Goal: Task Accomplishment & Management: Use online tool/utility

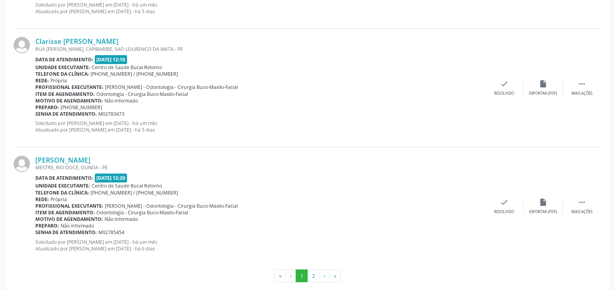
scroll to position [1835, 0]
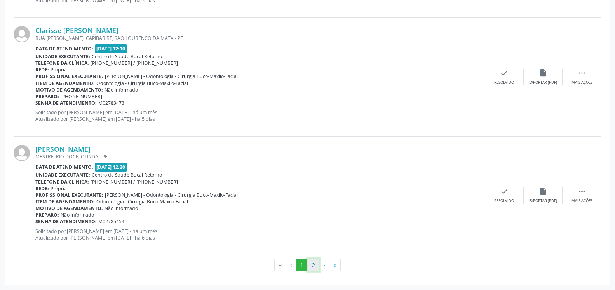
click at [313, 265] on button "2" at bounding box center [313, 265] width 12 height 13
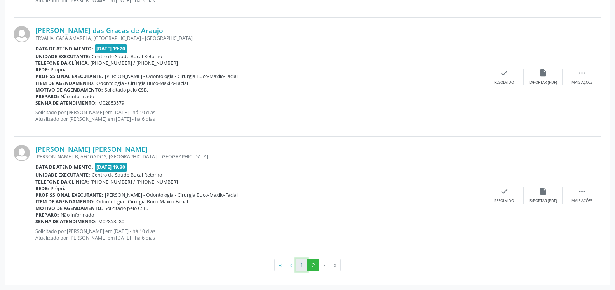
click at [302, 263] on button "1" at bounding box center [302, 265] width 12 height 13
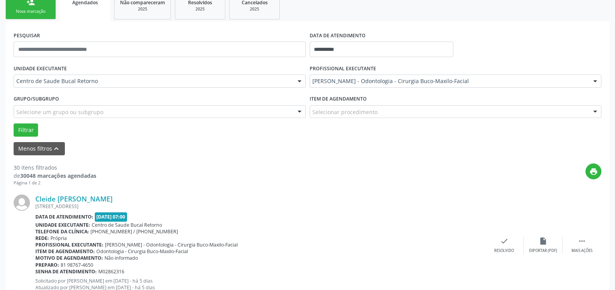
scroll to position [130, 0]
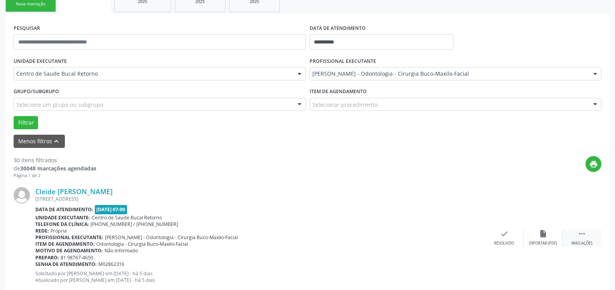
click at [584, 237] on icon "" at bounding box center [582, 234] width 9 height 9
click at [542, 234] on icon "alarm_off" at bounding box center [543, 234] width 9 height 9
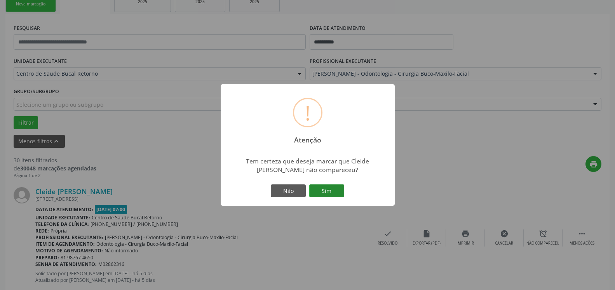
click at [327, 190] on button "Sim" at bounding box center [326, 191] width 35 height 13
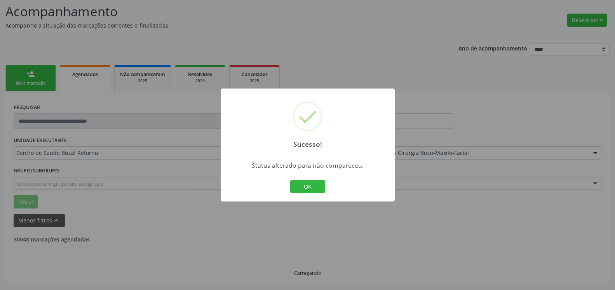
scroll to position [51, 0]
click at [307, 190] on button "OK" at bounding box center [307, 186] width 35 height 13
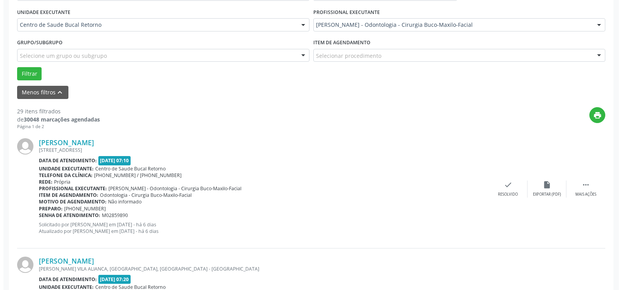
scroll to position [249, 0]
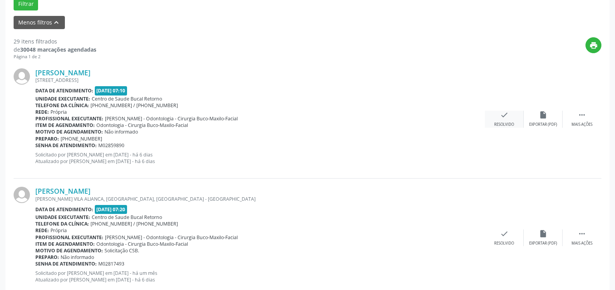
click at [500, 113] on div "check Resolvido" at bounding box center [504, 119] width 39 height 17
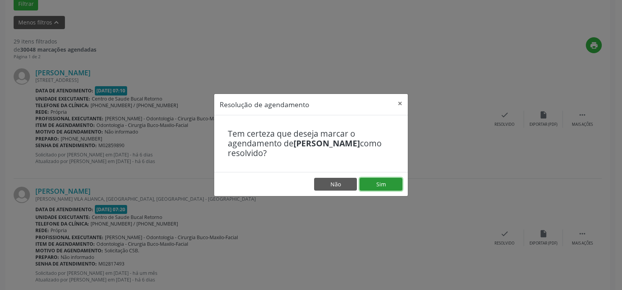
click at [381, 187] on button "Sim" at bounding box center [381, 184] width 43 height 13
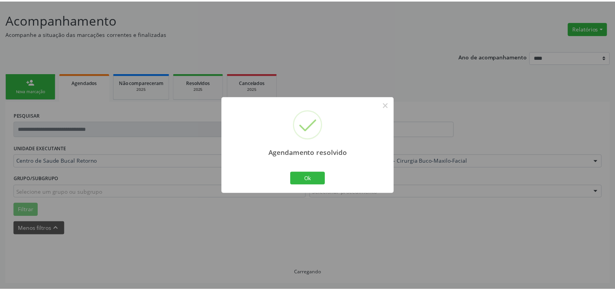
scroll to position [43, 0]
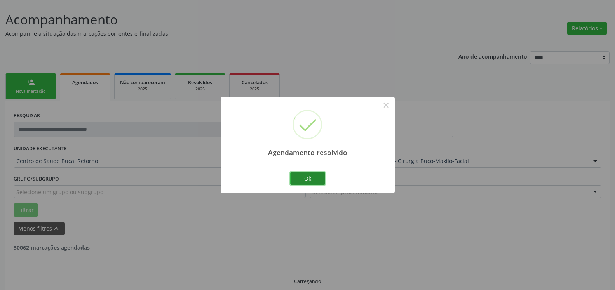
click at [313, 181] on button "Ok" at bounding box center [307, 178] width 35 height 13
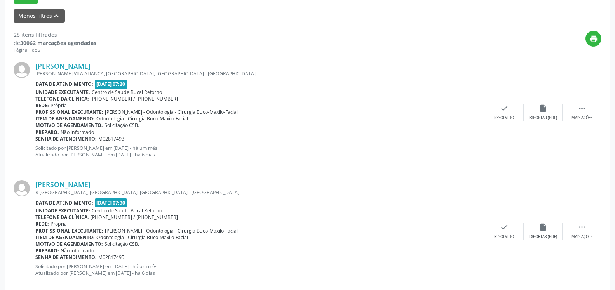
scroll to position [281, 0]
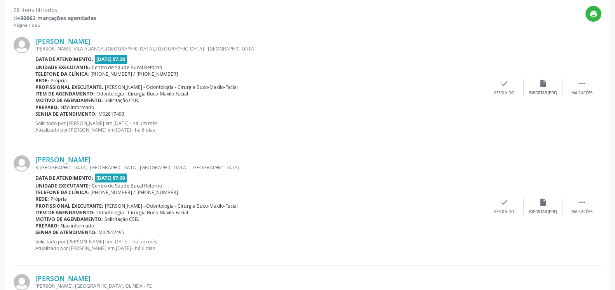
click at [582, 79] on div "[PERSON_NAME] [PERSON_NAME] VILA ALIANCA, [GEOGRAPHIC_DATA], [GEOGRAPHIC_DATA] …" at bounding box center [308, 88] width 588 height 119
click at [584, 85] on icon "" at bounding box center [582, 83] width 9 height 9
click at [546, 86] on icon "alarm_off" at bounding box center [543, 83] width 9 height 9
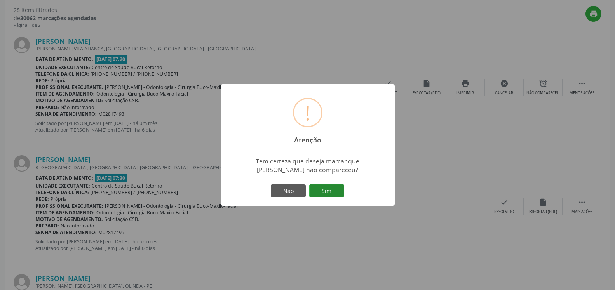
click at [325, 191] on button "Sim" at bounding box center [326, 191] width 35 height 13
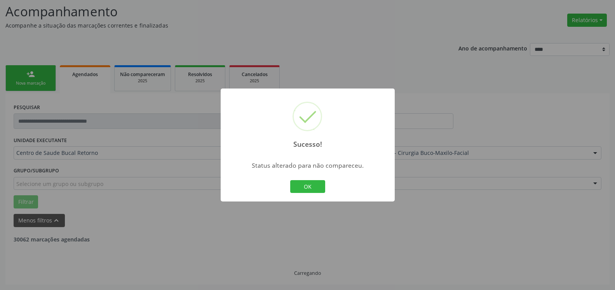
scroll to position [51, 0]
click at [322, 182] on button "OK" at bounding box center [307, 186] width 35 height 13
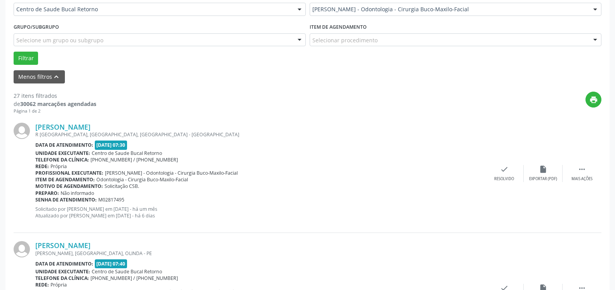
scroll to position [210, 0]
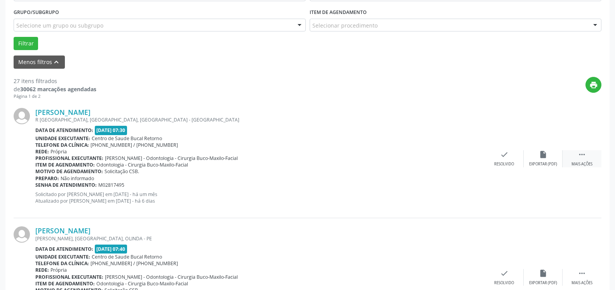
click at [587, 159] on div " Mais ações" at bounding box center [582, 158] width 39 height 17
click at [543, 155] on icon "alarm_off" at bounding box center [543, 154] width 9 height 9
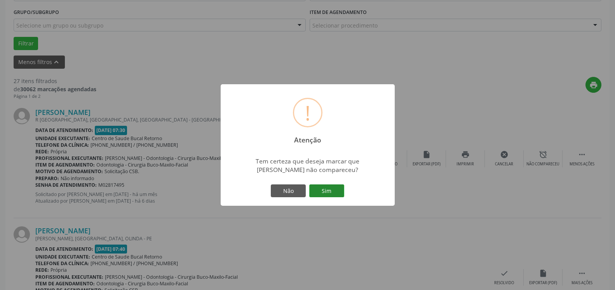
click at [329, 189] on button "Sim" at bounding box center [326, 191] width 35 height 13
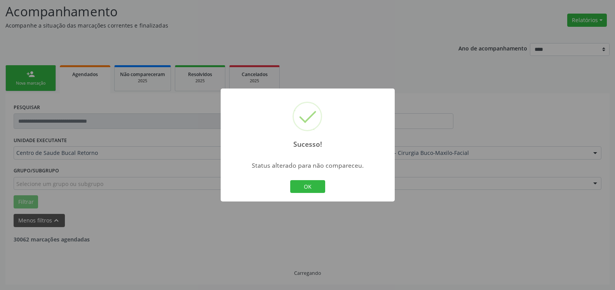
scroll to position [51, 0]
click at [299, 188] on button "OK" at bounding box center [307, 186] width 35 height 13
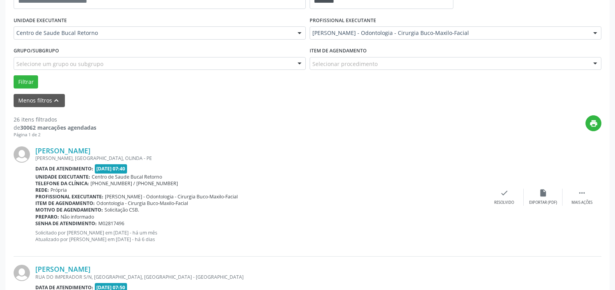
scroll to position [210, 0]
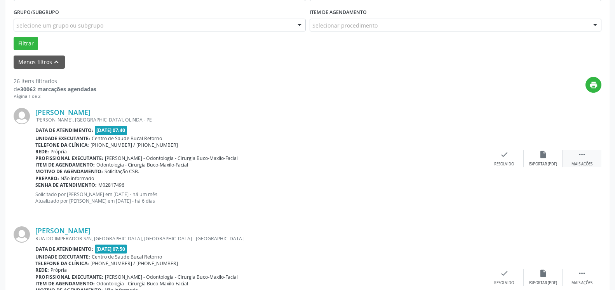
click at [583, 155] on icon "" at bounding box center [582, 154] width 9 height 9
click at [547, 159] on icon "alarm_off" at bounding box center [543, 154] width 9 height 9
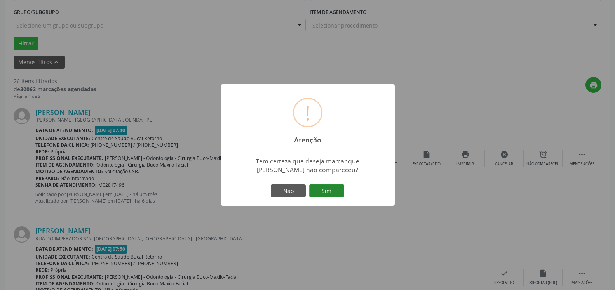
click at [326, 190] on button "Sim" at bounding box center [326, 191] width 35 height 13
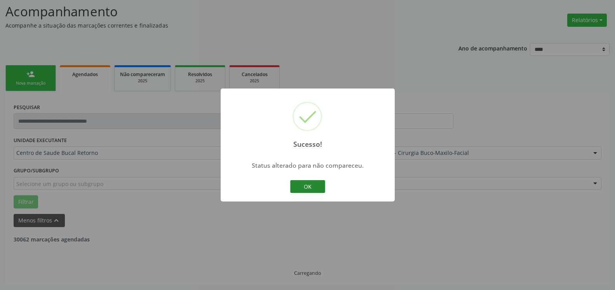
scroll to position [51, 0]
click at [319, 188] on button "OK" at bounding box center [307, 186] width 35 height 13
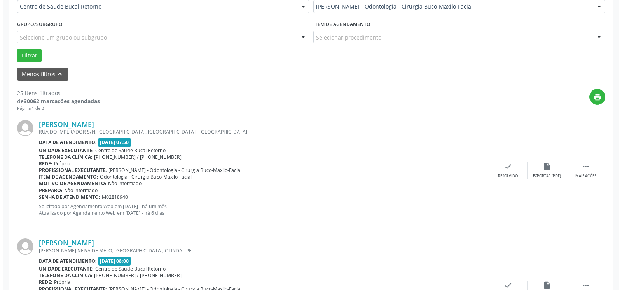
scroll to position [210, 0]
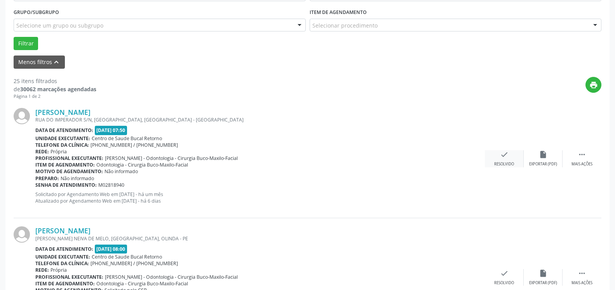
click at [506, 157] on icon "check" at bounding box center [504, 154] width 9 height 9
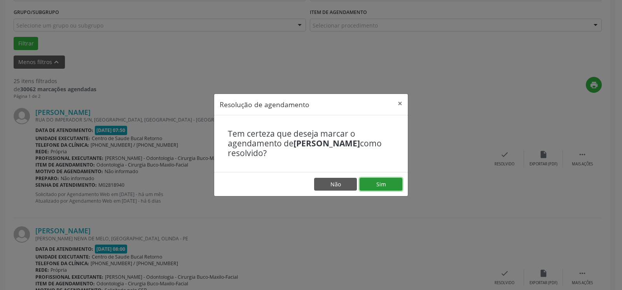
click at [390, 184] on button "Sim" at bounding box center [381, 184] width 43 height 13
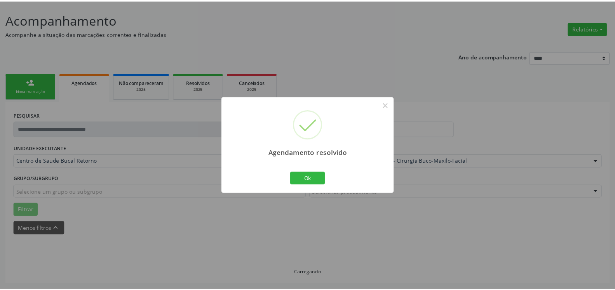
scroll to position [43, 0]
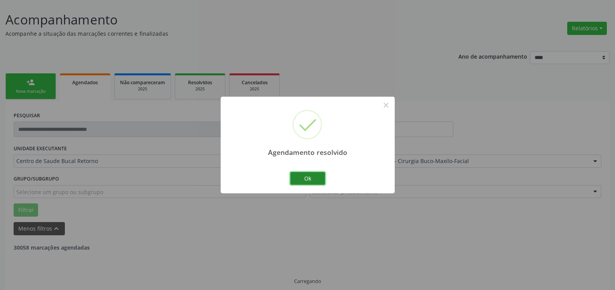
click at [304, 178] on button "Ok" at bounding box center [307, 178] width 35 height 13
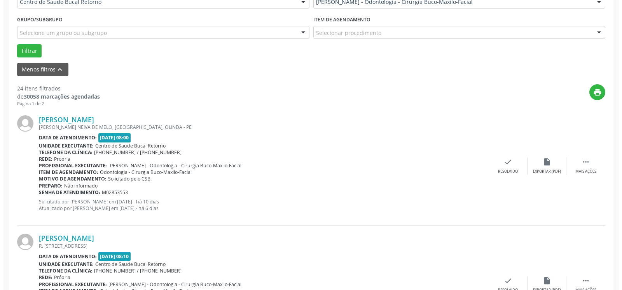
scroll to position [210, 0]
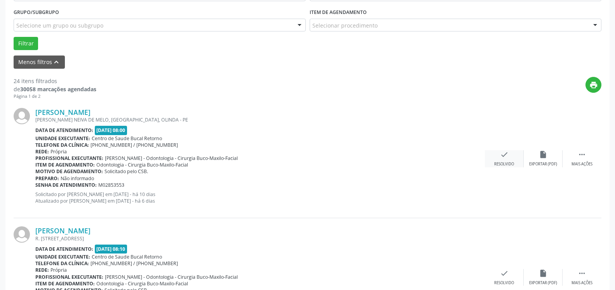
click at [505, 158] on icon "check" at bounding box center [504, 154] width 9 height 9
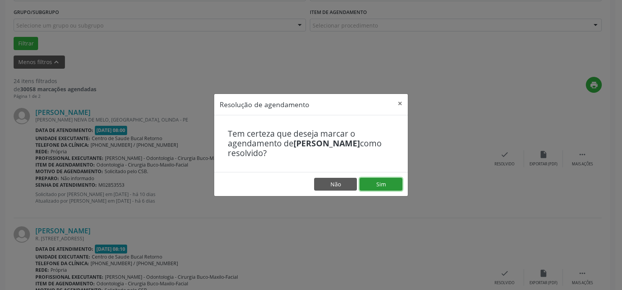
click at [384, 183] on button "Sim" at bounding box center [381, 184] width 43 height 13
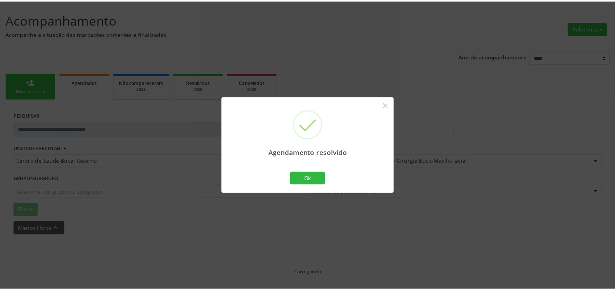
scroll to position [43, 0]
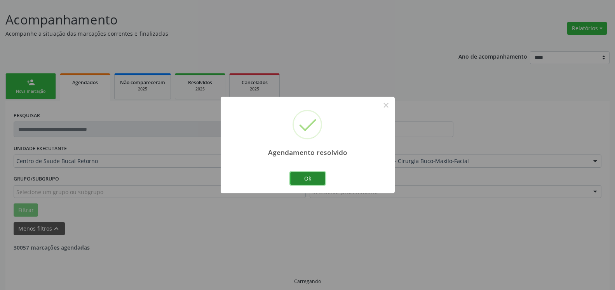
click at [314, 179] on button "Ok" at bounding box center [307, 178] width 35 height 13
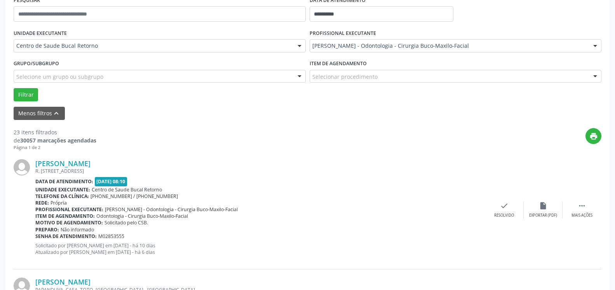
scroll to position [170, 0]
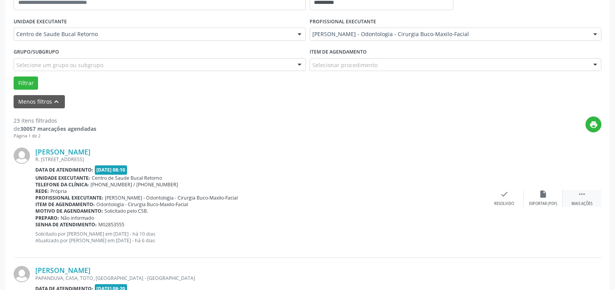
click at [586, 199] on icon "" at bounding box center [582, 194] width 9 height 9
click at [536, 192] on div "alarm_off Não compareceu" at bounding box center [543, 198] width 39 height 17
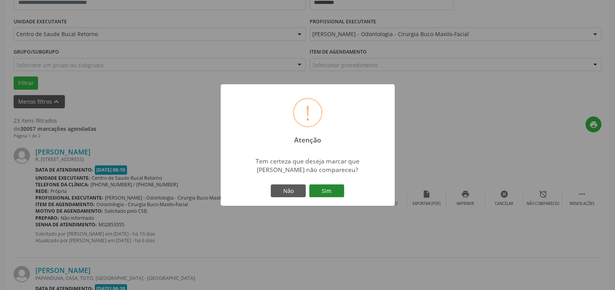
click at [330, 186] on button "Sim" at bounding box center [326, 191] width 35 height 13
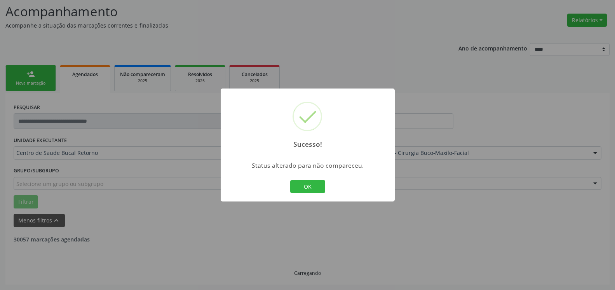
scroll to position [51, 0]
click at [308, 185] on button "OK" at bounding box center [307, 186] width 35 height 13
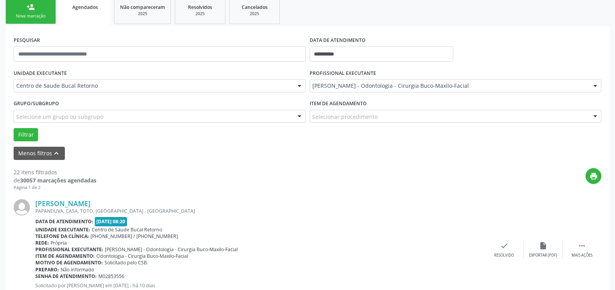
scroll to position [130, 0]
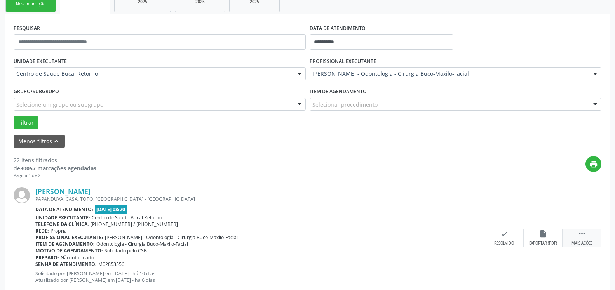
click at [586, 237] on icon "" at bounding box center [582, 234] width 9 height 9
click at [539, 231] on div "alarm_off Não compareceu" at bounding box center [543, 238] width 39 height 17
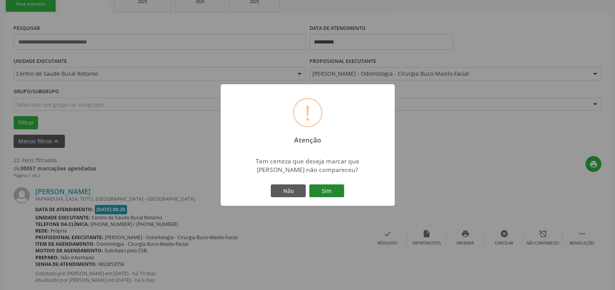
click at [329, 189] on button "Sim" at bounding box center [326, 191] width 35 height 13
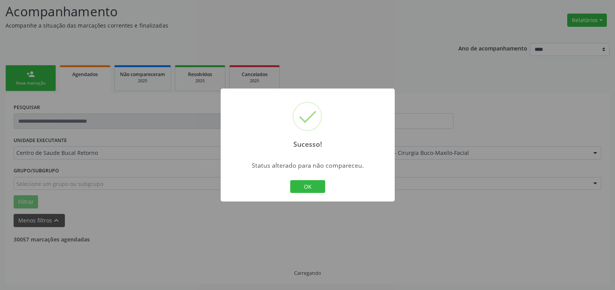
scroll to position [51, 0]
click at [315, 191] on button "OK" at bounding box center [307, 186] width 35 height 13
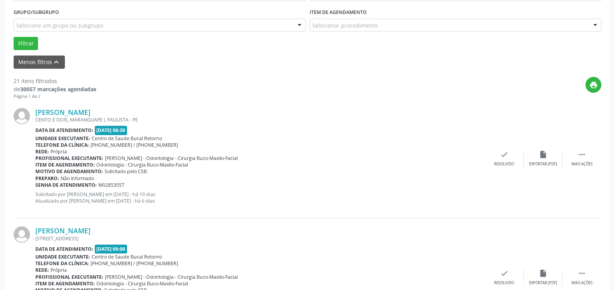
scroll to position [249, 0]
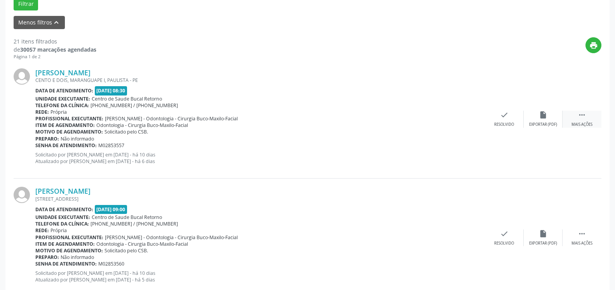
click at [586, 119] on icon "" at bounding box center [582, 115] width 9 height 9
click at [549, 120] on div "alarm_off Não compareceu" at bounding box center [543, 119] width 39 height 17
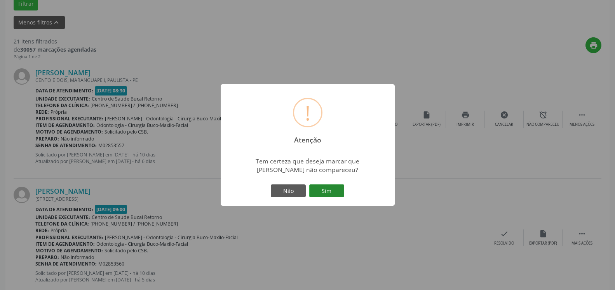
click at [325, 192] on button "Sim" at bounding box center [326, 191] width 35 height 13
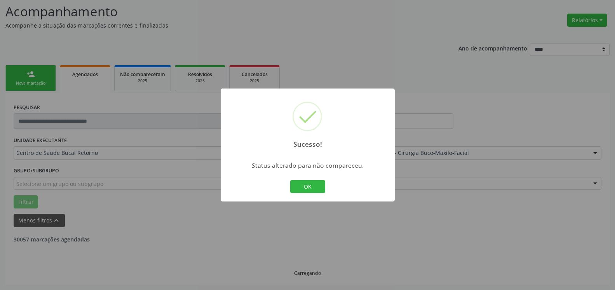
scroll to position [51, 0]
click at [317, 189] on button "OK" at bounding box center [307, 186] width 35 height 13
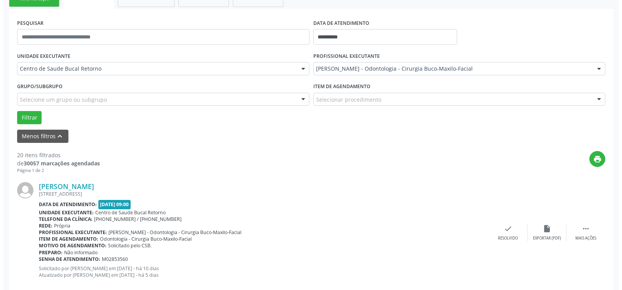
scroll to position [170, 0]
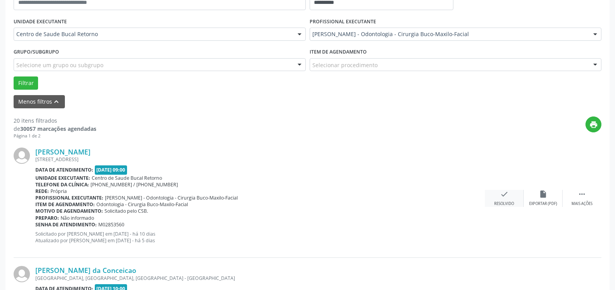
click at [503, 197] on icon "check" at bounding box center [504, 194] width 9 height 9
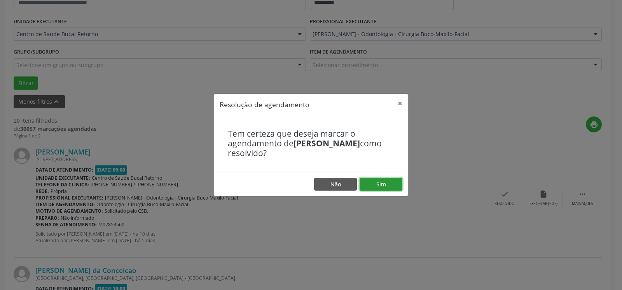
click at [388, 182] on button "Sim" at bounding box center [381, 184] width 43 height 13
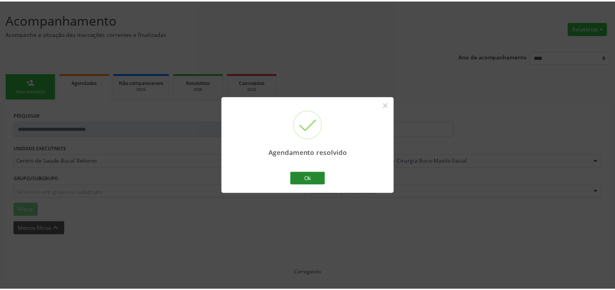
scroll to position [43, 0]
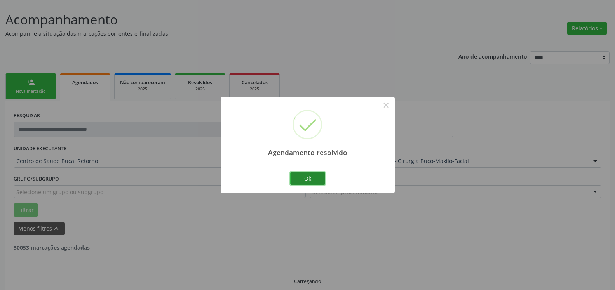
click at [311, 176] on button "Ok" at bounding box center [307, 178] width 35 height 13
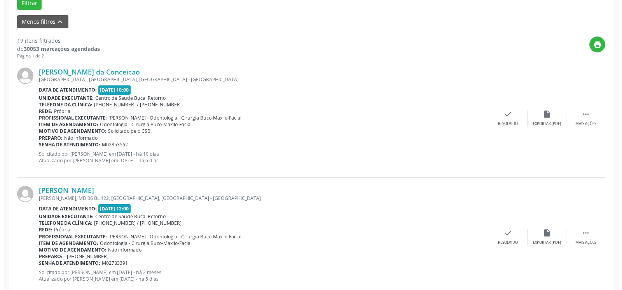
scroll to position [249, 0]
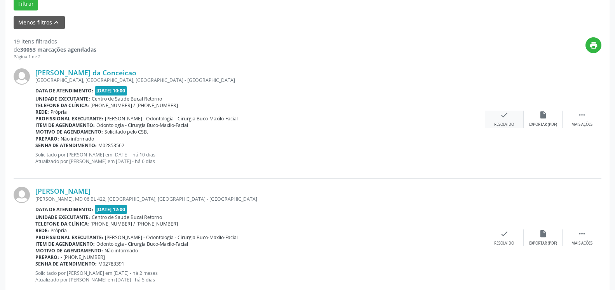
click at [499, 122] on div "Resolvido" at bounding box center [504, 124] width 20 height 5
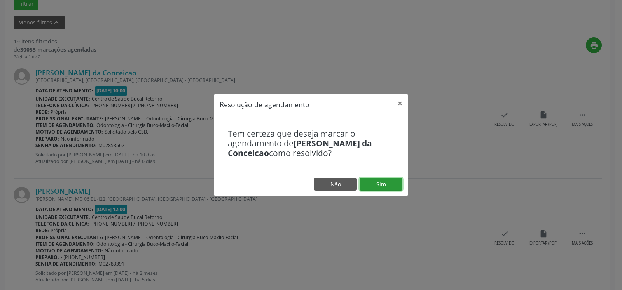
click at [392, 185] on button "Sim" at bounding box center [381, 184] width 43 height 13
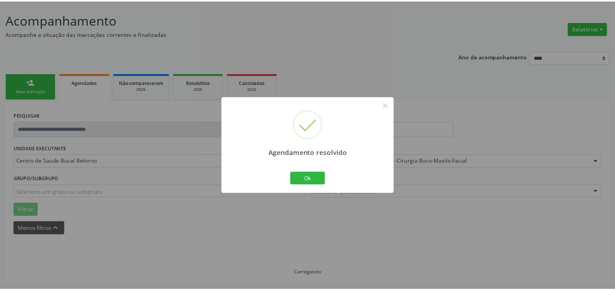
scroll to position [43, 0]
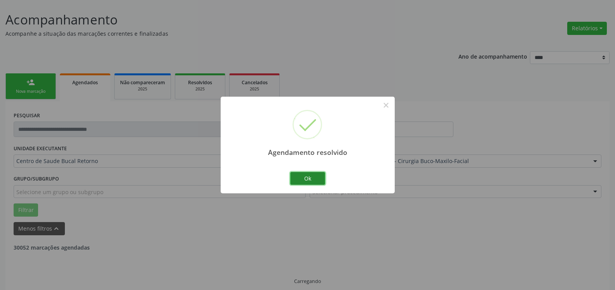
click at [306, 180] on button "Ok" at bounding box center [307, 178] width 35 height 13
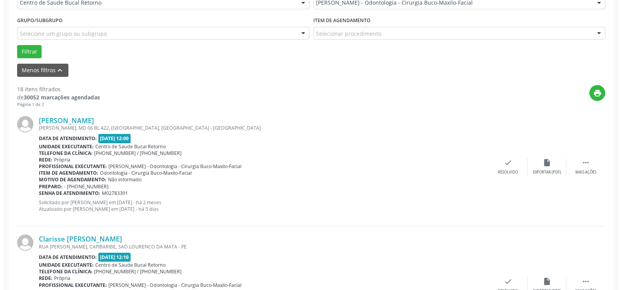
scroll to position [210, 0]
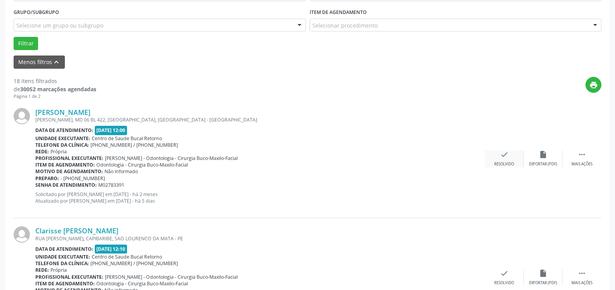
click at [509, 159] on div "check Resolvido" at bounding box center [504, 158] width 39 height 17
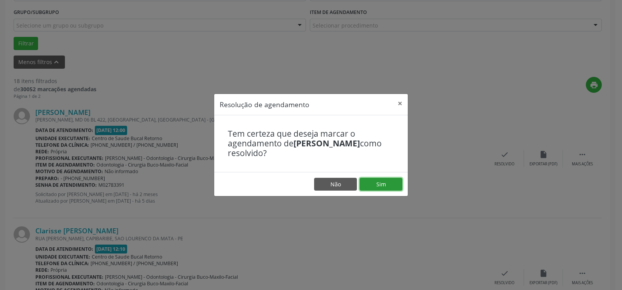
click at [394, 180] on button "Sim" at bounding box center [381, 184] width 43 height 13
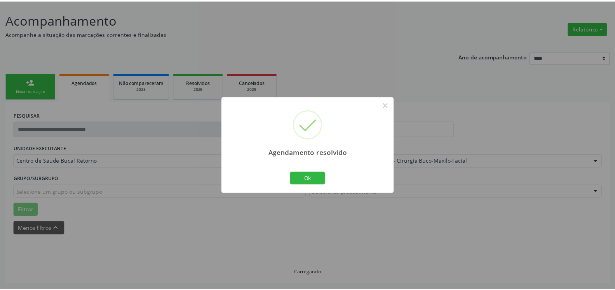
scroll to position [43, 0]
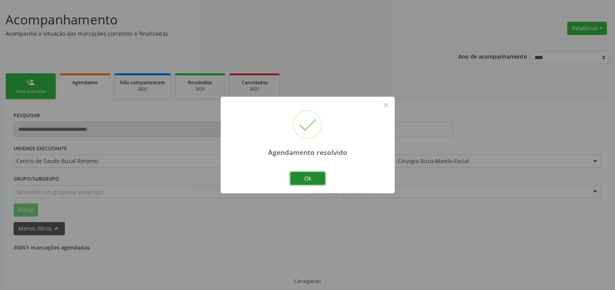
click at [311, 179] on button "Ok" at bounding box center [307, 178] width 35 height 13
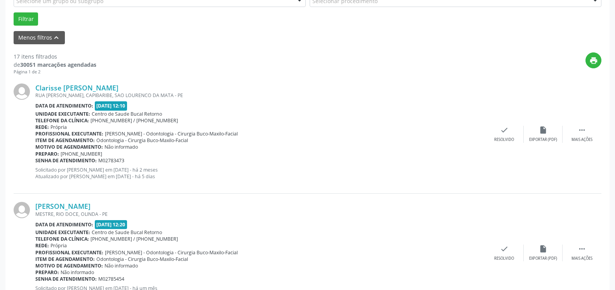
scroll to position [241, 0]
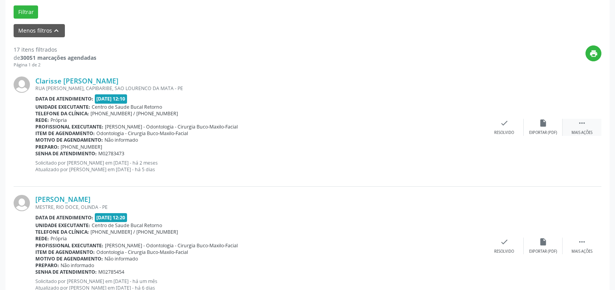
click at [583, 124] on icon "" at bounding box center [582, 123] width 9 height 9
click at [537, 129] on div "alarm_off Não compareceu" at bounding box center [543, 127] width 39 height 17
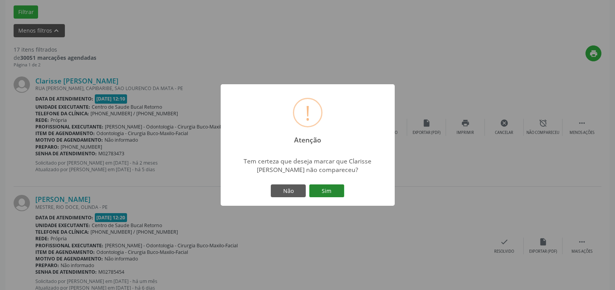
drag, startPoint x: 349, startPoint y: 192, endPoint x: 332, endPoint y: 191, distance: 17.1
click at [345, 192] on div "! Atenção × Tem certeza que deseja marcar que Clarisse [PERSON_NAME] não compar…" at bounding box center [308, 145] width 174 height 122
click at [332, 191] on button "Sim" at bounding box center [326, 191] width 35 height 13
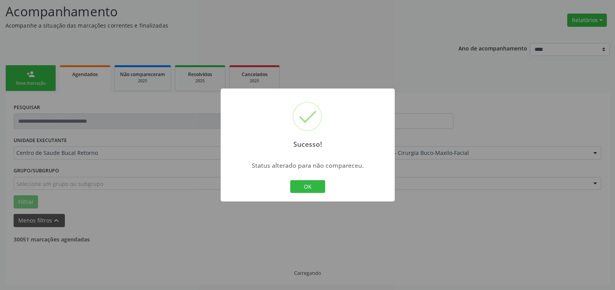
scroll to position [51, 0]
click at [303, 187] on button "OK" at bounding box center [307, 186] width 35 height 13
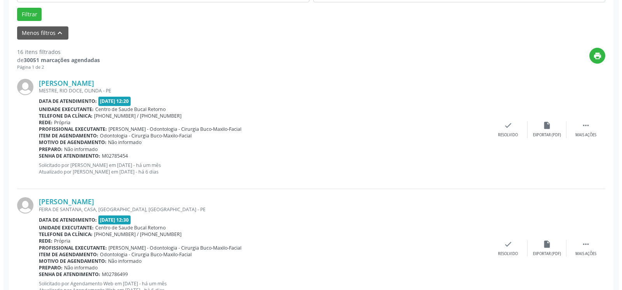
scroll to position [249, 0]
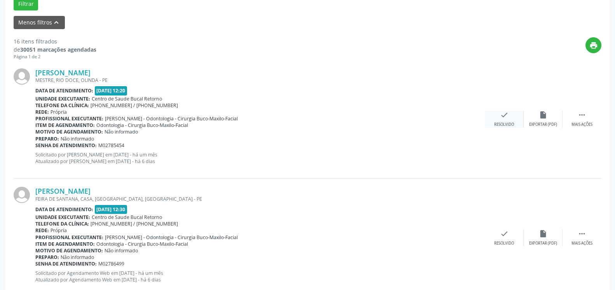
click at [508, 122] on div "check Resolvido" at bounding box center [504, 119] width 39 height 17
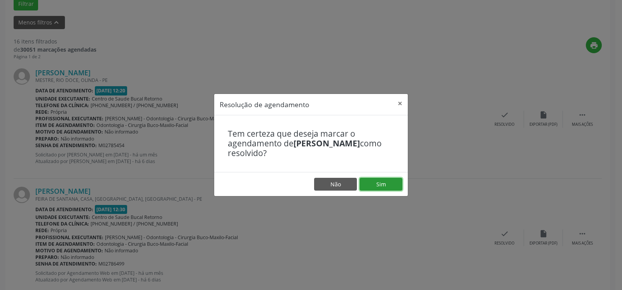
click at [382, 188] on button "Sim" at bounding box center [381, 184] width 43 height 13
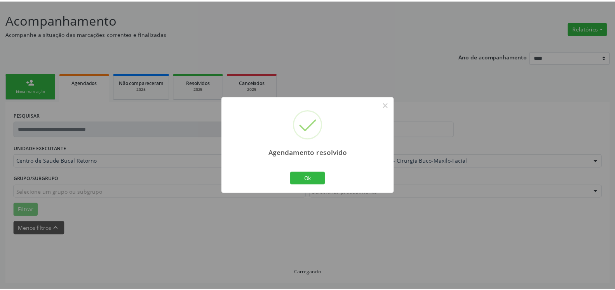
scroll to position [43, 0]
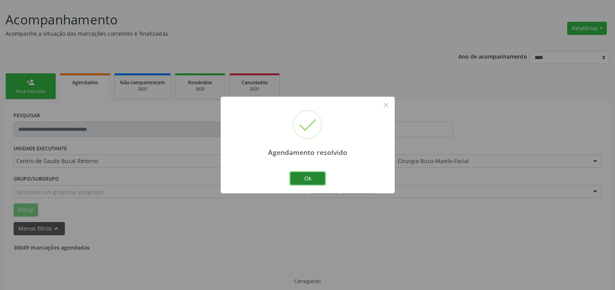
click at [302, 179] on button "Ok" at bounding box center [307, 178] width 35 height 13
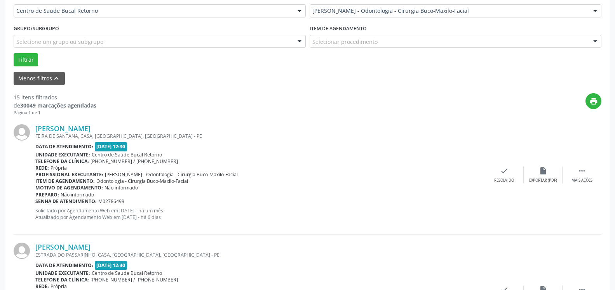
scroll to position [201, 0]
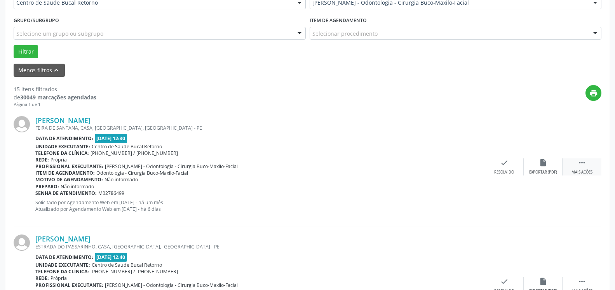
drag, startPoint x: 588, startPoint y: 165, endPoint x: 570, endPoint y: 164, distance: 18.3
click at [588, 166] on div " Mais ações" at bounding box center [582, 167] width 39 height 17
click at [545, 162] on icon "alarm_off" at bounding box center [543, 163] width 9 height 9
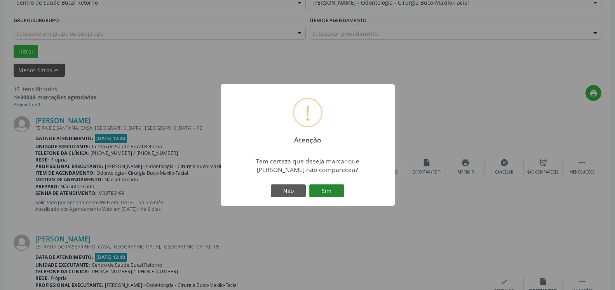
click at [332, 192] on button "Sim" at bounding box center [326, 191] width 35 height 13
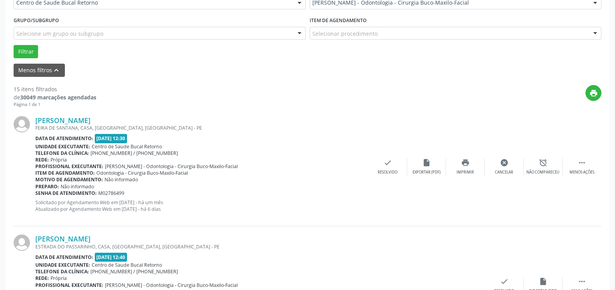
scroll to position [51, 0]
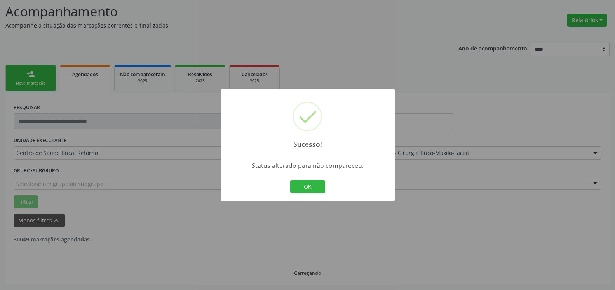
click at [318, 188] on button "OK" at bounding box center [307, 186] width 35 height 13
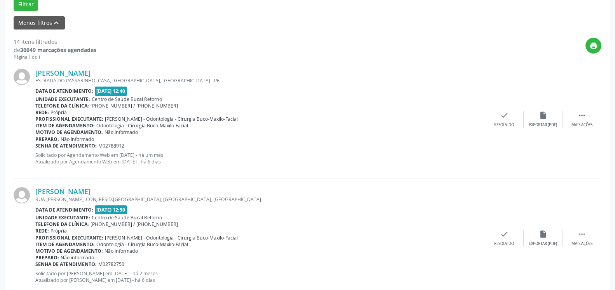
scroll to position [249, 0]
click at [585, 114] on icon "" at bounding box center [582, 115] width 9 height 9
click at [552, 122] on div "alarm_off Não compareceu" at bounding box center [543, 119] width 39 height 17
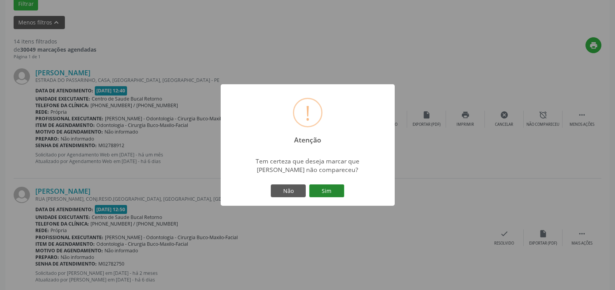
click at [334, 190] on button "Sim" at bounding box center [326, 191] width 35 height 13
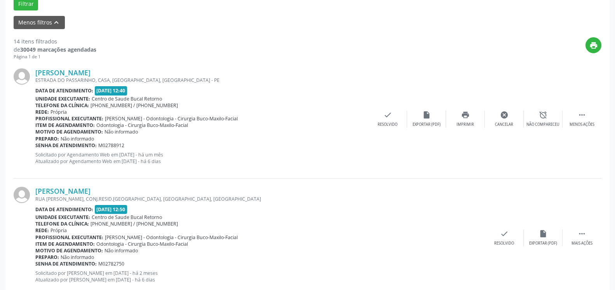
scroll to position [51, 0]
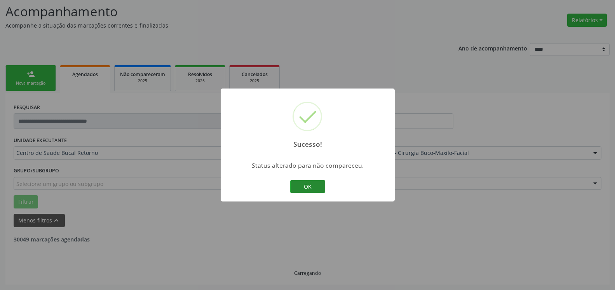
click at [301, 187] on button "OK" at bounding box center [307, 186] width 35 height 13
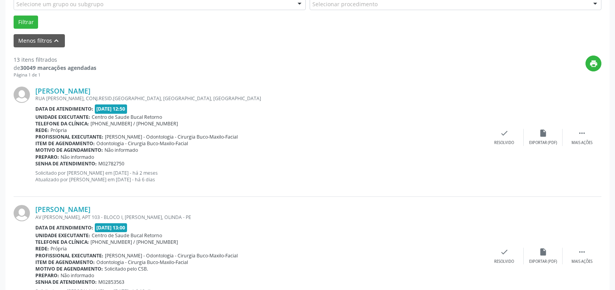
scroll to position [249, 0]
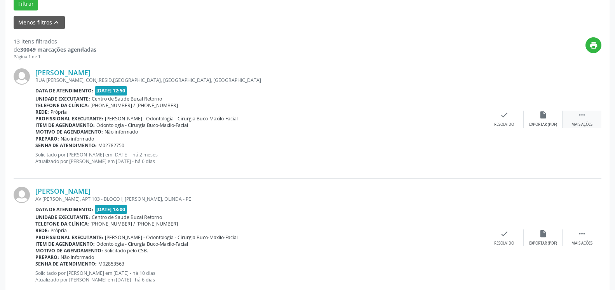
click at [581, 119] on icon "" at bounding box center [582, 115] width 9 height 9
click at [553, 121] on div "alarm_off Não compareceu" at bounding box center [543, 119] width 39 height 17
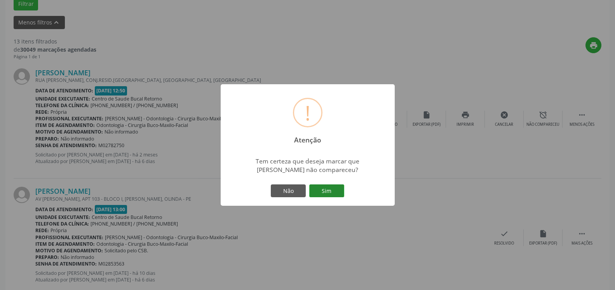
click at [333, 190] on button "Sim" at bounding box center [326, 191] width 35 height 13
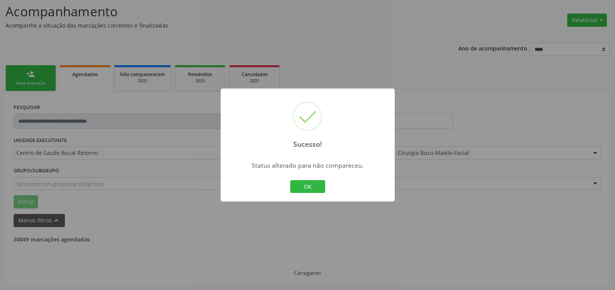
scroll to position [51, 0]
click at [311, 185] on button "OK" at bounding box center [307, 186] width 35 height 13
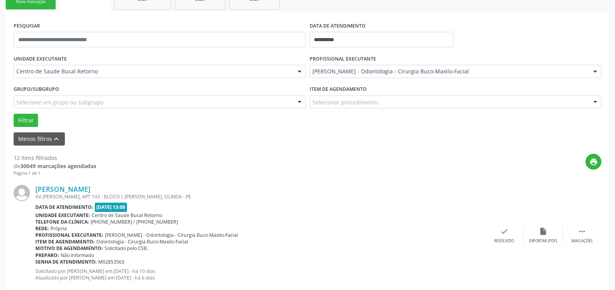
scroll to position [210, 0]
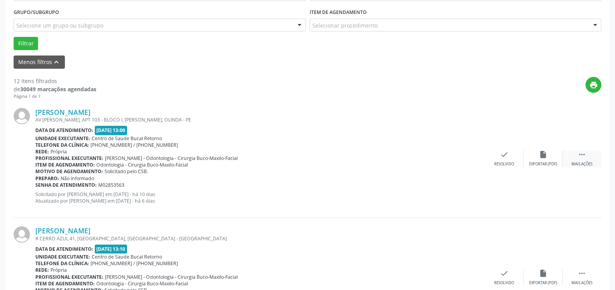
click at [579, 157] on icon "" at bounding box center [582, 154] width 9 height 9
click at [535, 158] on div "alarm_off Não compareceu" at bounding box center [543, 158] width 39 height 17
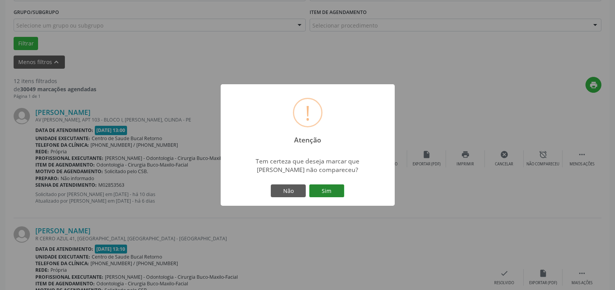
click at [330, 194] on button "Sim" at bounding box center [326, 191] width 35 height 13
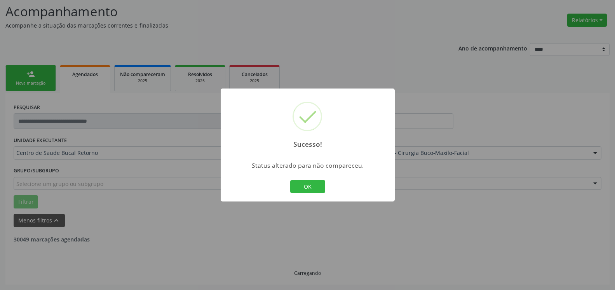
scroll to position [51, 0]
click at [309, 187] on button "OK" at bounding box center [307, 186] width 35 height 13
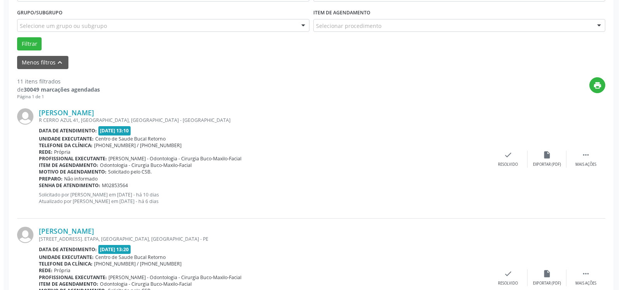
scroll to position [210, 0]
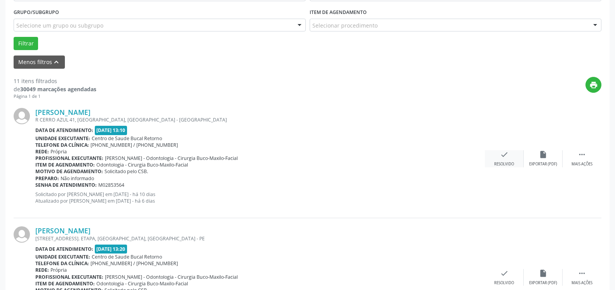
click at [501, 159] on icon "check" at bounding box center [504, 154] width 9 height 9
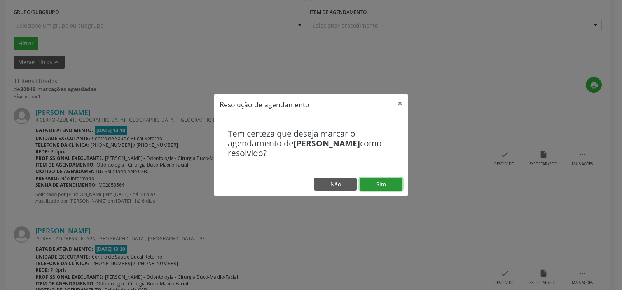
click at [381, 185] on button "Sim" at bounding box center [381, 184] width 43 height 13
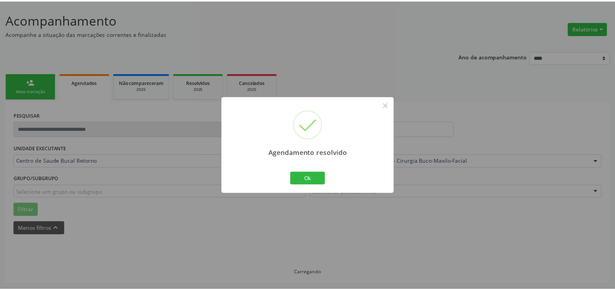
scroll to position [43, 0]
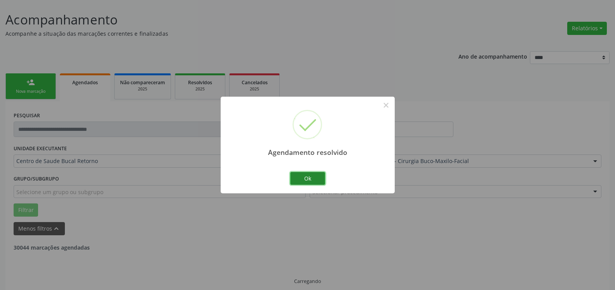
click at [307, 178] on button "Ok" at bounding box center [307, 178] width 35 height 13
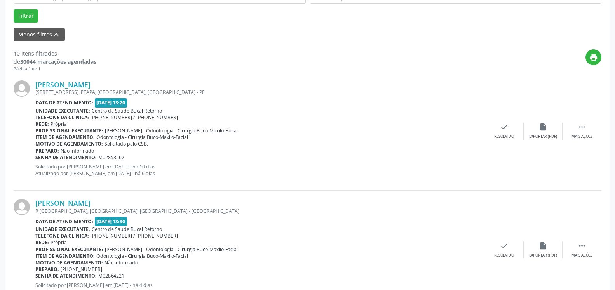
scroll to position [241, 0]
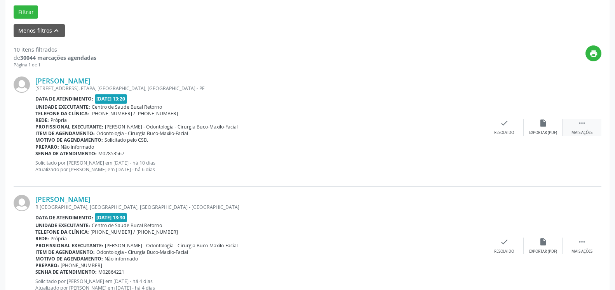
click at [579, 124] on icon "" at bounding box center [582, 123] width 9 height 9
click at [548, 128] on div "alarm_off Não compareceu" at bounding box center [543, 127] width 39 height 17
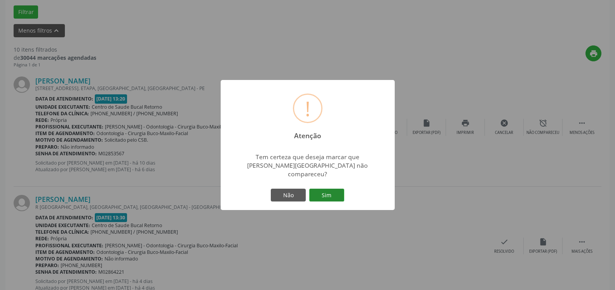
click at [330, 191] on button "Sim" at bounding box center [326, 195] width 35 height 13
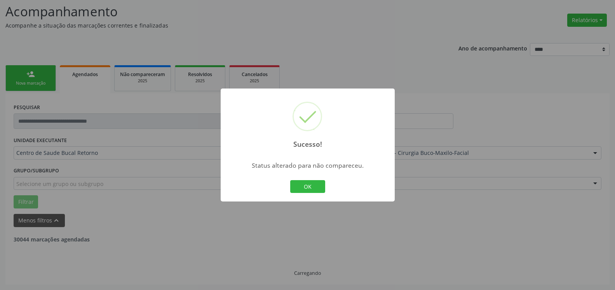
scroll to position [51, 0]
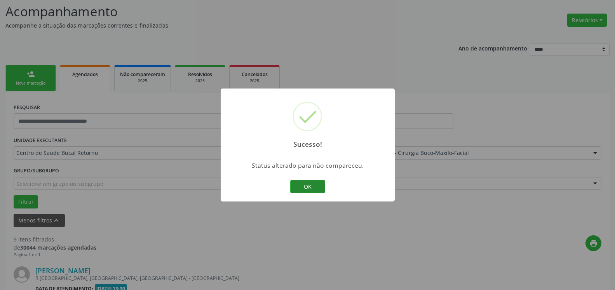
click at [314, 185] on button "OK" at bounding box center [307, 186] width 35 height 13
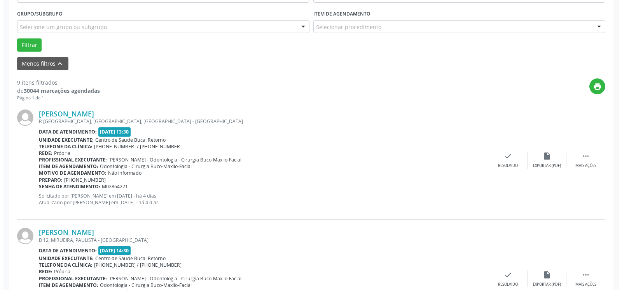
scroll to position [210, 0]
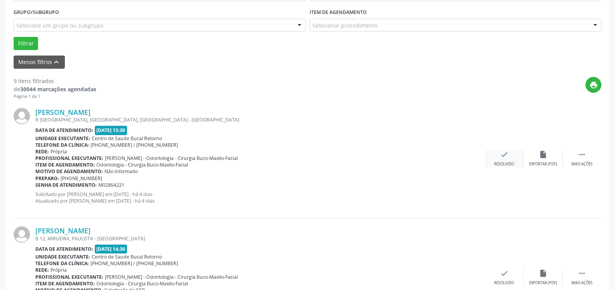
click at [510, 159] on div "check Resolvido" at bounding box center [504, 158] width 39 height 17
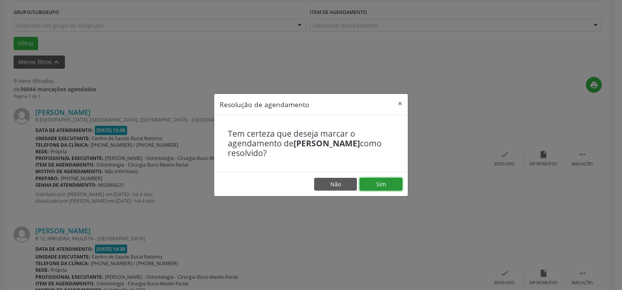
click at [376, 186] on button "Sim" at bounding box center [381, 184] width 43 height 13
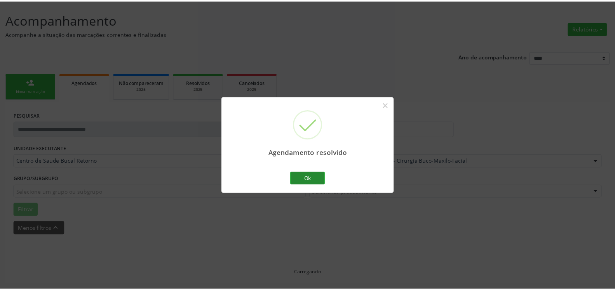
scroll to position [43, 0]
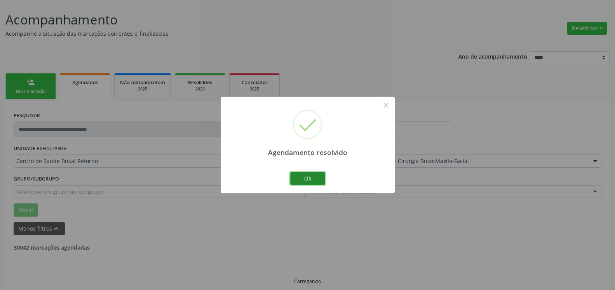
click at [313, 178] on button "Ok" at bounding box center [307, 178] width 35 height 13
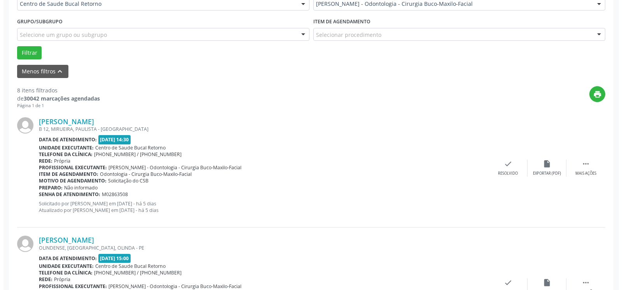
scroll to position [210, 0]
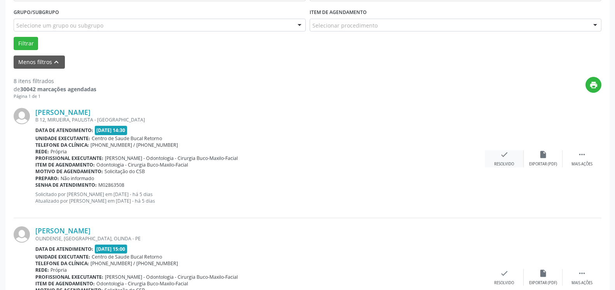
click at [505, 158] on icon "check" at bounding box center [504, 154] width 9 height 9
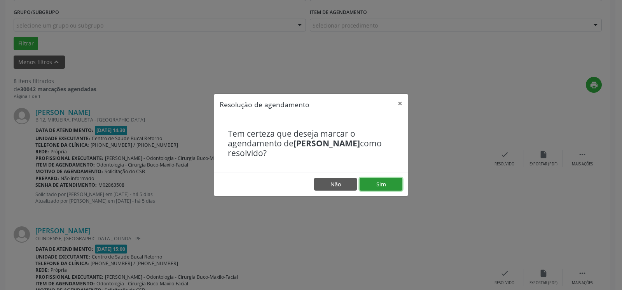
click at [391, 183] on button "Sim" at bounding box center [381, 184] width 43 height 13
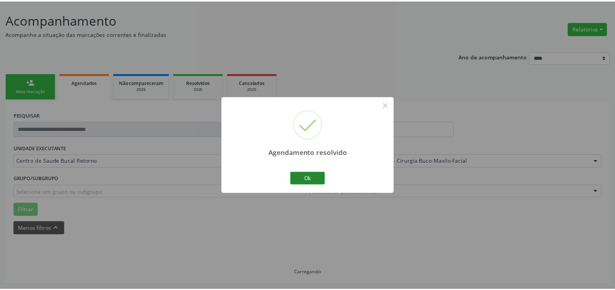
scroll to position [43, 0]
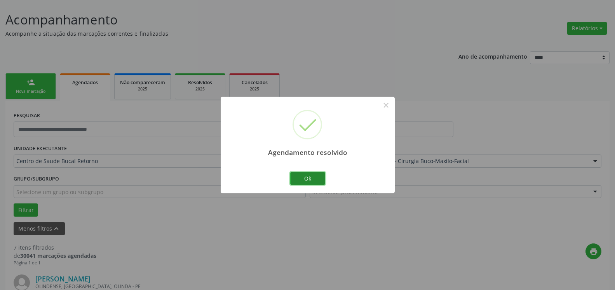
click at [314, 177] on button "Ok" at bounding box center [307, 178] width 35 height 13
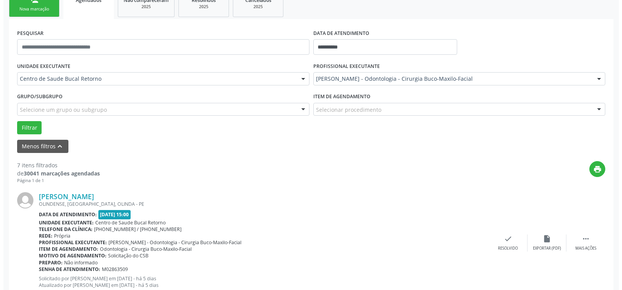
scroll to position [201, 0]
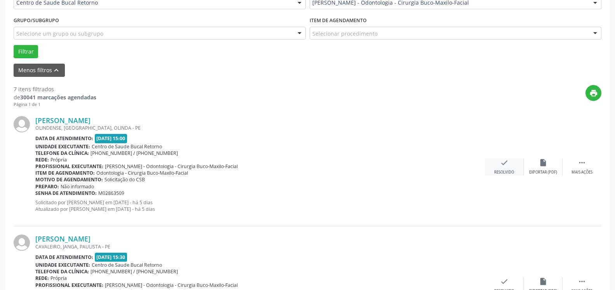
click at [501, 167] on icon "check" at bounding box center [504, 163] width 9 height 9
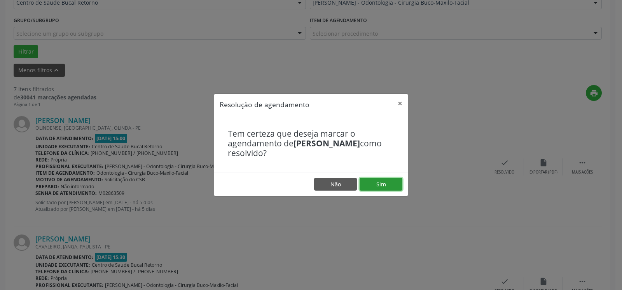
click at [395, 181] on button "Sim" at bounding box center [381, 184] width 43 height 13
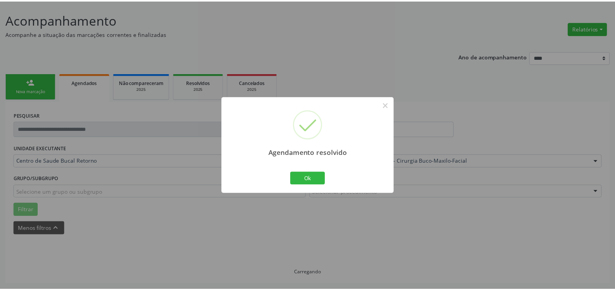
scroll to position [43, 0]
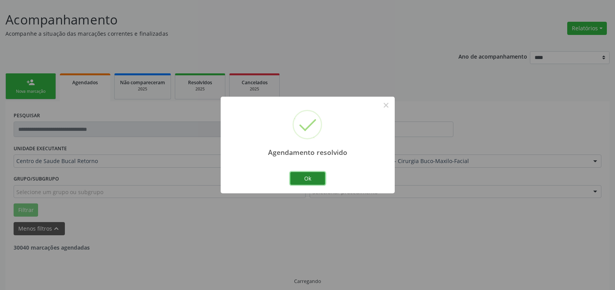
click at [304, 179] on button "Ok" at bounding box center [307, 178] width 35 height 13
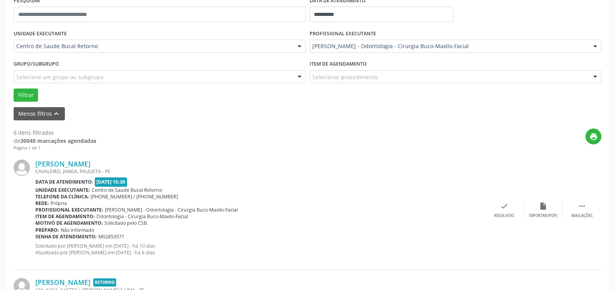
scroll to position [170, 0]
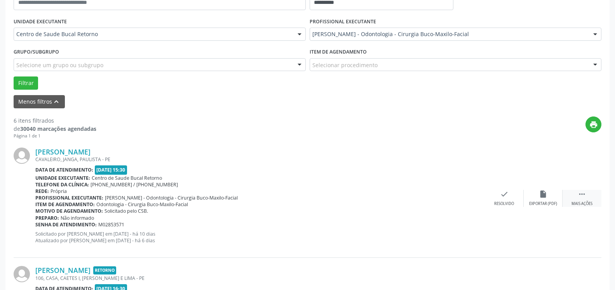
click at [587, 198] on div " Mais ações" at bounding box center [582, 198] width 39 height 17
click at [547, 199] on icon "alarm_off" at bounding box center [543, 194] width 9 height 9
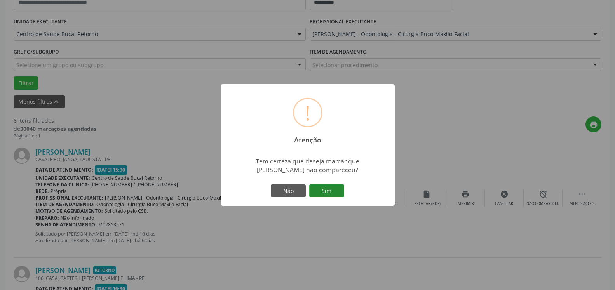
click at [335, 192] on button "Sim" at bounding box center [326, 191] width 35 height 13
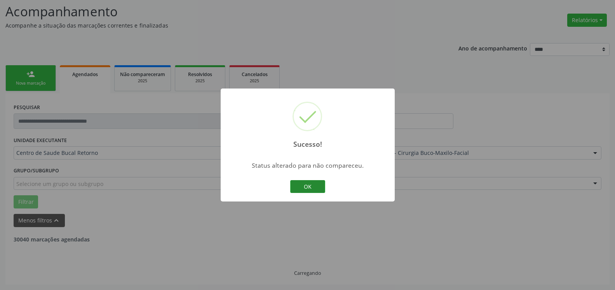
scroll to position [51, 0]
click at [304, 187] on button "OK" at bounding box center [307, 186] width 35 height 13
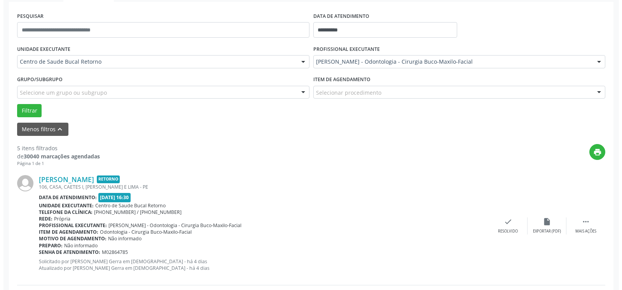
scroll to position [249, 0]
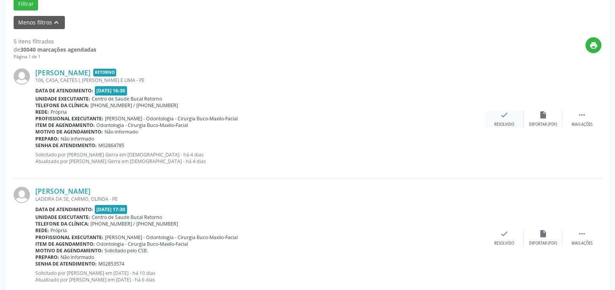
click at [504, 119] on icon "check" at bounding box center [504, 115] width 9 height 9
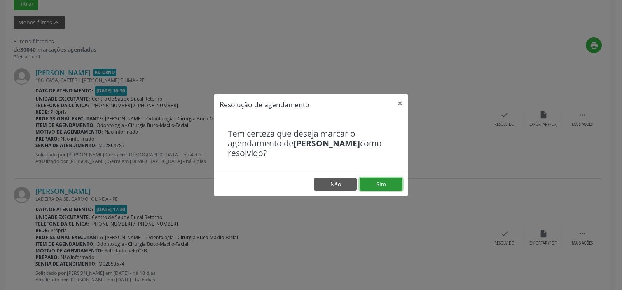
click at [381, 186] on button "Sim" at bounding box center [381, 184] width 43 height 13
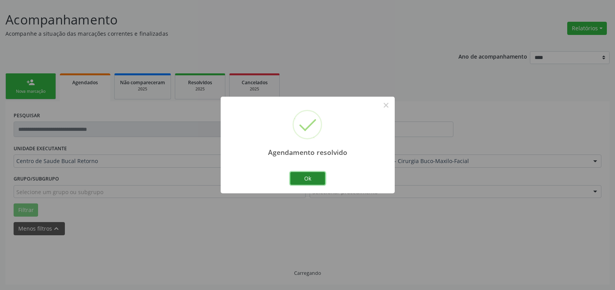
click at [309, 178] on button "Ok" at bounding box center [307, 178] width 35 height 13
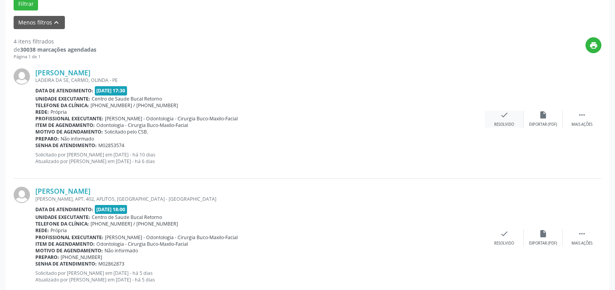
click at [501, 119] on icon "check" at bounding box center [504, 115] width 9 height 9
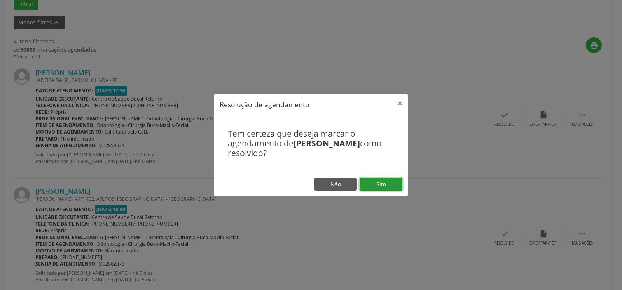
click at [384, 186] on button "Sim" at bounding box center [381, 184] width 43 height 13
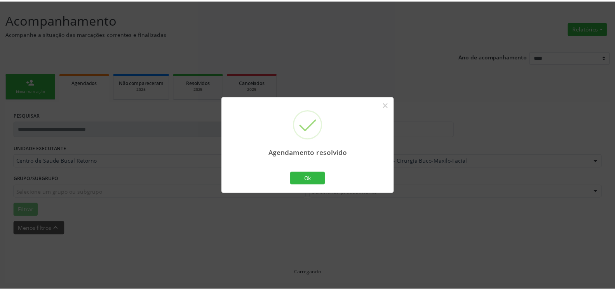
scroll to position [43, 0]
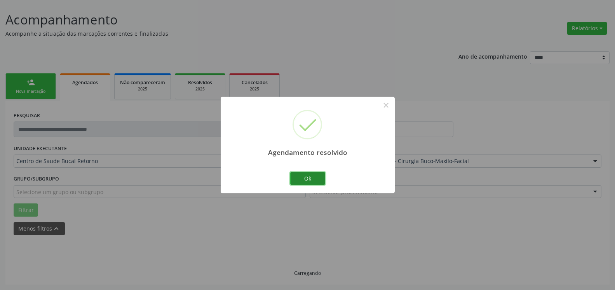
click at [298, 175] on button "Ok" at bounding box center [307, 178] width 35 height 13
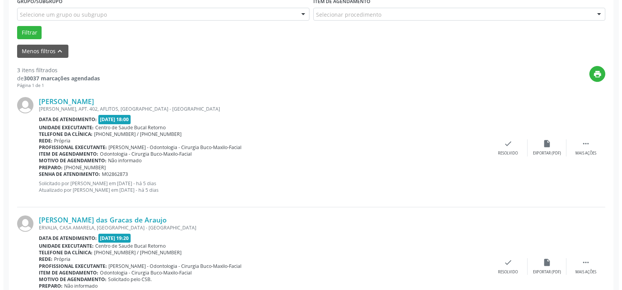
scroll to position [241, 0]
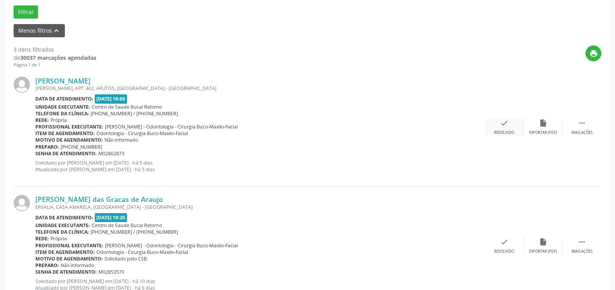
click at [501, 127] on icon "check" at bounding box center [504, 123] width 9 height 9
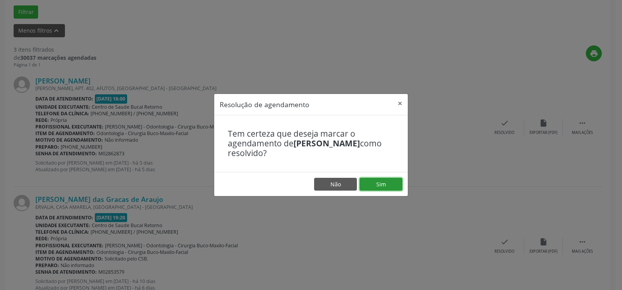
click at [394, 181] on button "Sim" at bounding box center [381, 184] width 43 height 13
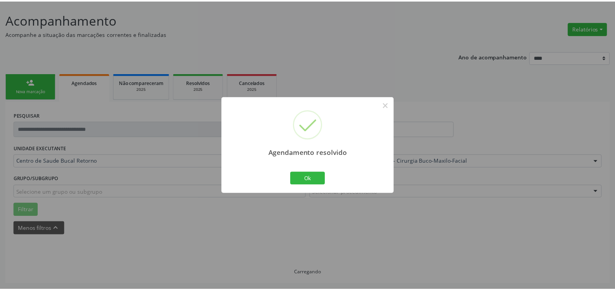
scroll to position [43, 0]
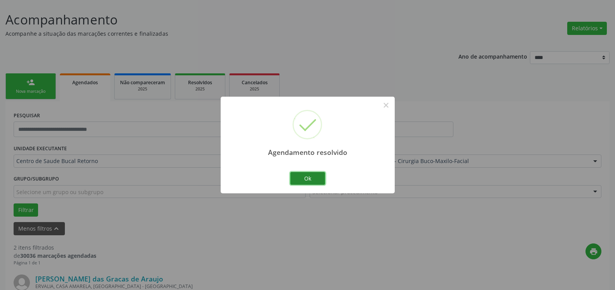
click at [318, 177] on button "Ok" at bounding box center [307, 178] width 35 height 13
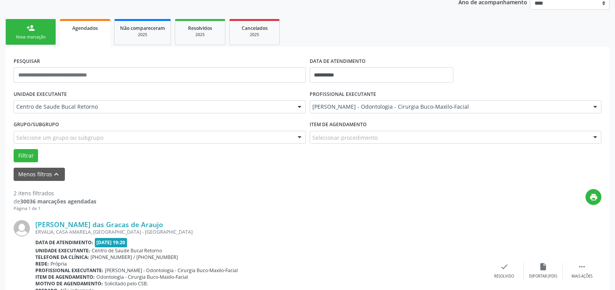
scroll to position [162, 0]
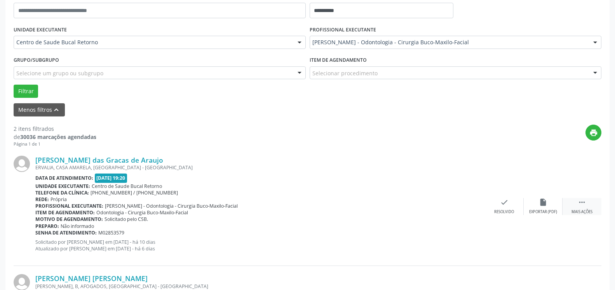
click at [575, 205] on div " Mais ações" at bounding box center [582, 206] width 39 height 17
click at [548, 206] on div "alarm_off Não compareceu" at bounding box center [543, 206] width 39 height 17
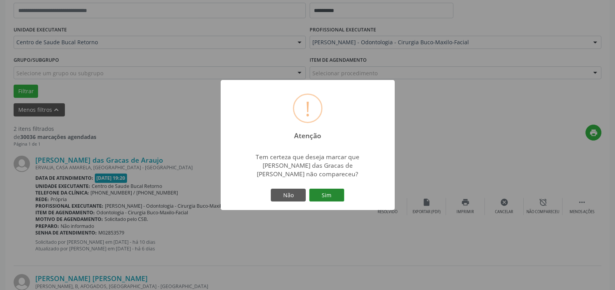
click at [332, 190] on button "Sim" at bounding box center [326, 195] width 35 height 13
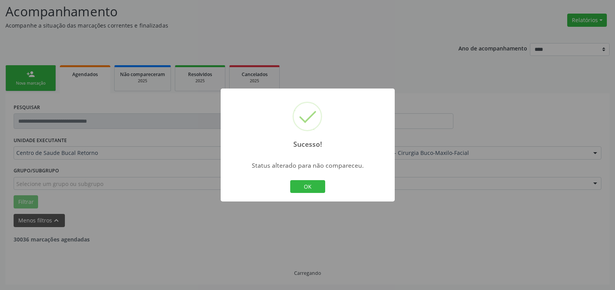
scroll to position [51, 0]
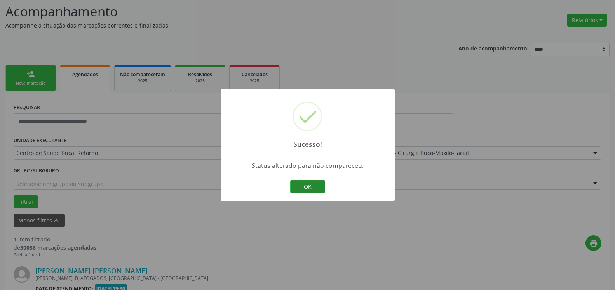
click at [314, 187] on button "OK" at bounding box center [307, 186] width 35 height 13
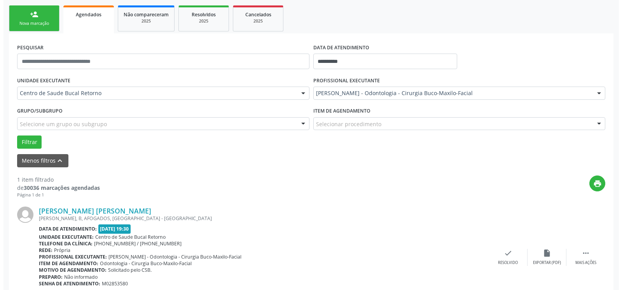
scroll to position [151, 0]
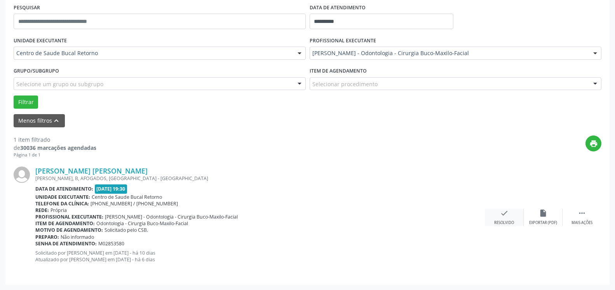
click at [504, 213] on icon "check" at bounding box center [504, 213] width 9 height 9
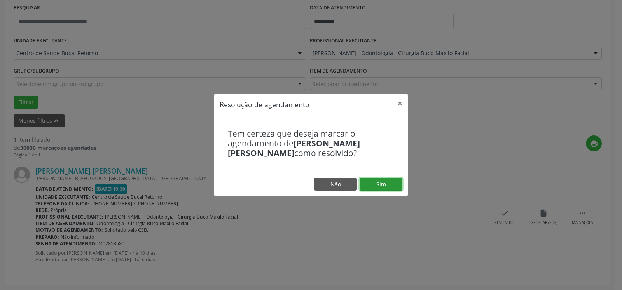
click at [386, 189] on button "Sim" at bounding box center [381, 184] width 43 height 13
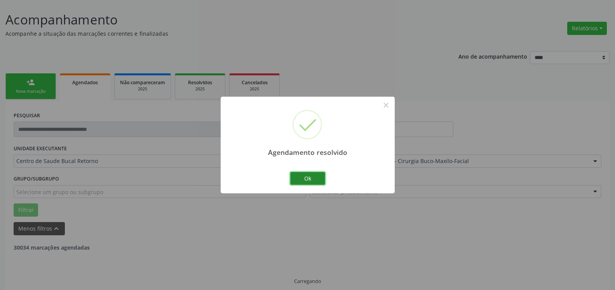
click at [299, 182] on button "Ok" at bounding box center [307, 178] width 35 height 13
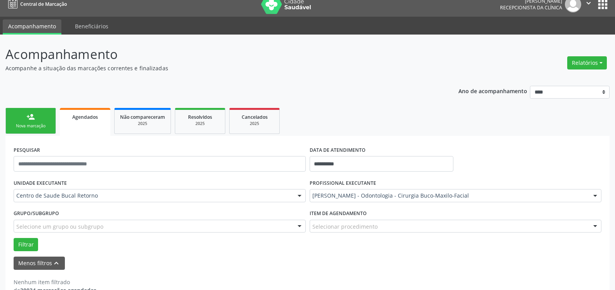
scroll to position [0, 0]
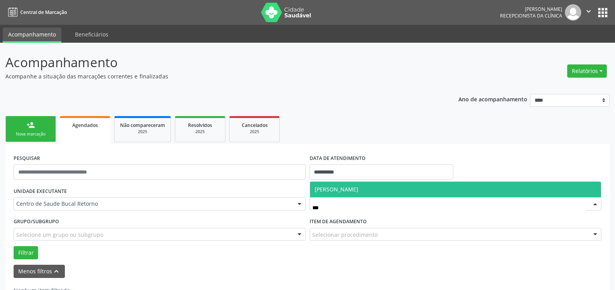
click at [356, 194] on span "[PERSON_NAME]" at bounding box center [456, 190] width 292 height 16
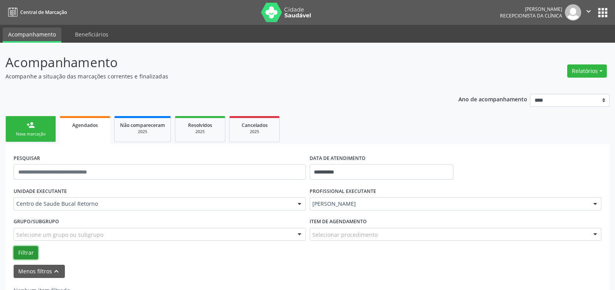
click at [30, 253] on button "Filtrar" at bounding box center [26, 252] width 24 height 13
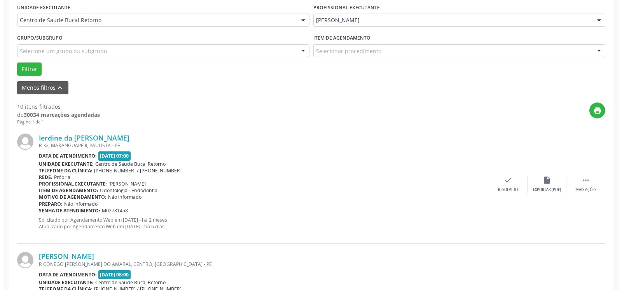
scroll to position [198, 0]
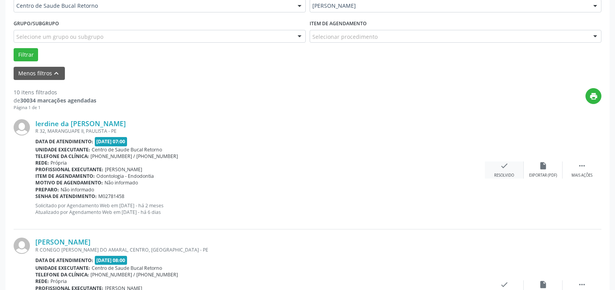
click at [508, 169] on icon "check" at bounding box center [504, 166] width 9 height 9
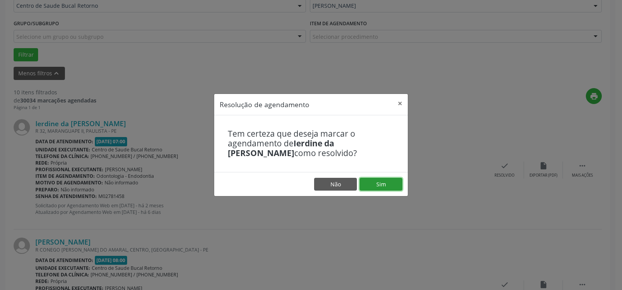
click at [384, 185] on button "Sim" at bounding box center [381, 184] width 43 height 13
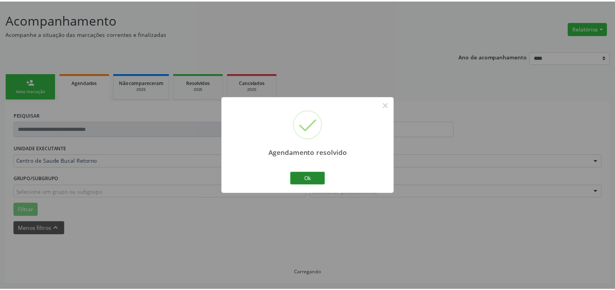
scroll to position [43, 0]
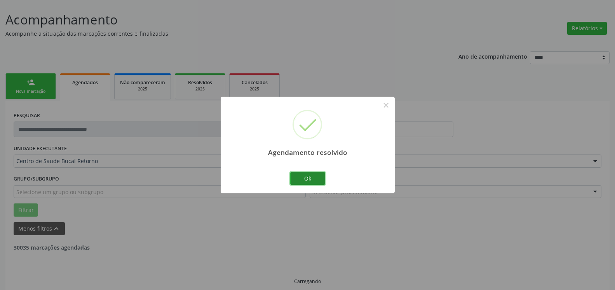
click at [312, 178] on button "Ok" at bounding box center [307, 178] width 35 height 13
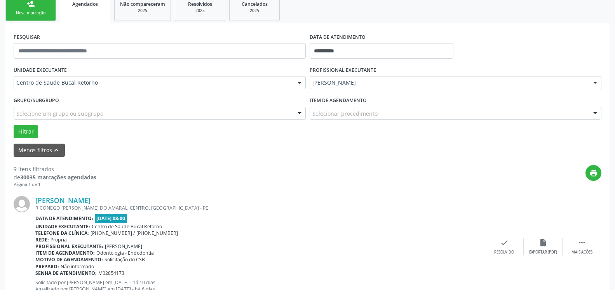
scroll to position [122, 0]
click at [581, 242] on icon "" at bounding box center [582, 242] width 9 height 9
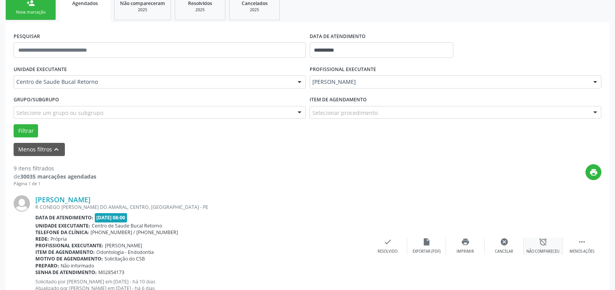
click at [547, 242] on icon "alarm_off" at bounding box center [543, 242] width 9 height 9
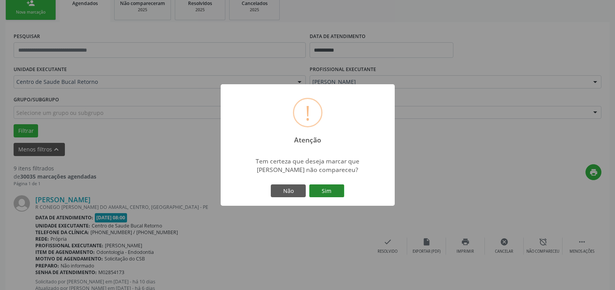
click at [334, 189] on button "Sim" at bounding box center [326, 191] width 35 height 13
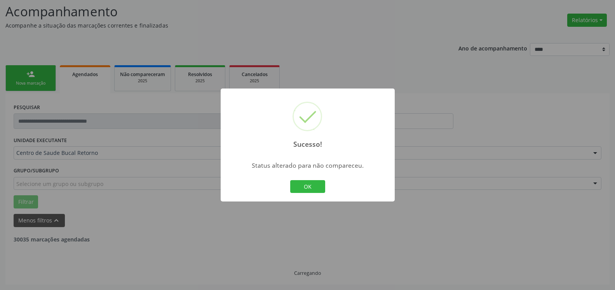
scroll to position [51, 0]
click at [305, 186] on button "OK" at bounding box center [307, 186] width 35 height 13
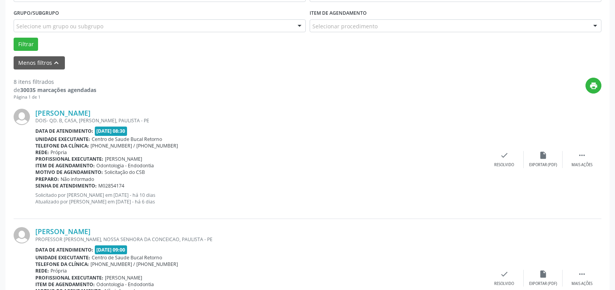
scroll to position [210, 0]
click at [583, 156] on icon "" at bounding box center [582, 154] width 9 height 9
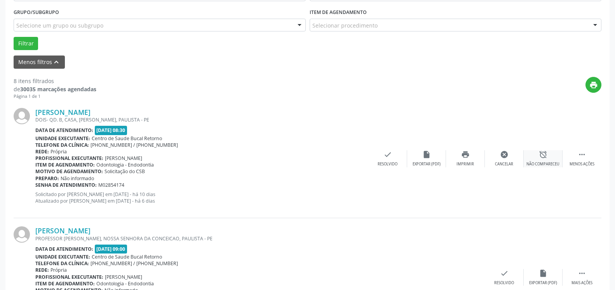
click at [546, 158] on icon "alarm_off" at bounding box center [543, 154] width 9 height 9
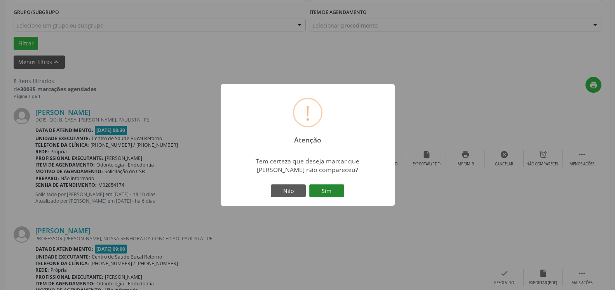
click at [332, 189] on button "Sim" at bounding box center [326, 191] width 35 height 13
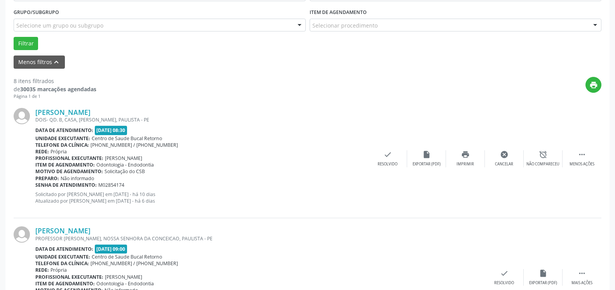
scroll to position [51, 0]
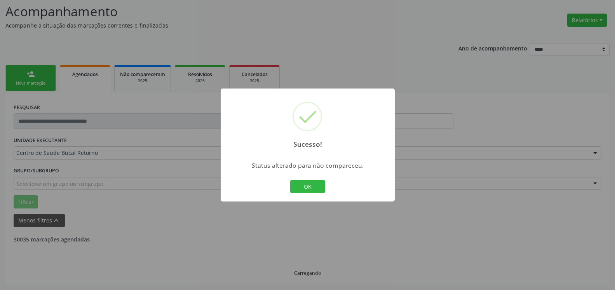
click at [313, 183] on button "OK" at bounding box center [307, 186] width 35 height 13
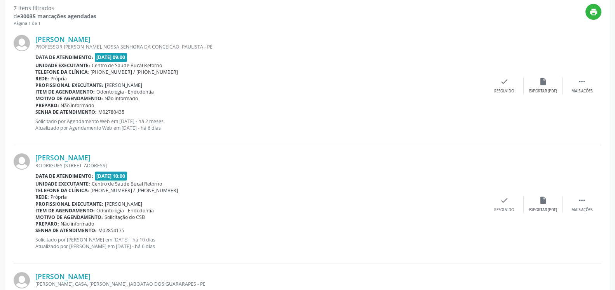
scroll to position [289, 0]
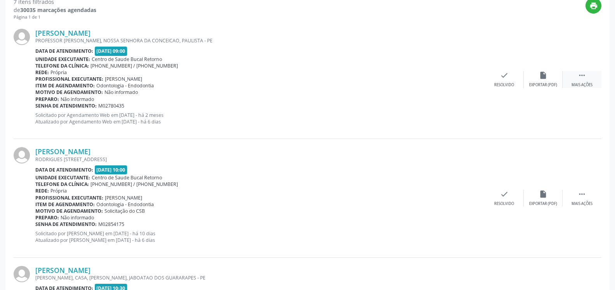
click at [577, 80] on div " Mais ações" at bounding box center [582, 79] width 39 height 17
click at [547, 80] on icon "alarm_off" at bounding box center [543, 75] width 9 height 9
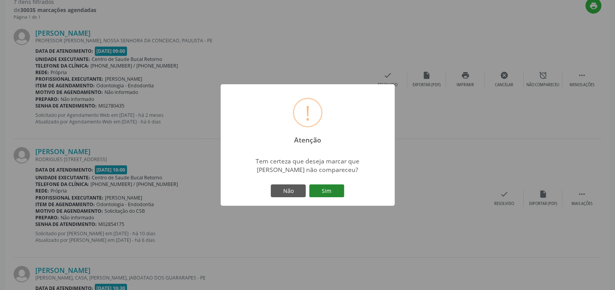
click at [332, 189] on button "Sim" at bounding box center [326, 191] width 35 height 13
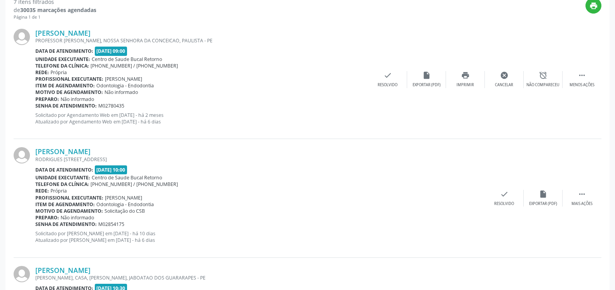
scroll to position [51, 0]
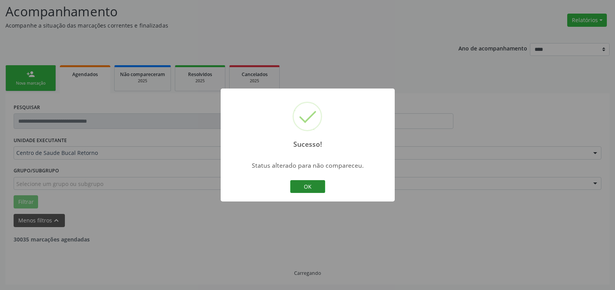
click at [303, 186] on button "OK" at bounding box center [307, 186] width 35 height 13
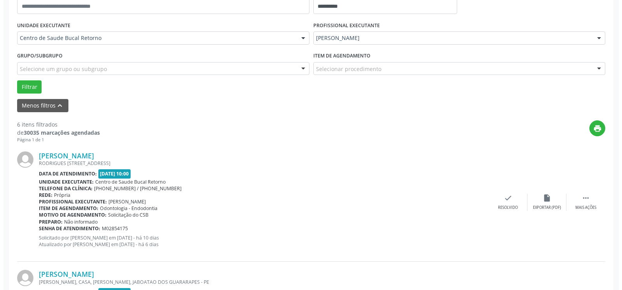
scroll to position [170, 0]
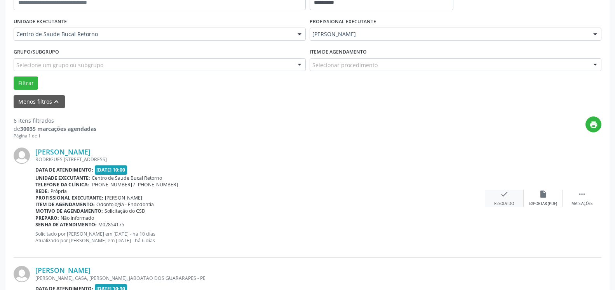
click at [505, 193] on icon "check" at bounding box center [504, 194] width 9 height 9
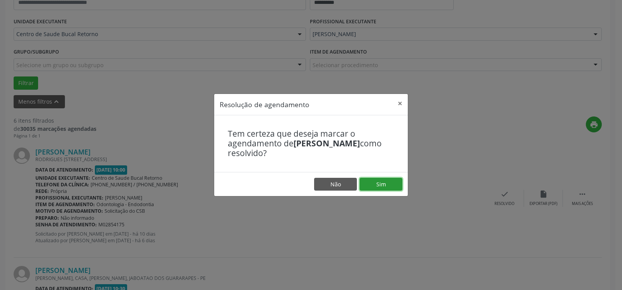
click at [385, 185] on button "Sim" at bounding box center [381, 184] width 43 height 13
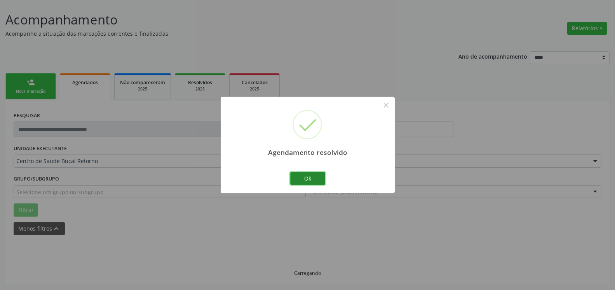
click at [313, 178] on button "Ok" at bounding box center [307, 178] width 35 height 13
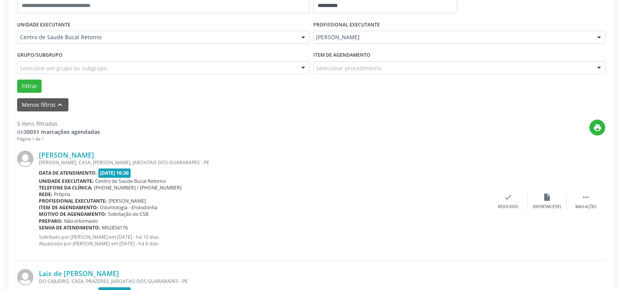
scroll to position [210, 0]
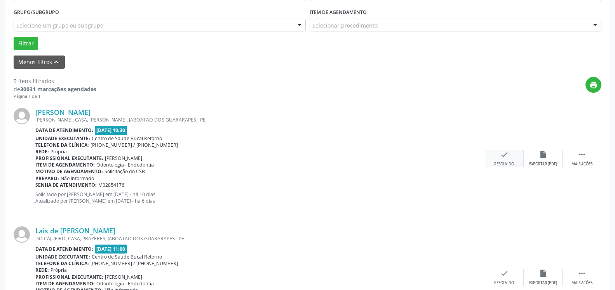
click at [504, 159] on icon "check" at bounding box center [504, 154] width 9 height 9
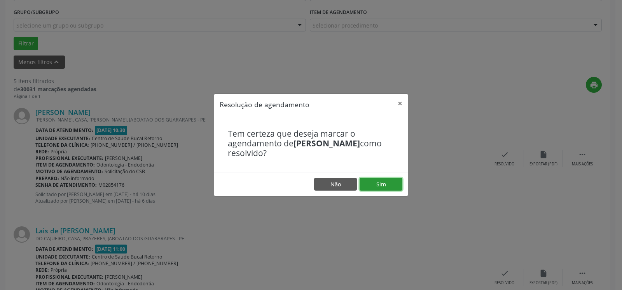
click at [393, 180] on button "Sim" at bounding box center [381, 184] width 43 height 13
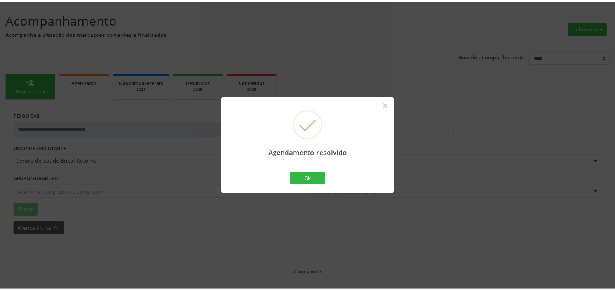
scroll to position [43, 0]
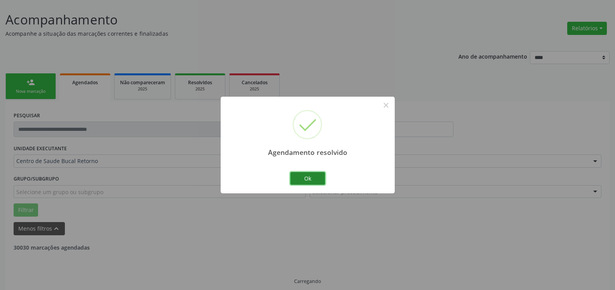
click at [306, 176] on button "Ok" at bounding box center [307, 178] width 35 height 13
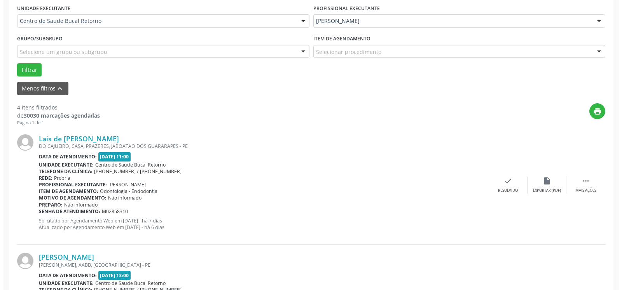
scroll to position [241, 0]
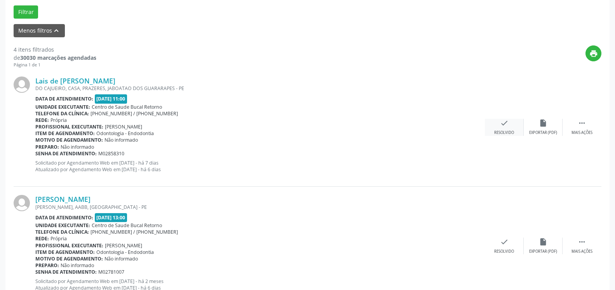
click at [512, 132] on div "Resolvido" at bounding box center [504, 132] width 20 height 5
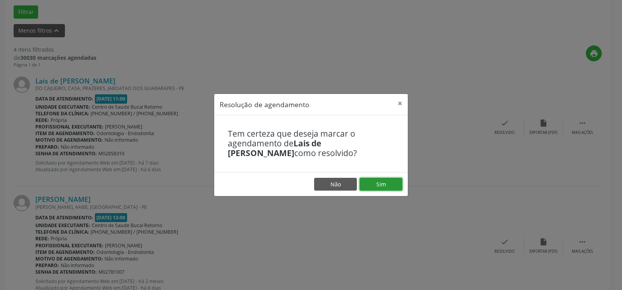
click at [367, 182] on button "Sim" at bounding box center [381, 184] width 43 height 13
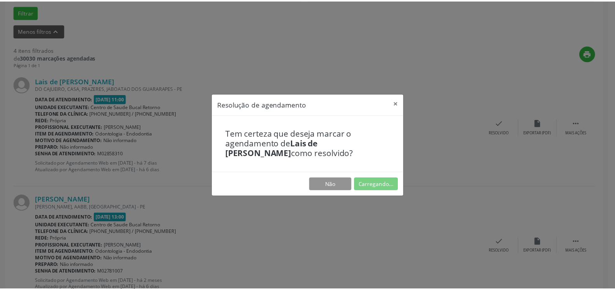
scroll to position [43, 0]
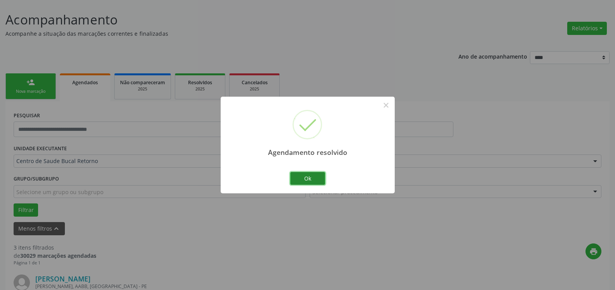
click at [304, 180] on button "Ok" at bounding box center [307, 178] width 35 height 13
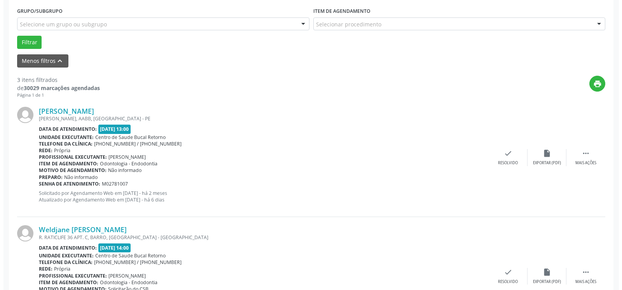
scroll to position [241, 0]
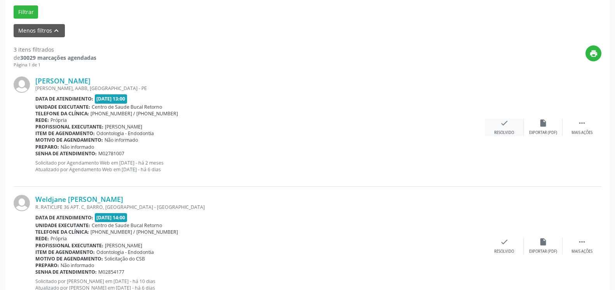
click at [501, 127] on icon "check" at bounding box center [504, 123] width 9 height 9
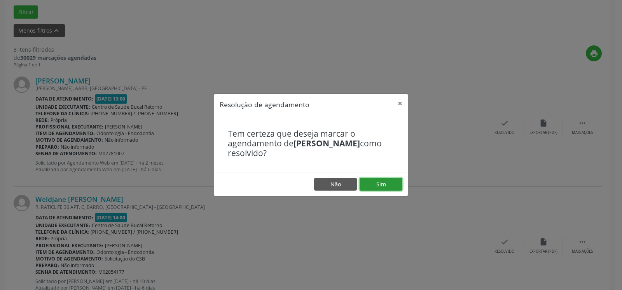
click at [381, 187] on button "Sim" at bounding box center [381, 184] width 43 height 13
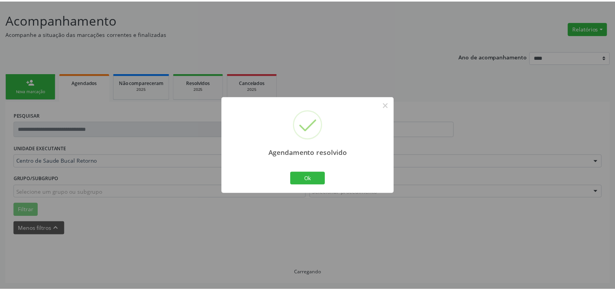
scroll to position [43, 0]
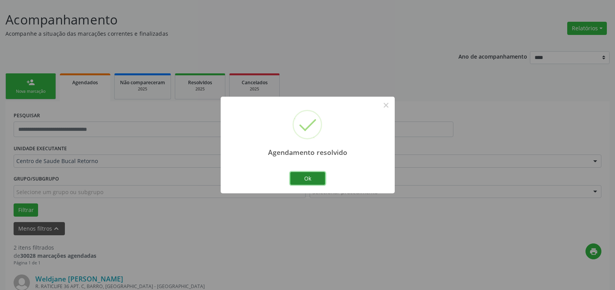
click at [308, 179] on button "Ok" at bounding box center [307, 178] width 35 height 13
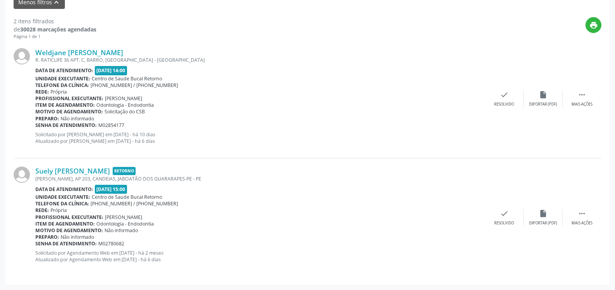
scroll to position [270, 0]
click at [580, 98] on icon "" at bounding box center [582, 94] width 9 height 9
click at [544, 96] on icon "alarm_off" at bounding box center [543, 94] width 9 height 9
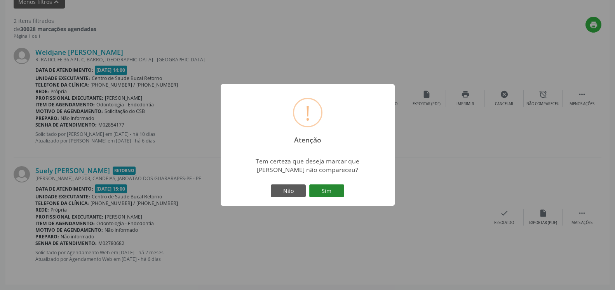
click at [338, 192] on button "Sim" at bounding box center [326, 191] width 35 height 13
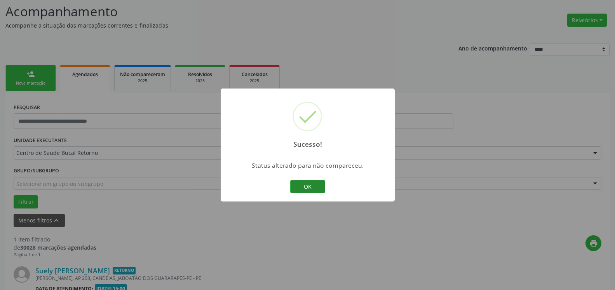
click at [306, 189] on button "OK" at bounding box center [307, 186] width 35 height 13
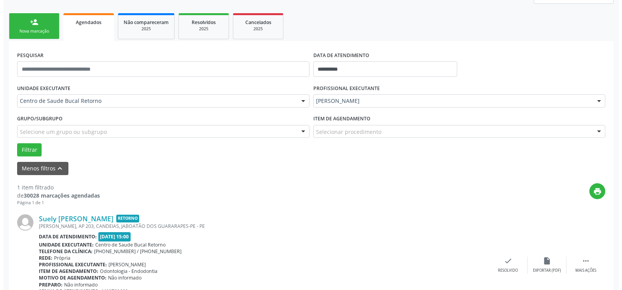
scroll to position [151, 0]
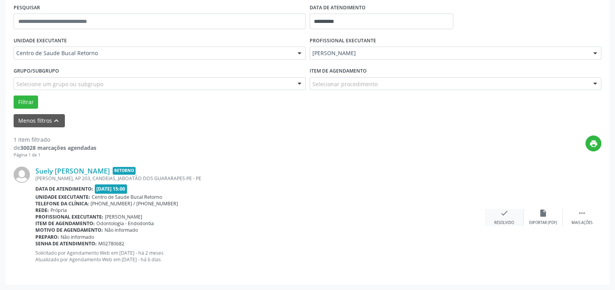
click at [508, 218] on icon "check" at bounding box center [504, 213] width 9 height 9
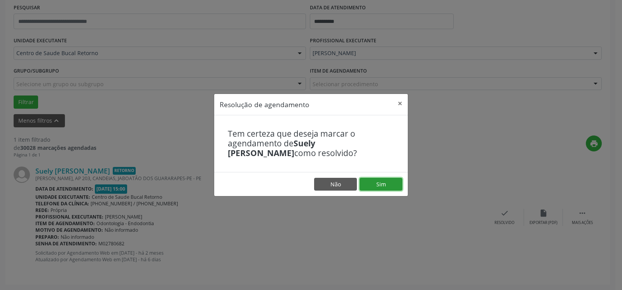
click at [393, 185] on button "Sim" at bounding box center [381, 184] width 43 height 13
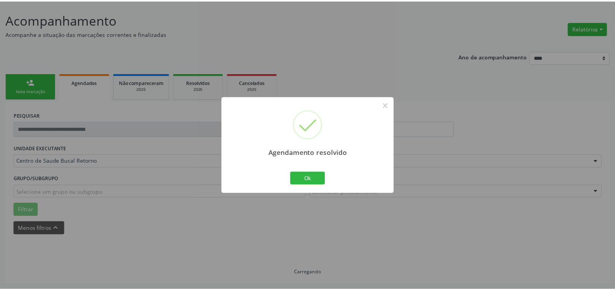
scroll to position [43, 0]
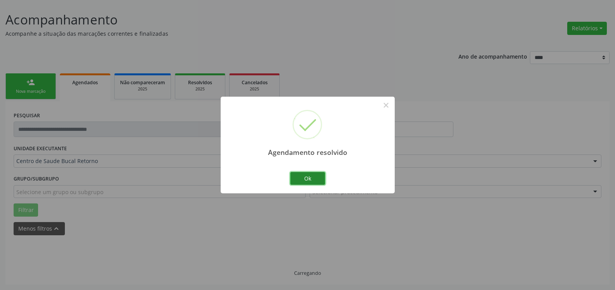
click at [310, 173] on button "Ok" at bounding box center [307, 178] width 35 height 13
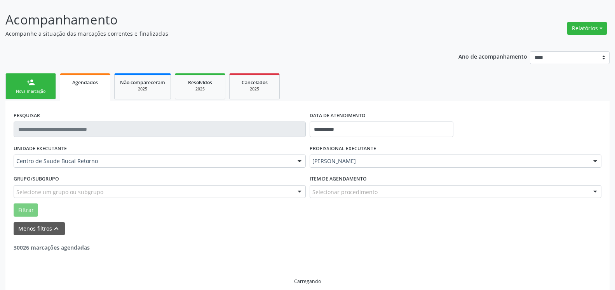
scroll to position [26, 0]
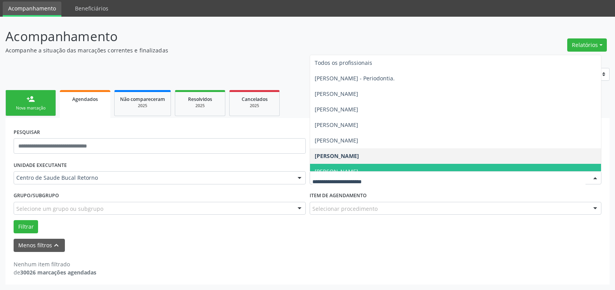
click at [372, 183] on div at bounding box center [456, 177] width 292 height 13
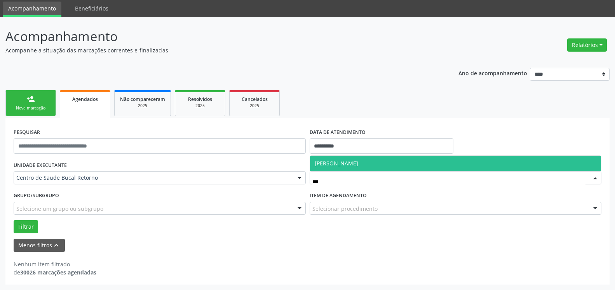
click at [358, 164] on span "[PERSON_NAME]" at bounding box center [337, 163] width 44 height 7
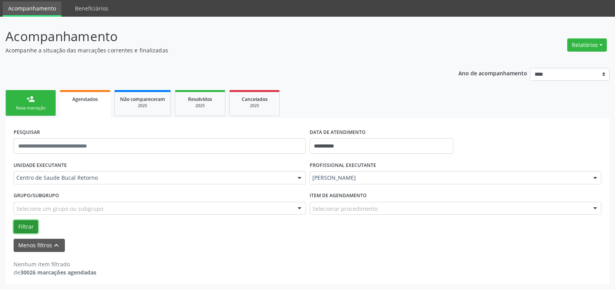
click at [24, 227] on button "Filtrar" at bounding box center [26, 226] width 24 height 13
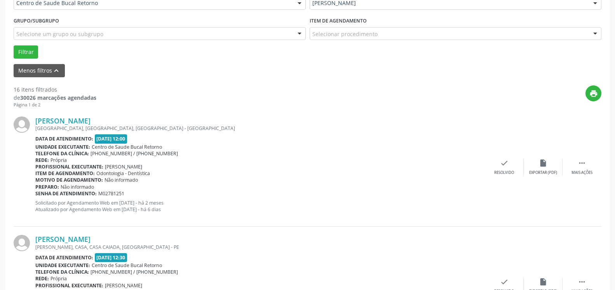
scroll to position [224, 0]
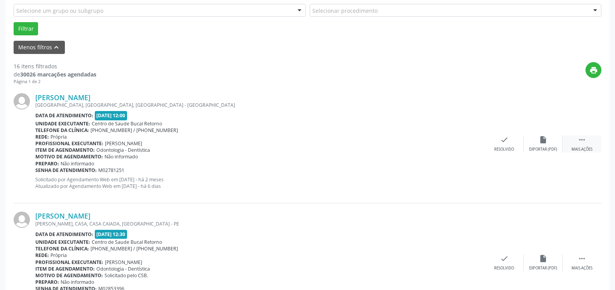
click at [583, 137] on icon "" at bounding box center [582, 140] width 9 height 9
click at [539, 143] on div "alarm_off Não compareceu" at bounding box center [543, 144] width 39 height 17
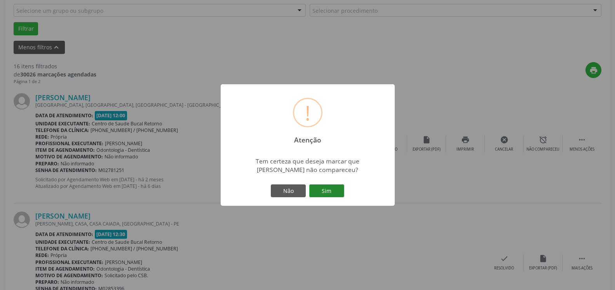
click at [340, 195] on button "Sim" at bounding box center [326, 191] width 35 height 13
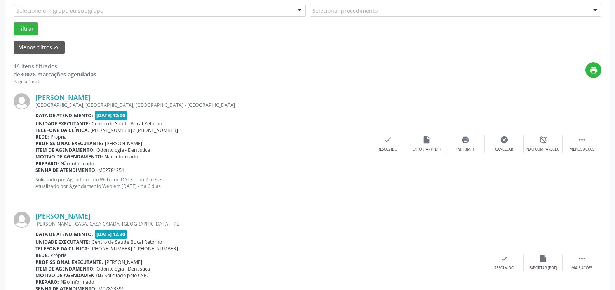
scroll to position [51, 0]
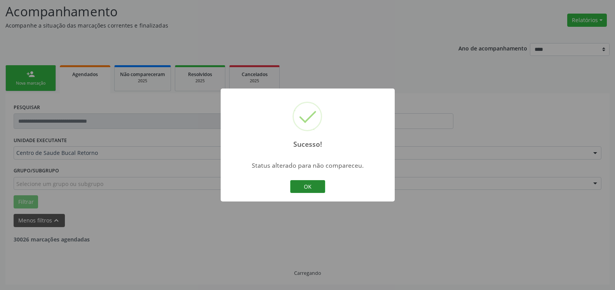
click at [301, 187] on button "OK" at bounding box center [307, 186] width 35 height 13
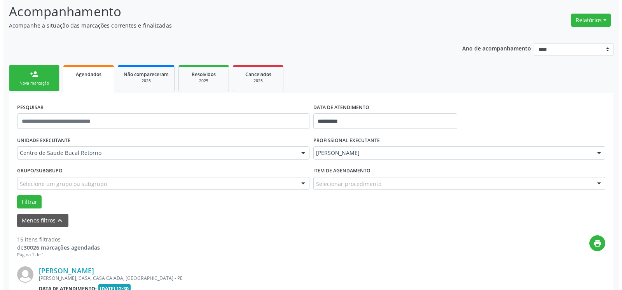
scroll to position [249, 0]
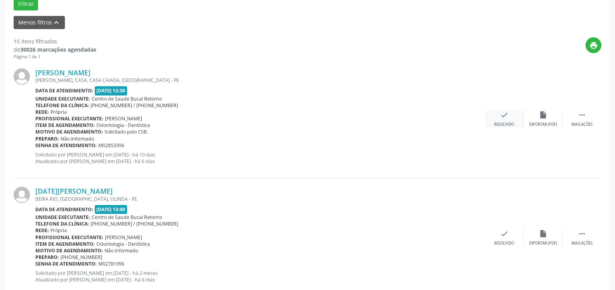
click at [503, 114] on icon "check" at bounding box center [504, 115] width 9 height 9
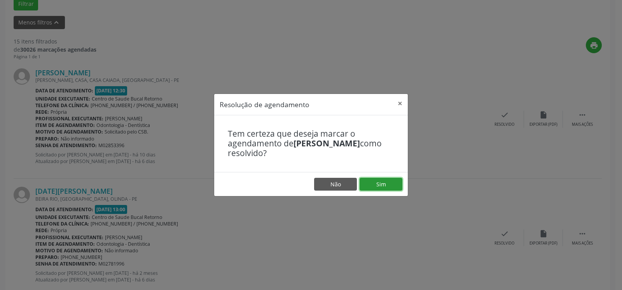
click at [379, 186] on button "Sim" at bounding box center [381, 184] width 43 height 13
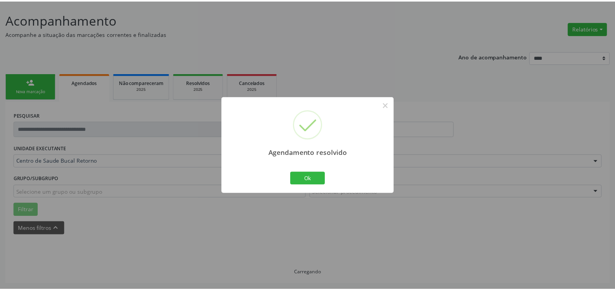
scroll to position [43, 0]
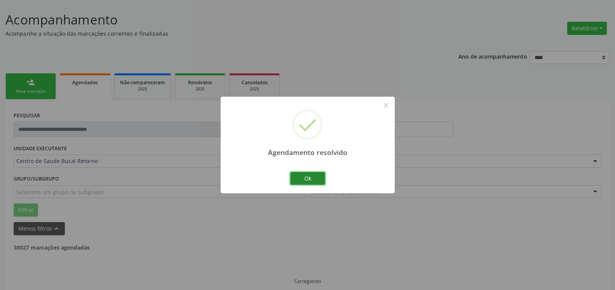
click at [316, 176] on button "Ok" at bounding box center [307, 178] width 35 height 13
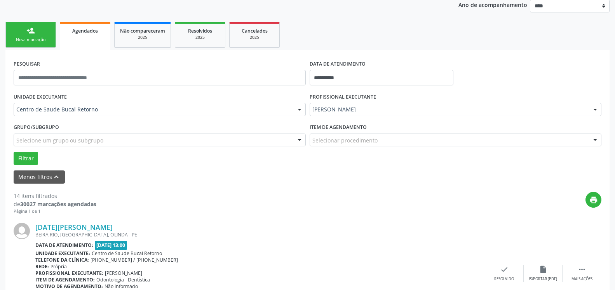
scroll to position [122, 0]
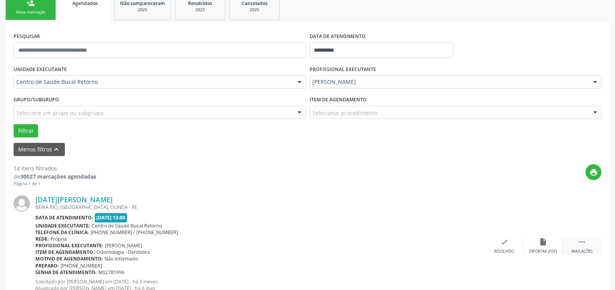
click at [582, 243] on icon "" at bounding box center [582, 242] width 9 height 9
click at [538, 242] on div "alarm_off Não compareceu" at bounding box center [543, 246] width 39 height 17
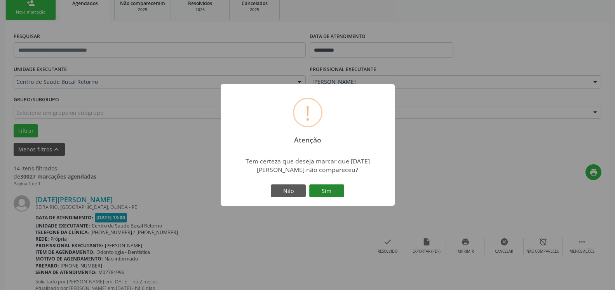
click at [327, 189] on button "Sim" at bounding box center [326, 191] width 35 height 13
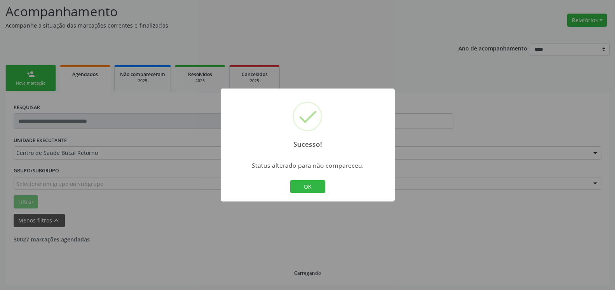
scroll to position [51, 0]
click at [315, 185] on button "OK" at bounding box center [307, 186] width 35 height 13
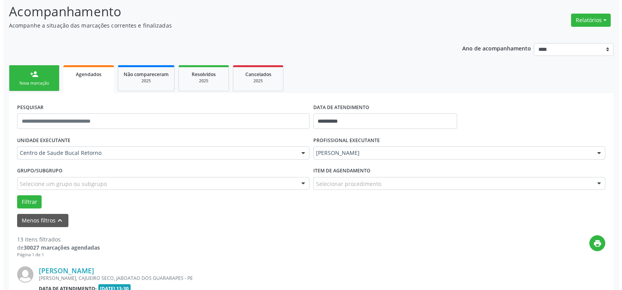
scroll to position [170, 0]
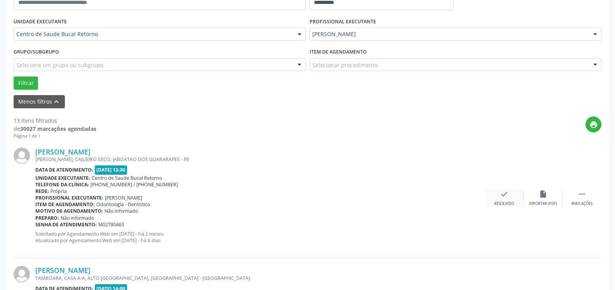
click at [510, 197] on div "check Resolvido" at bounding box center [504, 198] width 39 height 17
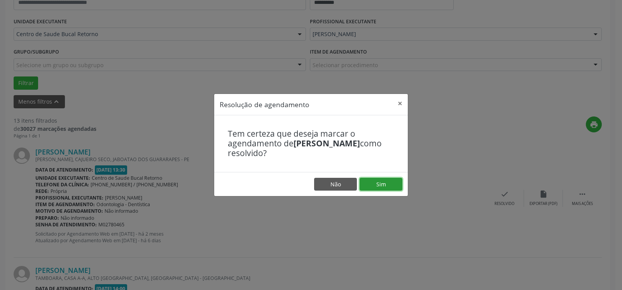
click at [383, 186] on button "Sim" at bounding box center [381, 184] width 43 height 13
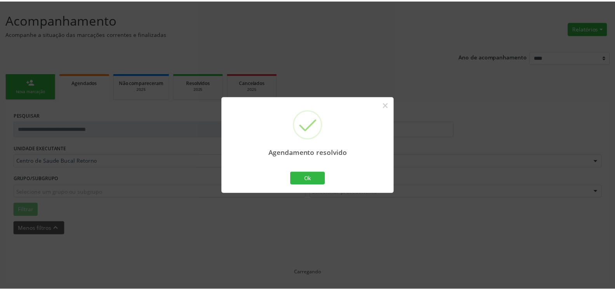
scroll to position [43, 0]
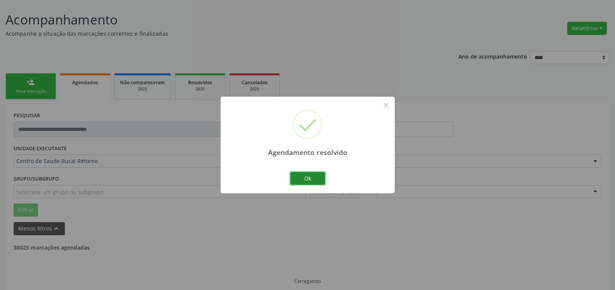
click at [316, 176] on button "Ok" at bounding box center [307, 178] width 35 height 13
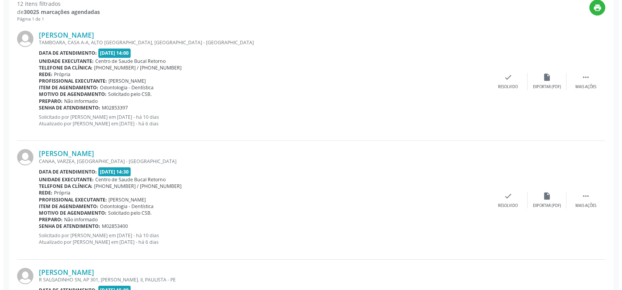
scroll to position [289, 0]
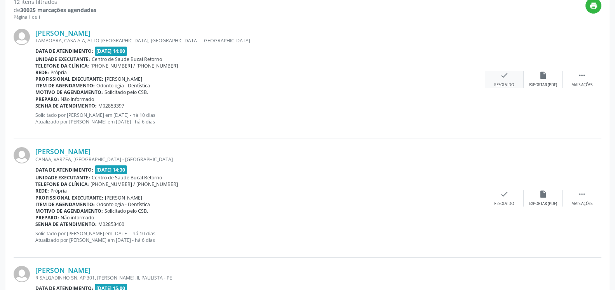
click at [511, 79] on div "check Resolvido" at bounding box center [504, 79] width 39 height 17
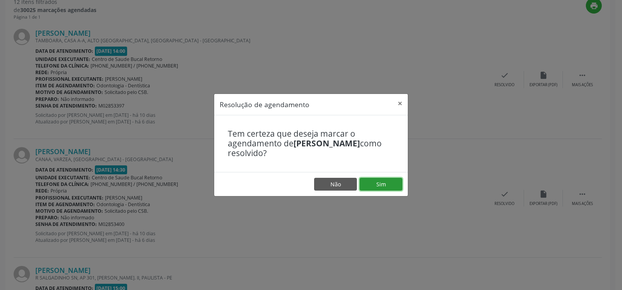
click at [392, 183] on button "Sim" at bounding box center [381, 184] width 43 height 13
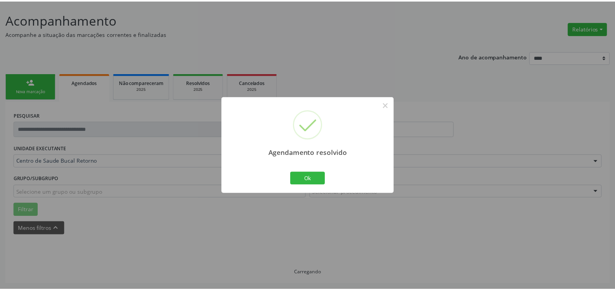
scroll to position [43, 0]
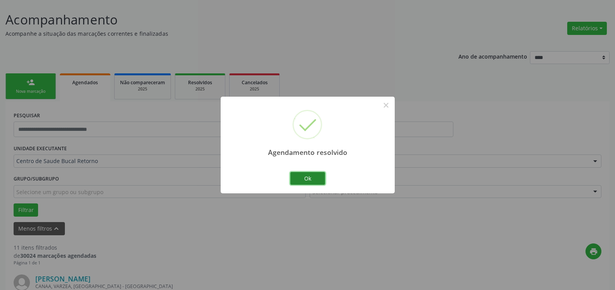
click at [305, 182] on button "Ok" at bounding box center [307, 178] width 35 height 13
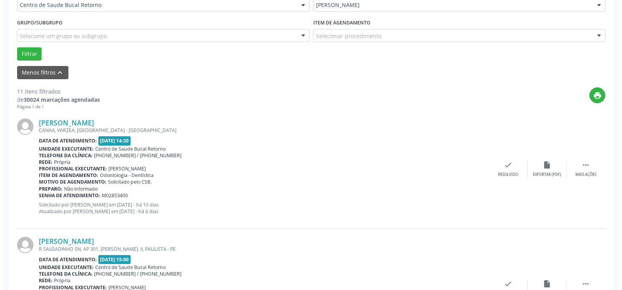
scroll to position [201, 0]
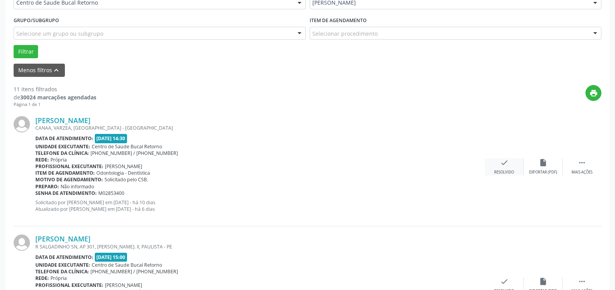
click at [503, 170] on div "Resolvido" at bounding box center [504, 172] width 20 height 5
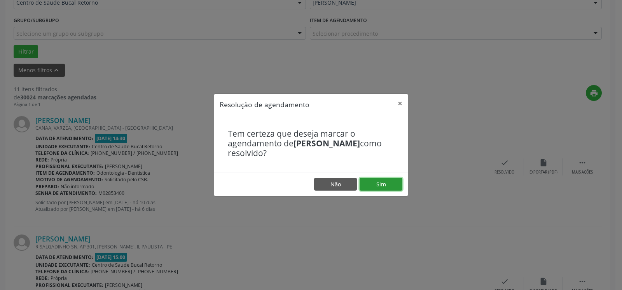
click at [384, 189] on button "Sim" at bounding box center [381, 184] width 43 height 13
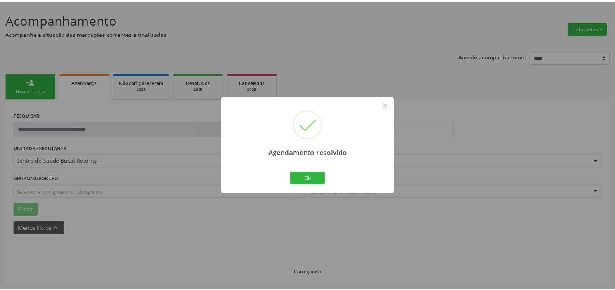
scroll to position [43, 0]
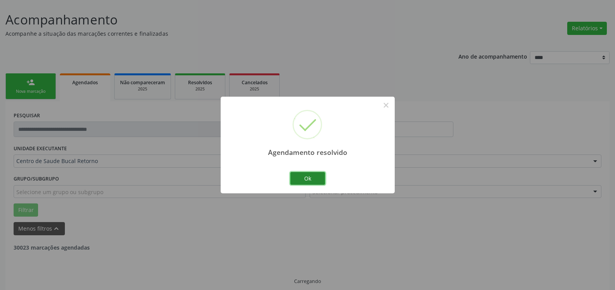
click at [317, 177] on button "Ok" at bounding box center [307, 178] width 35 height 13
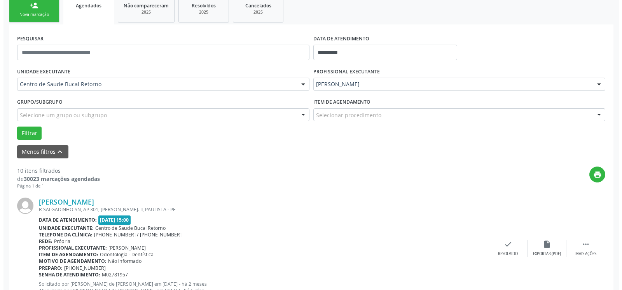
scroll to position [122, 0]
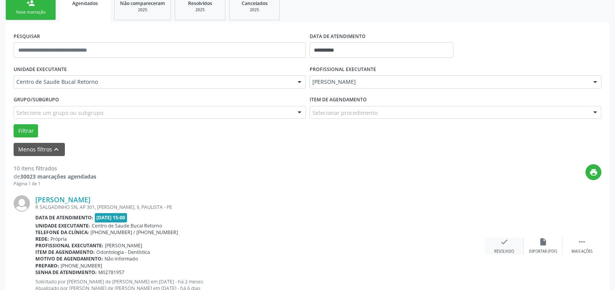
click at [509, 248] on div "check Resolvido" at bounding box center [504, 246] width 39 height 17
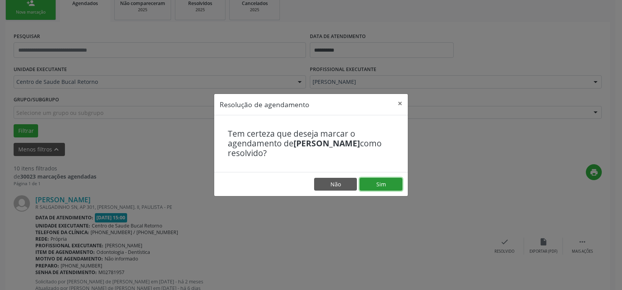
click at [372, 180] on button "Sim" at bounding box center [381, 184] width 43 height 13
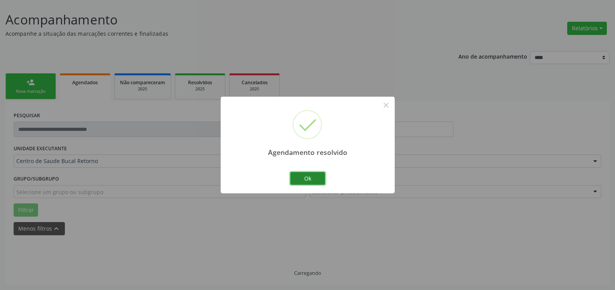
click at [304, 179] on button "Ok" at bounding box center [307, 178] width 35 height 13
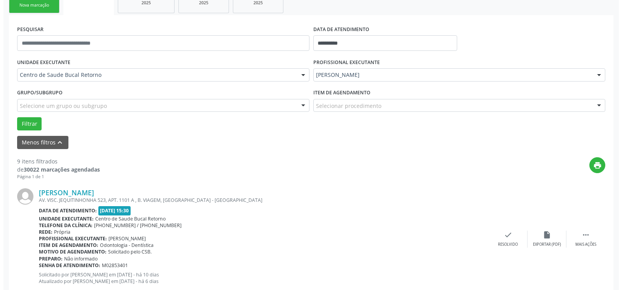
scroll to position [170, 0]
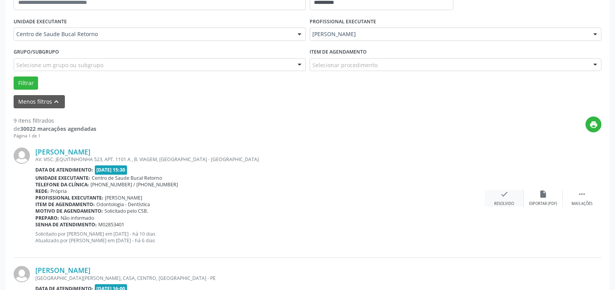
click at [505, 195] on icon "check" at bounding box center [504, 194] width 9 height 9
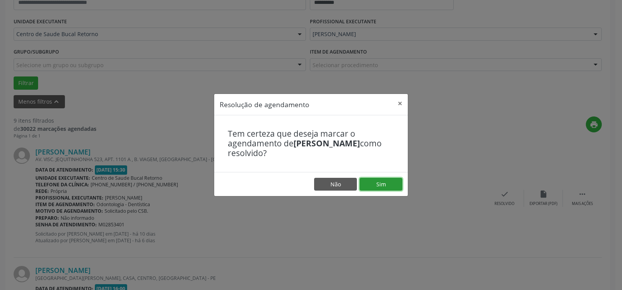
click at [393, 182] on button "Sim" at bounding box center [381, 184] width 43 height 13
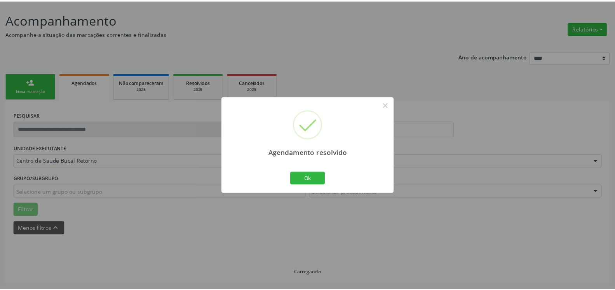
scroll to position [43, 0]
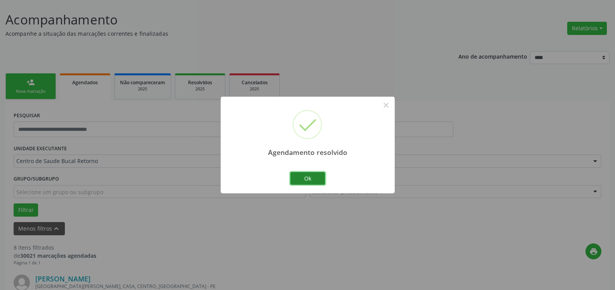
click at [311, 179] on button "Ok" at bounding box center [307, 178] width 35 height 13
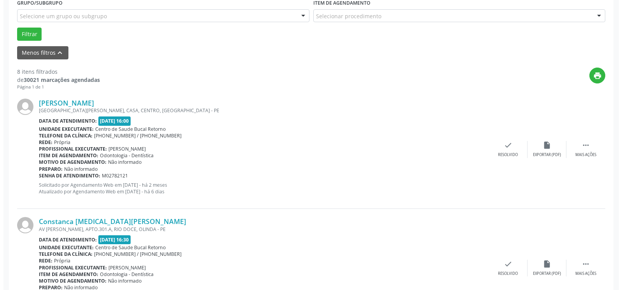
scroll to position [320, 0]
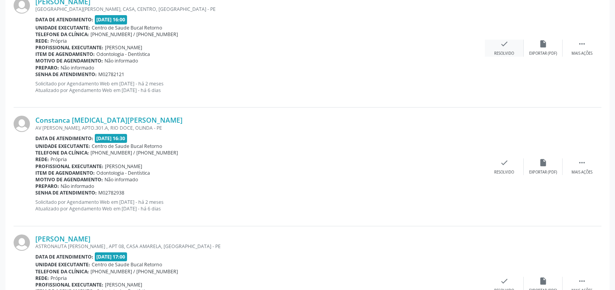
click at [501, 48] on icon "check" at bounding box center [504, 44] width 9 height 9
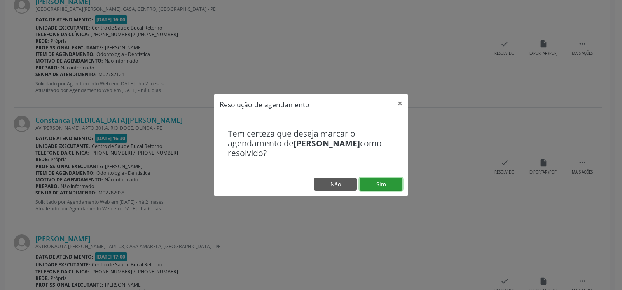
click at [385, 186] on button "Sim" at bounding box center [381, 184] width 43 height 13
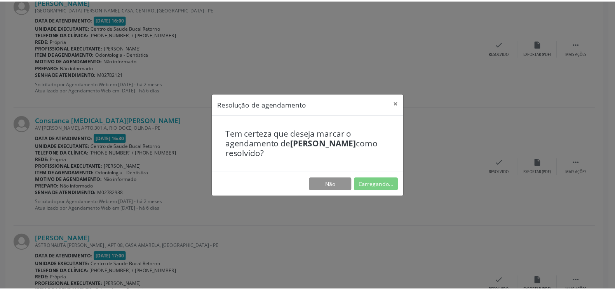
scroll to position [43, 0]
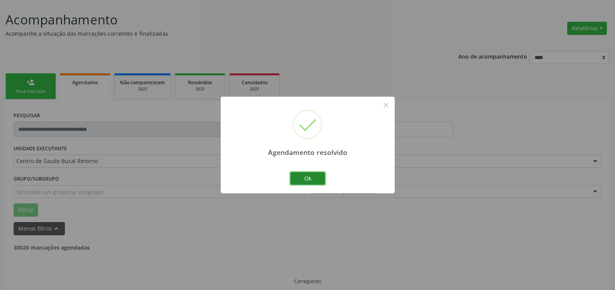
click at [312, 178] on button "Ok" at bounding box center [307, 178] width 35 height 13
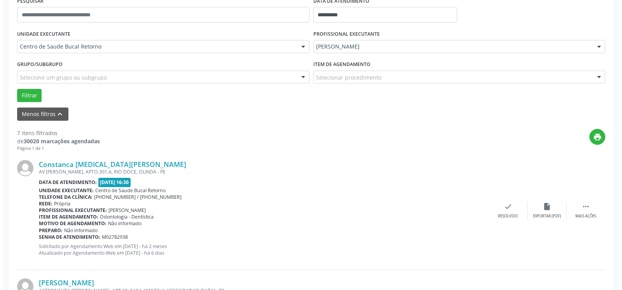
scroll to position [162, 0]
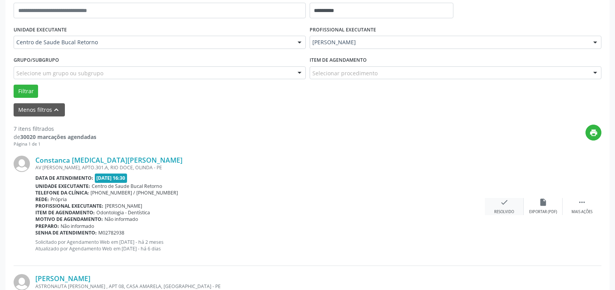
click at [499, 204] on div "check Resolvido" at bounding box center [504, 206] width 39 height 17
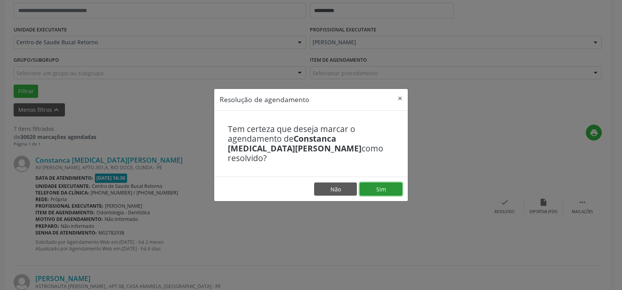
click at [382, 187] on button "Sim" at bounding box center [381, 189] width 43 height 13
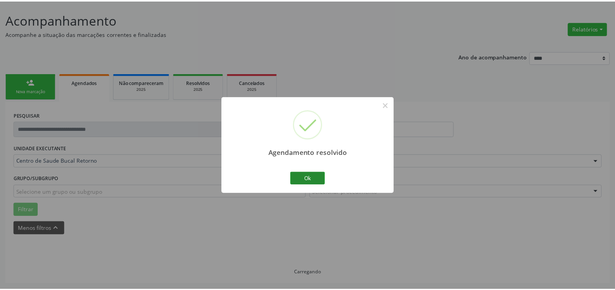
scroll to position [43, 0]
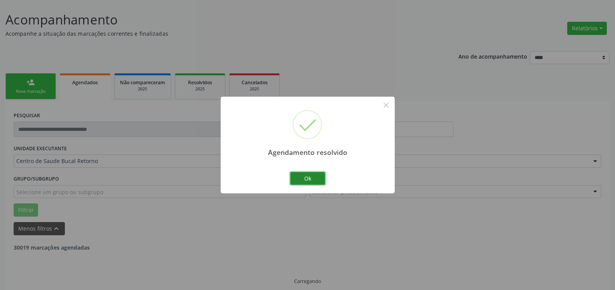
click at [322, 179] on button "Ok" at bounding box center [307, 178] width 35 height 13
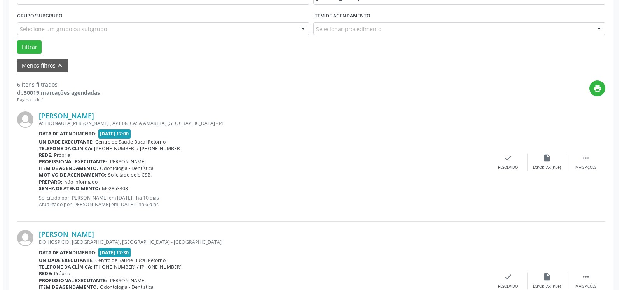
scroll to position [210, 0]
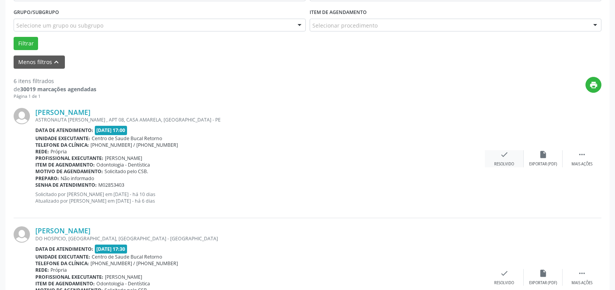
click at [504, 159] on icon "check" at bounding box center [504, 154] width 9 height 9
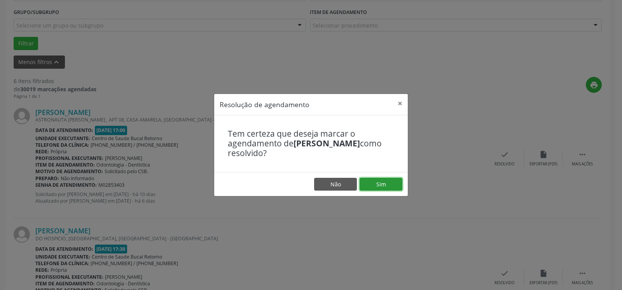
click at [380, 181] on button "Sim" at bounding box center [381, 184] width 43 height 13
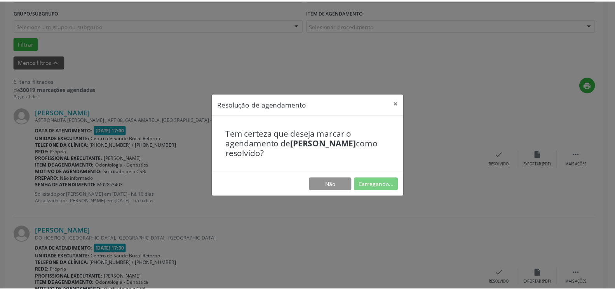
scroll to position [43, 0]
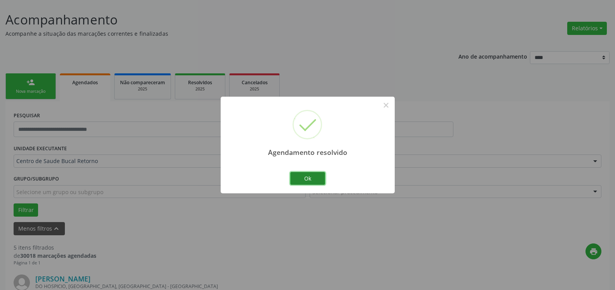
click at [310, 177] on button "Ok" at bounding box center [307, 178] width 35 height 13
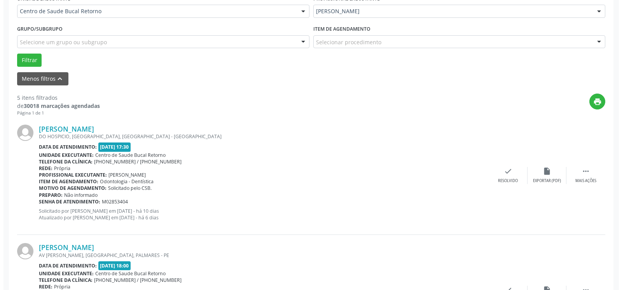
scroll to position [201, 0]
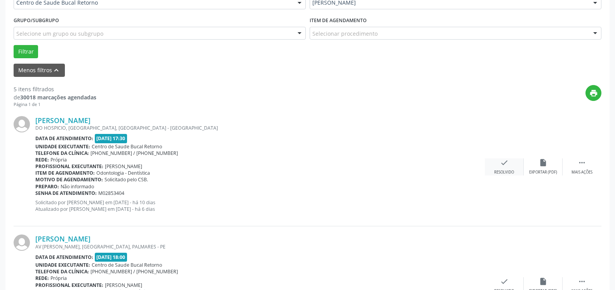
click at [504, 167] on icon "check" at bounding box center [504, 163] width 9 height 9
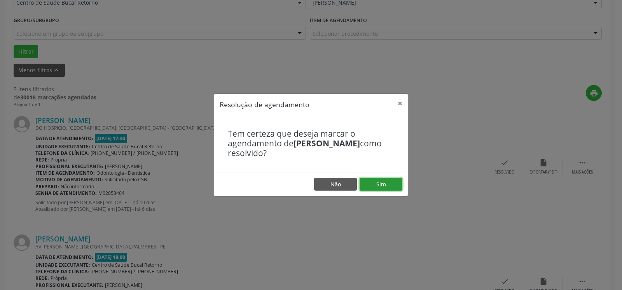
click at [395, 186] on button "Sim" at bounding box center [381, 184] width 43 height 13
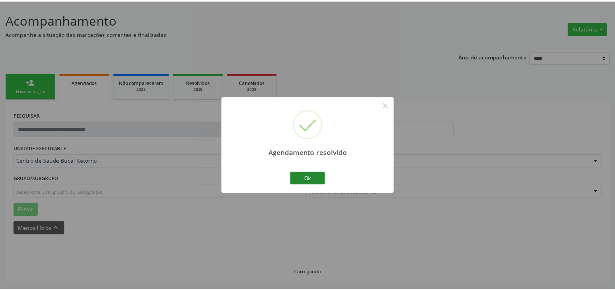
scroll to position [43, 0]
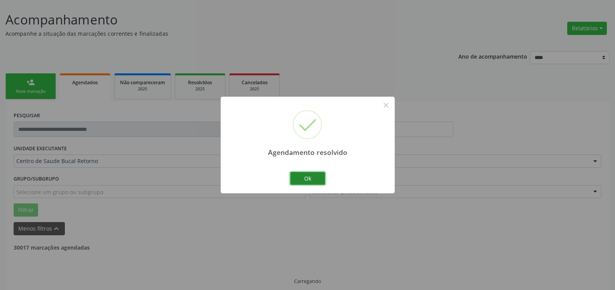
click at [319, 180] on button "Ok" at bounding box center [307, 178] width 35 height 13
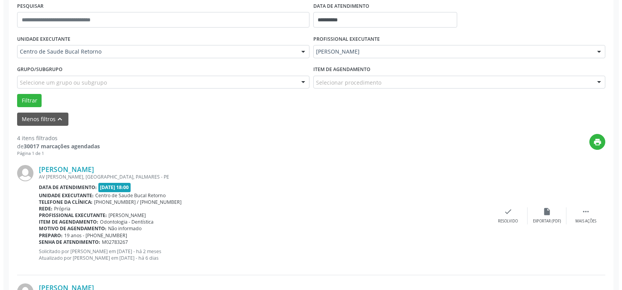
scroll to position [170, 0]
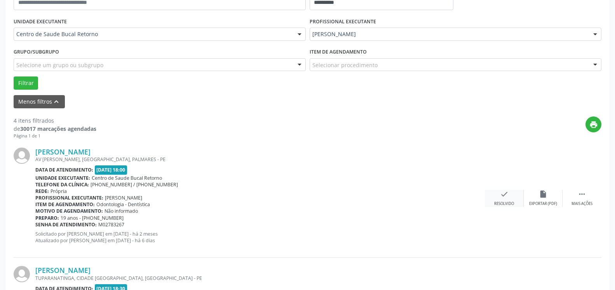
click at [508, 196] on icon "check" at bounding box center [504, 194] width 9 height 9
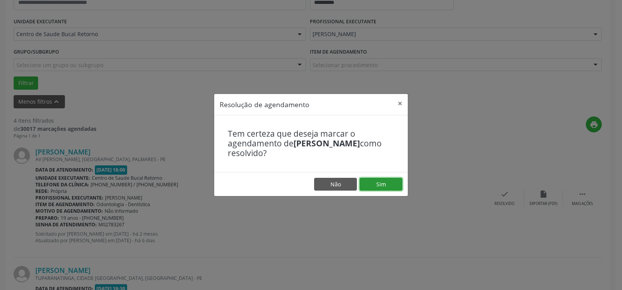
click at [385, 186] on button "Sim" at bounding box center [381, 184] width 43 height 13
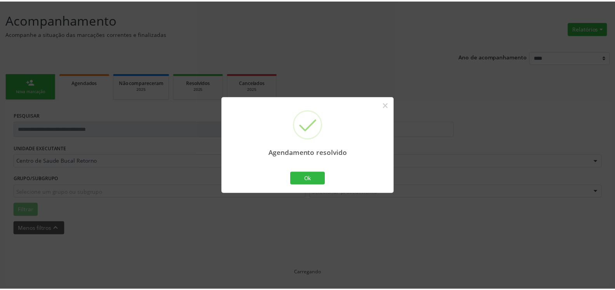
scroll to position [43, 0]
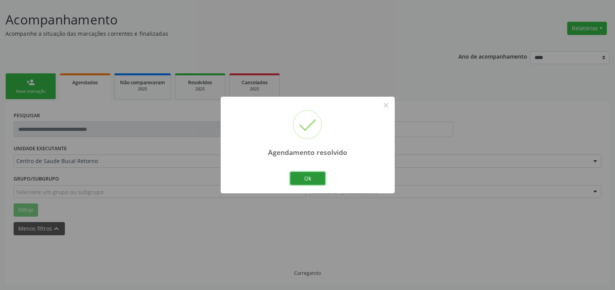
click at [307, 178] on button "Ok" at bounding box center [307, 178] width 35 height 13
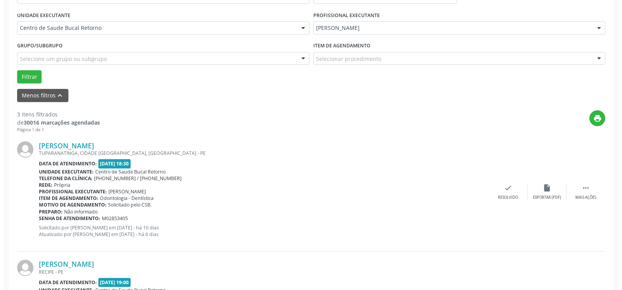
scroll to position [210, 0]
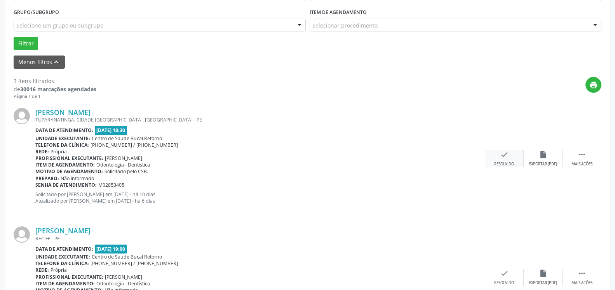
click at [505, 159] on icon "check" at bounding box center [504, 154] width 9 height 9
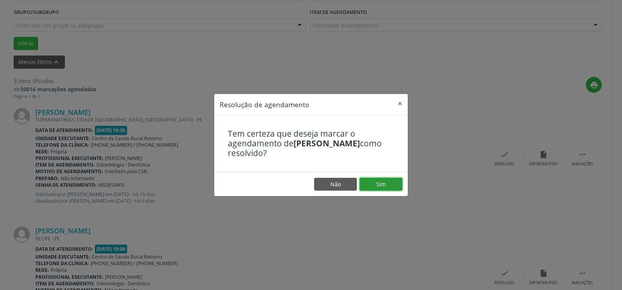
click at [384, 182] on button "Sim" at bounding box center [381, 184] width 43 height 13
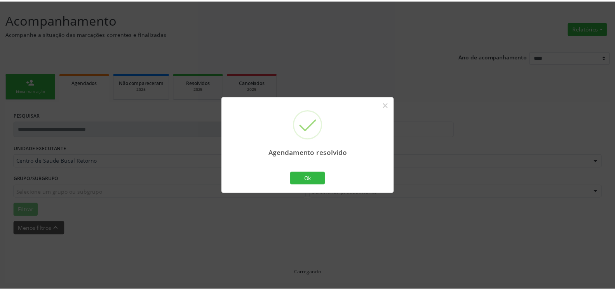
scroll to position [43, 0]
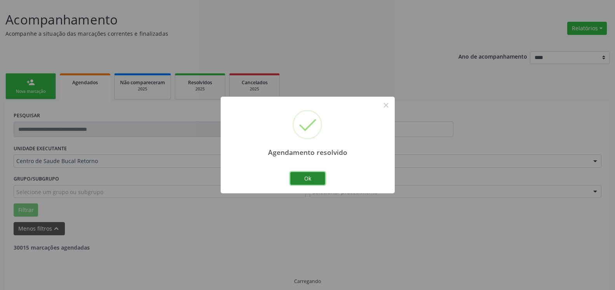
click at [307, 176] on button "Ok" at bounding box center [307, 178] width 35 height 13
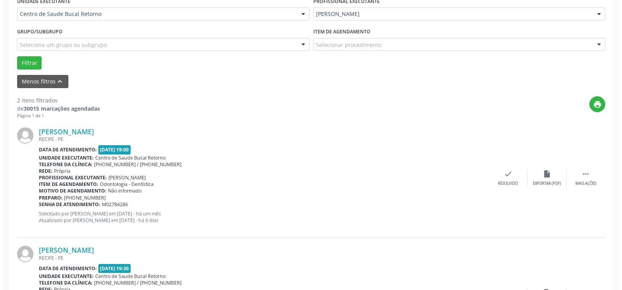
scroll to position [201, 0]
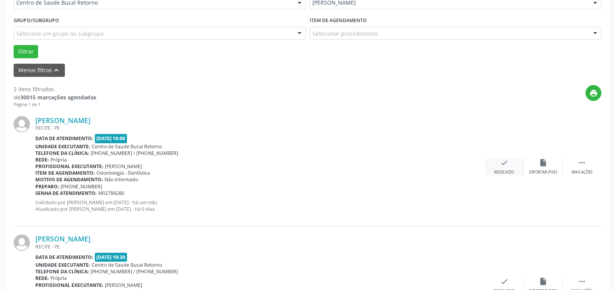
click at [507, 170] on div "Resolvido" at bounding box center [504, 172] width 20 height 5
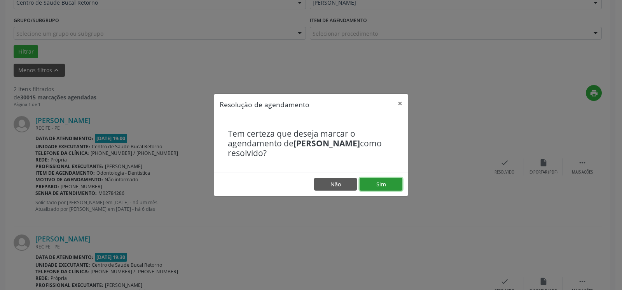
click at [373, 184] on button "Sim" at bounding box center [381, 184] width 43 height 13
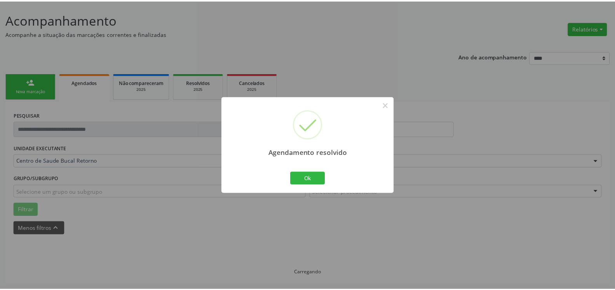
scroll to position [43, 0]
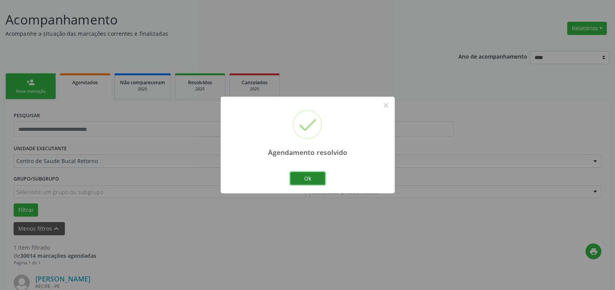
click at [316, 177] on button "Ok" at bounding box center [307, 178] width 35 height 13
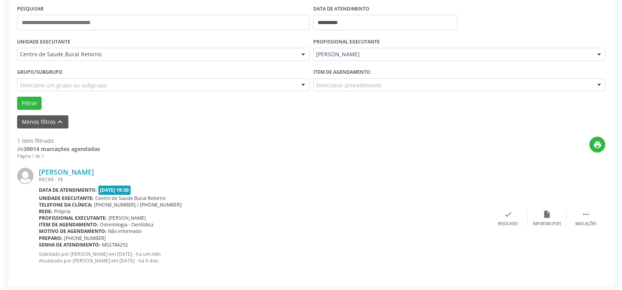
scroll to position [151, 0]
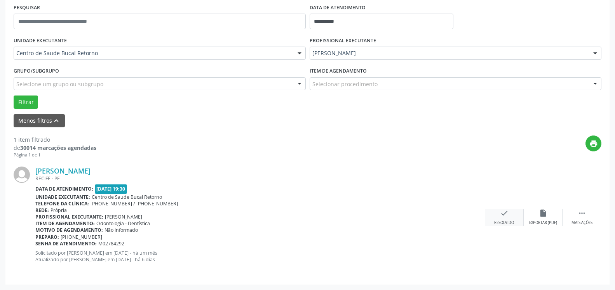
click at [502, 216] on icon "check" at bounding box center [504, 213] width 9 height 9
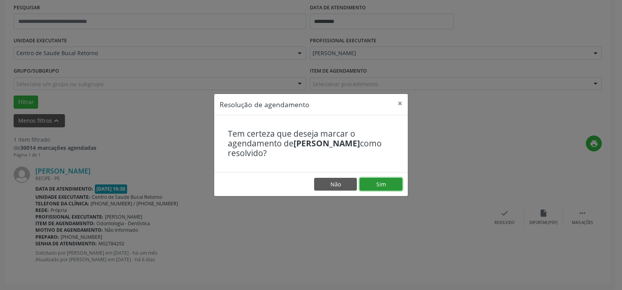
click at [390, 184] on button "Sim" at bounding box center [381, 184] width 43 height 13
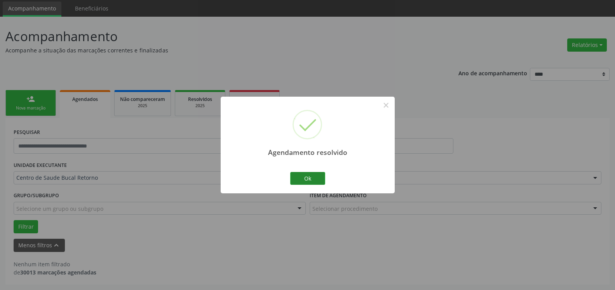
scroll to position [26, 0]
click at [316, 177] on button "Ok" at bounding box center [307, 178] width 35 height 13
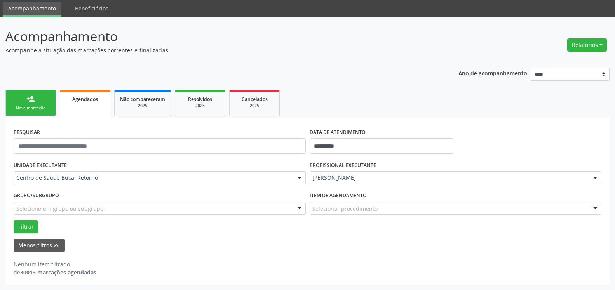
click at [410, 172] on div "[PERSON_NAME]" at bounding box center [456, 177] width 292 height 13
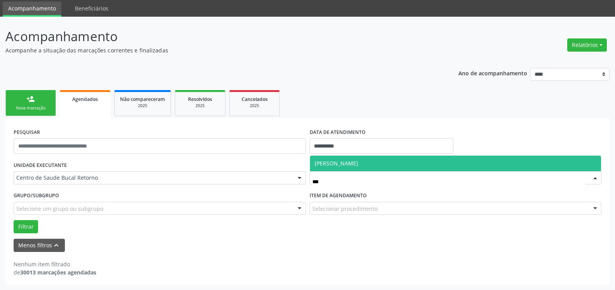
click at [358, 164] on span "[PERSON_NAME]" at bounding box center [337, 163] width 44 height 7
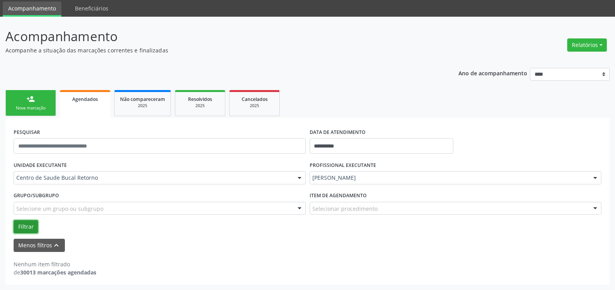
click at [26, 229] on button "Filtrar" at bounding box center [26, 226] width 24 height 13
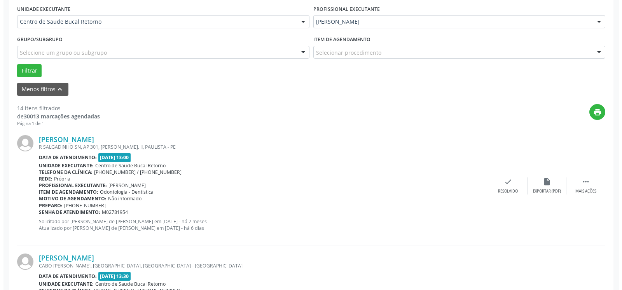
scroll to position [185, 0]
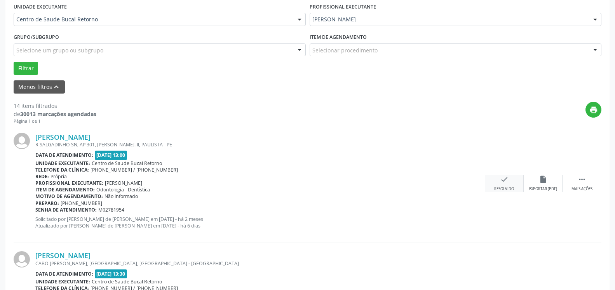
click at [502, 181] on icon "check" at bounding box center [504, 179] width 9 height 9
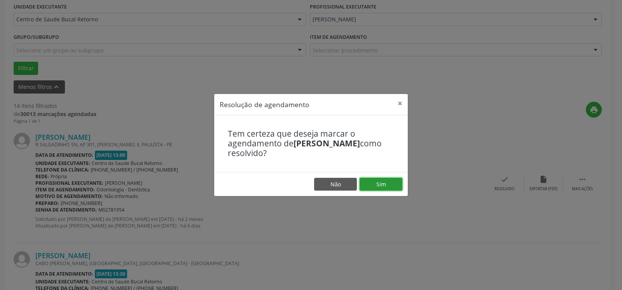
click at [396, 183] on button "Sim" at bounding box center [381, 184] width 43 height 13
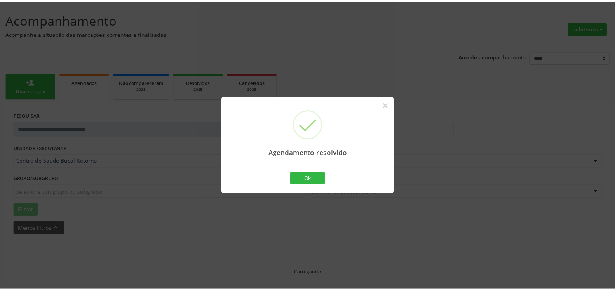
scroll to position [43, 0]
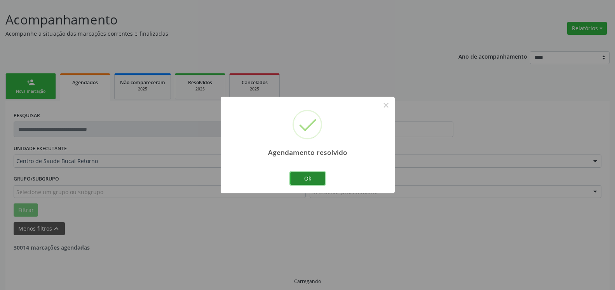
click at [312, 181] on button "Ok" at bounding box center [307, 178] width 35 height 13
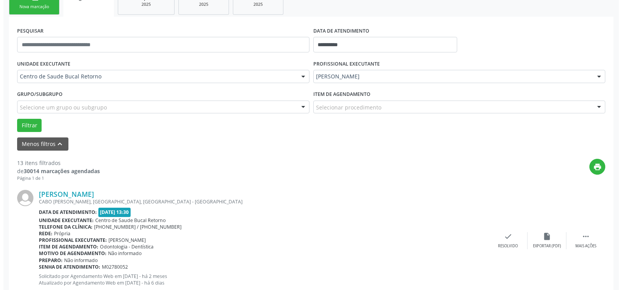
scroll to position [130, 0]
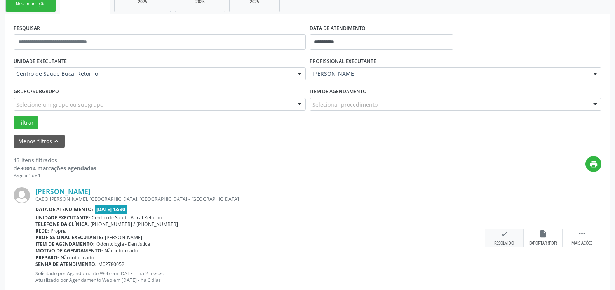
click at [507, 238] on icon "check" at bounding box center [504, 234] width 9 height 9
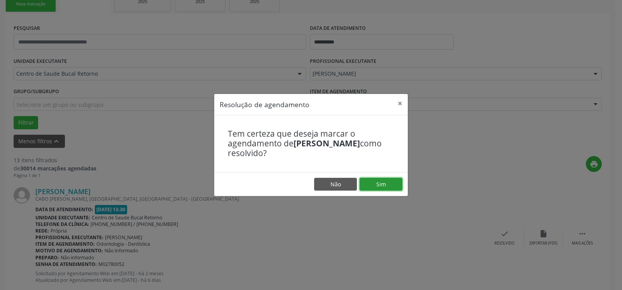
click at [386, 183] on button "Sim" at bounding box center [381, 184] width 43 height 13
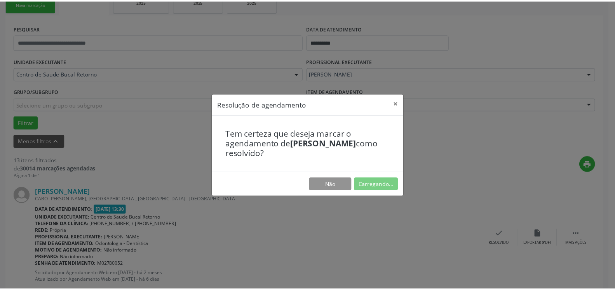
scroll to position [43, 0]
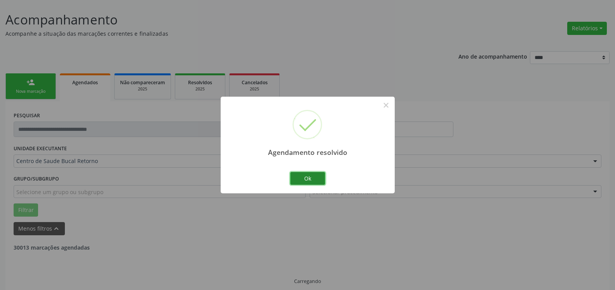
click at [312, 178] on button "Ok" at bounding box center [307, 178] width 35 height 13
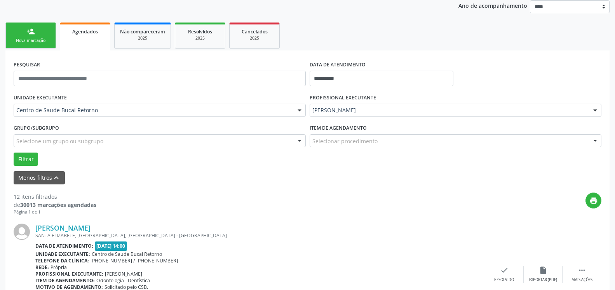
scroll to position [201, 0]
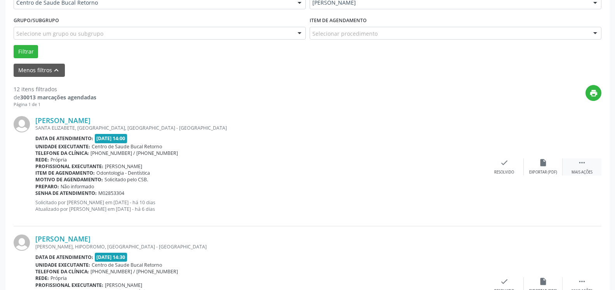
click at [581, 163] on icon "" at bounding box center [582, 163] width 9 height 9
click at [533, 169] on div "alarm_off Não compareceu" at bounding box center [543, 167] width 39 height 17
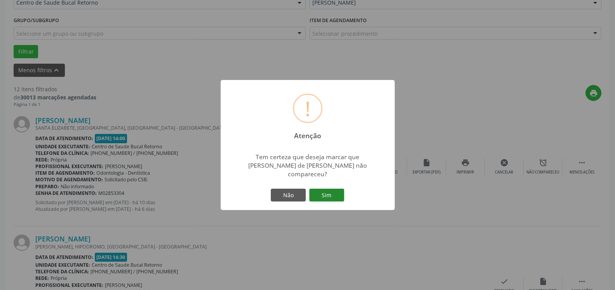
click at [337, 189] on button "Sim" at bounding box center [326, 195] width 35 height 13
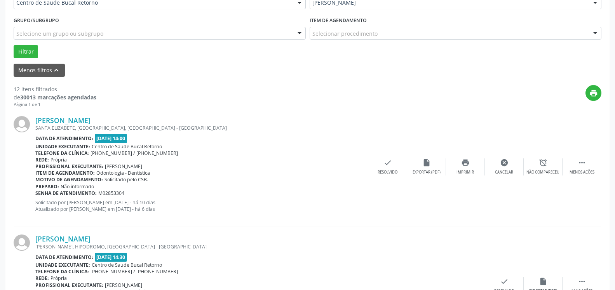
scroll to position [51, 0]
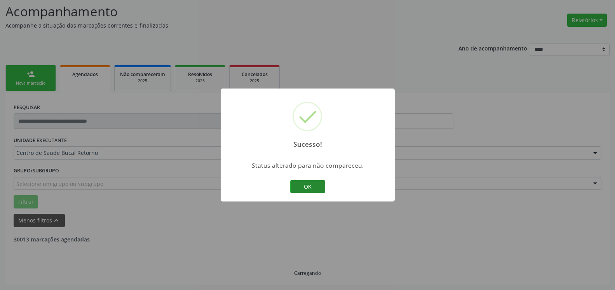
click at [318, 190] on button "OK" at bounding box center [307, 186] width 35 height 13
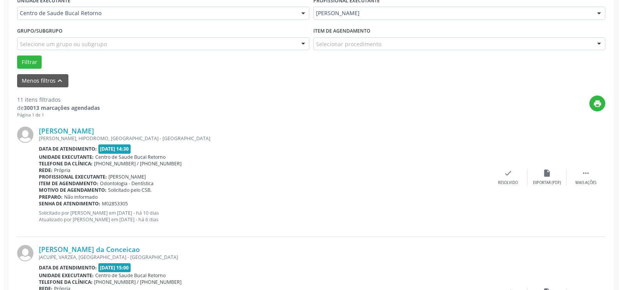
scroll to position [210, 0]
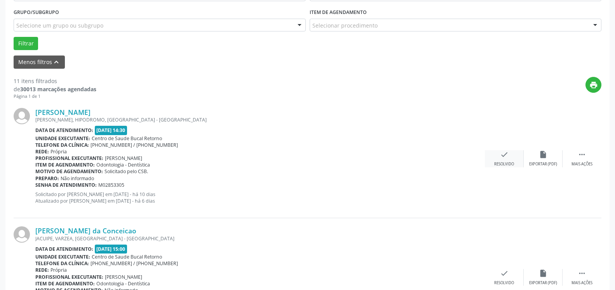
click at [504, 162] on div "Resolvido" at bounding box center [504, 164] width 20 height 5
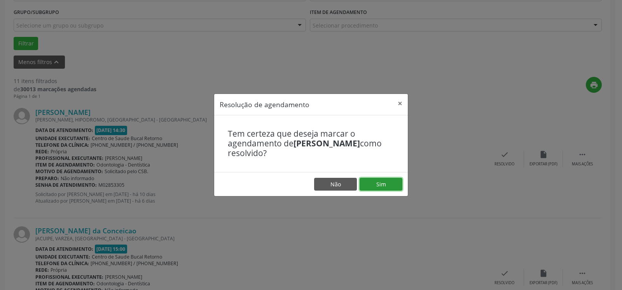
click at [386, 185] on button "Sim" at bounding box center [381, 184] width 43 height 13
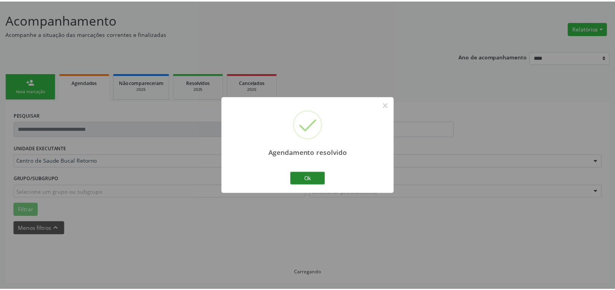
scroll to position [43, 0]
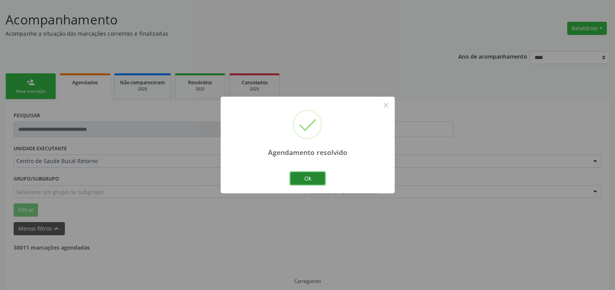
click at [305, 175] on button "Ok" at bounding box center [307, 178] width 35 height 13
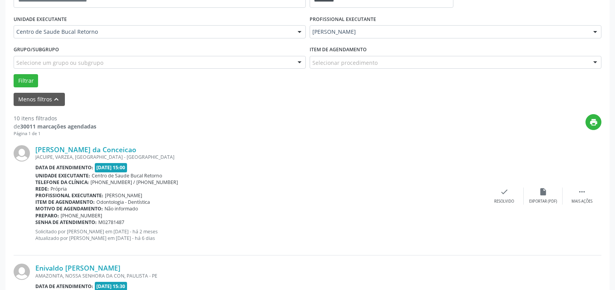
scroll to position [201, 0]
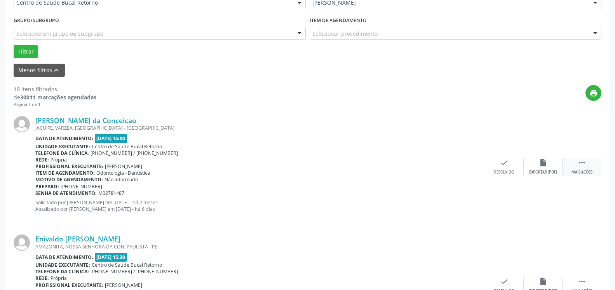
click at [586, 167] on icon "" at bounding box center [582, 163] width 9 height 9
click at [544, 166] on icon "alarm_off" at bounding box center [543, 163] width 9 height 9
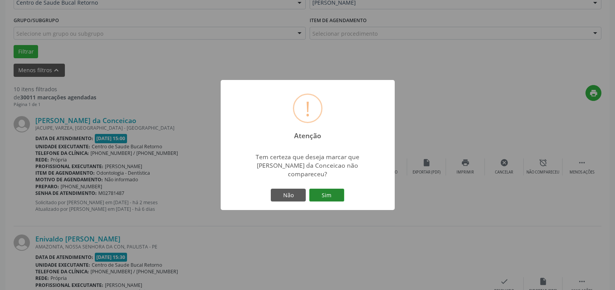
click at [329, 189] on button "Sim" at bounding box center [326, 195] width 35 height 13
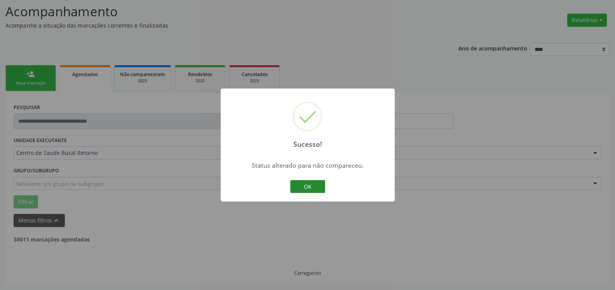
scroll to position [51, 0]
click at [303, 188] on button "OK" at bounding box center [307, 186] width 35 height 13
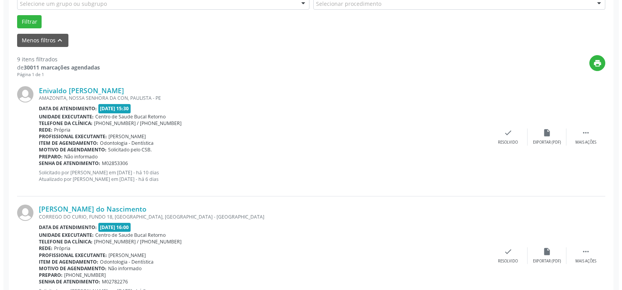
scroll to position [249, 0]
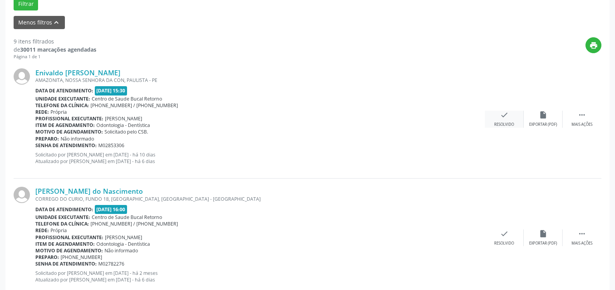
click at [504, 111] on icon "check" at bounding box center [504, 115] width 9 height 9
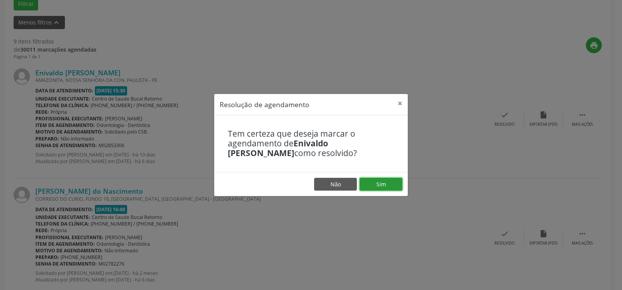
click at [373, 184] on button "Sim" at bounding box center [381, 184] width 43 height 13
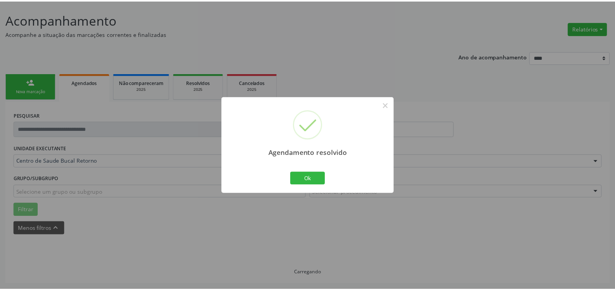
scroll to position [43, 0]
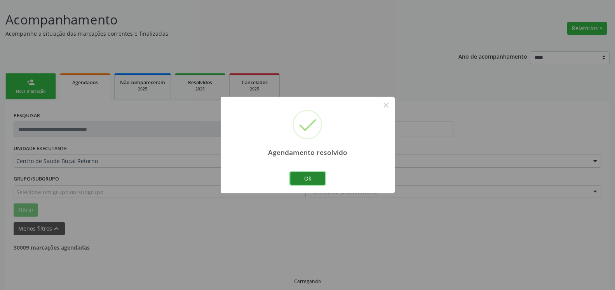
click at [314, 178] on button "Ok" at bounding box center [307, 178] width 35 height 13
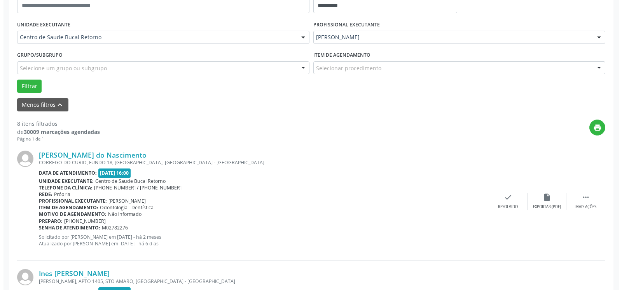
scroll to position [170, 0]
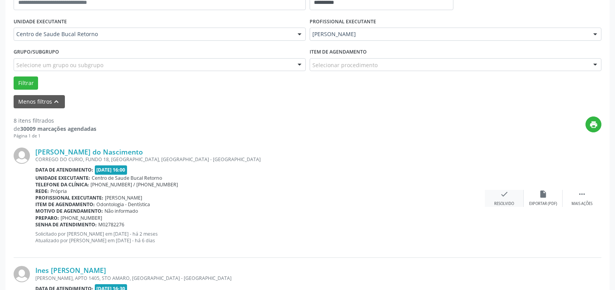
click at [503, 197] on icon "check" at bounding box center [504, 194] width 9 height 9
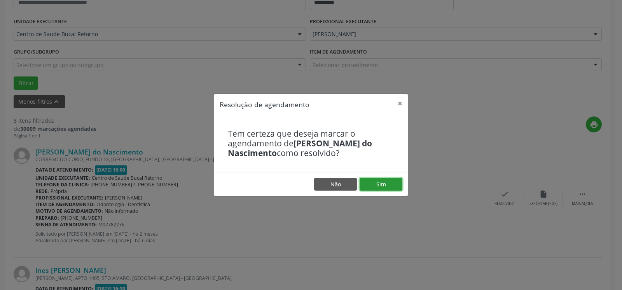
click at [387, 186] on button "Sim" at bounding box center [381, 184] width 43 height 13
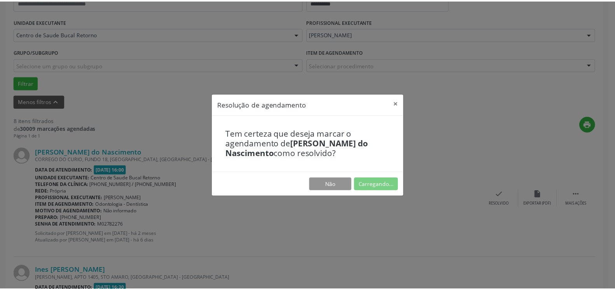
scroll to position [43, 0]
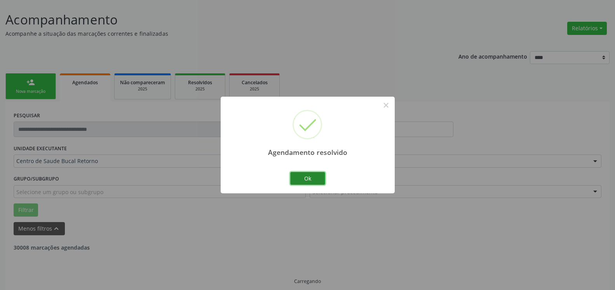
click at [304, 180] on button "Ok" at bounding box center [307, 178] width 35 height 13
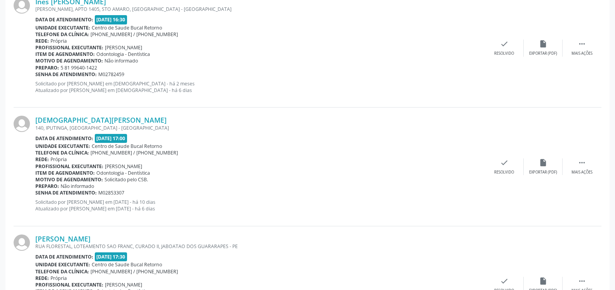
scroll to position [241, 0]
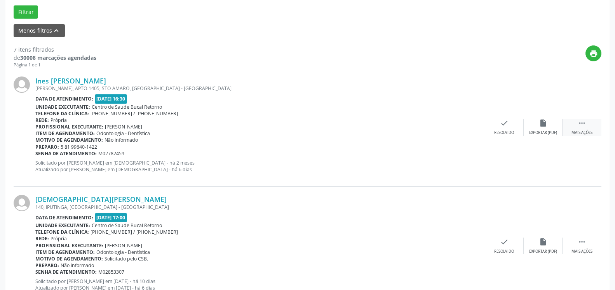
click at [588, 124] on div " Mais ações" at bounding box center [582, 127] width 39 height 17
click at [543, 127] on icon "alarm_off" at bounding box center [543, 123] width 9 height 9
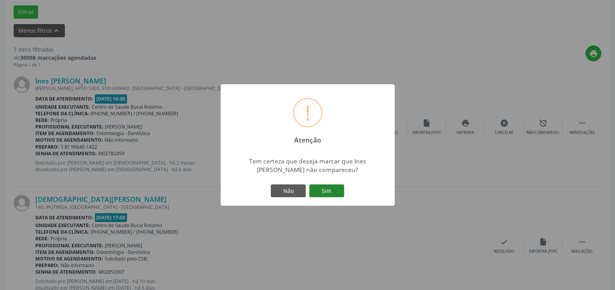
click at [334, 190] on button "Sim" at bounding box center [326, 191] width 35 height 13
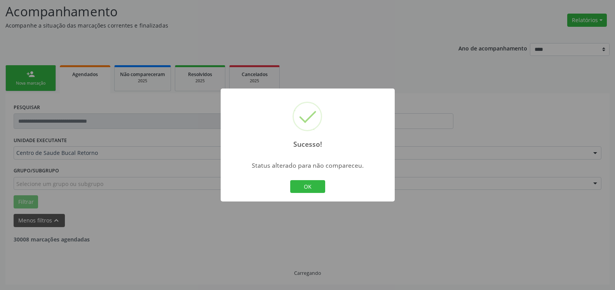
scroll to position [51, 0]
click at [310, 189] on button "OK" at bounding box center [307, 186] width 35 height 13
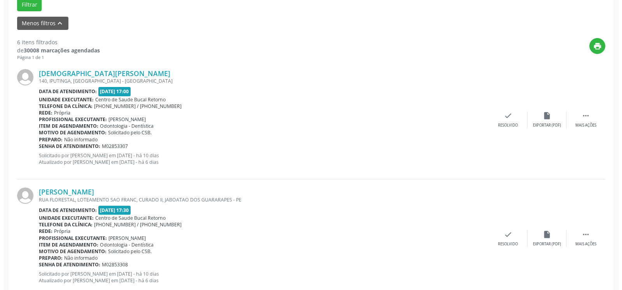
scroll to position [249, 0]
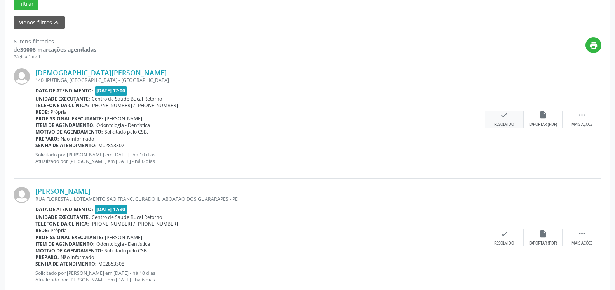
click at [494, 115] on div "check Resolvido" at bounding box center [504, 119] width 39 height 17
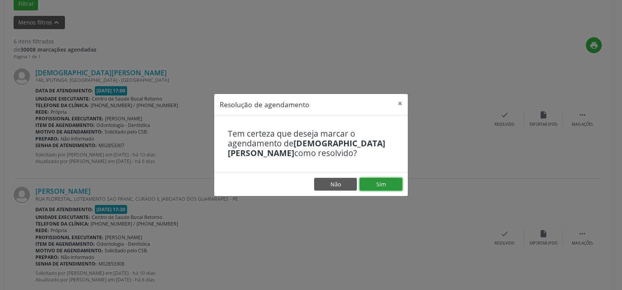
click at [393, 180] on button "Sim" at bounding box center [381, 184] width 43 height 13
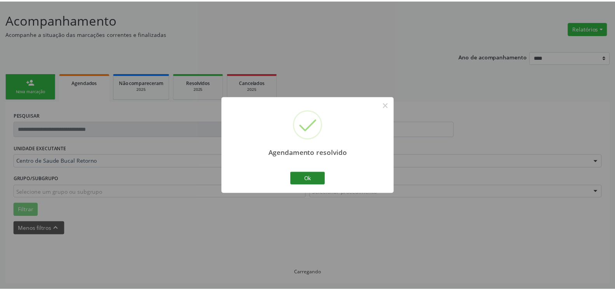
scroll to position [43, 0]
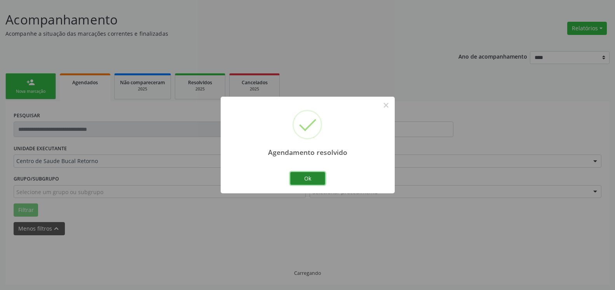
click at [303, 178] on button "Ok" at bounding box center [307, 178] width 35 height 13
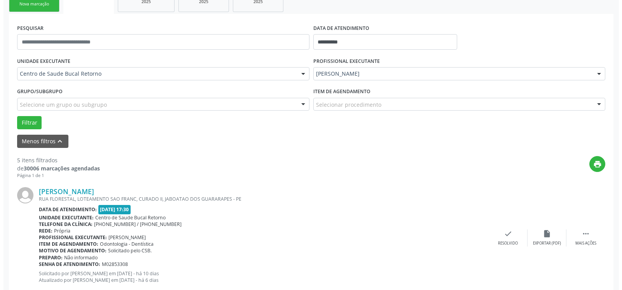
scroll to position [170, 0]
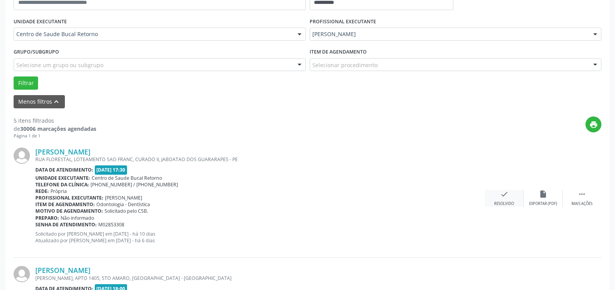
click at [505, 202] on div "Resolvido" at bounding box center [504, 203] width 20 height 5
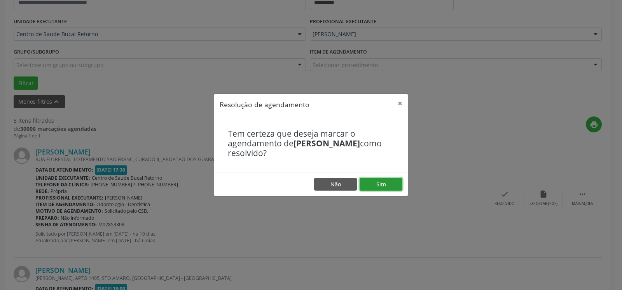
click at [374, 180] on button "Sim" at bounding box center [381, 184] width 43 height 13
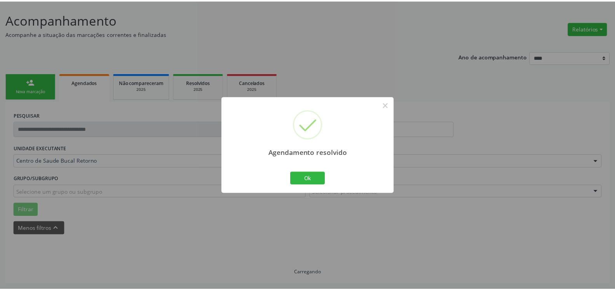
scroll to position [43, 0]
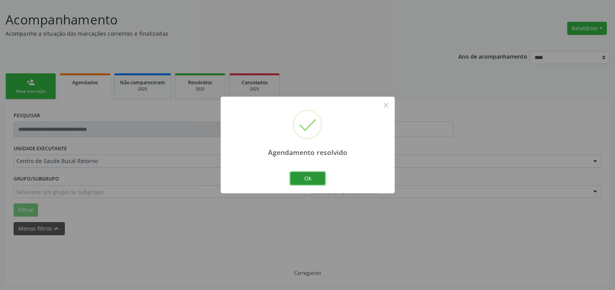
click at [305, 179] on button "Ok" at bounding box center [307, 178] width 35 height 13
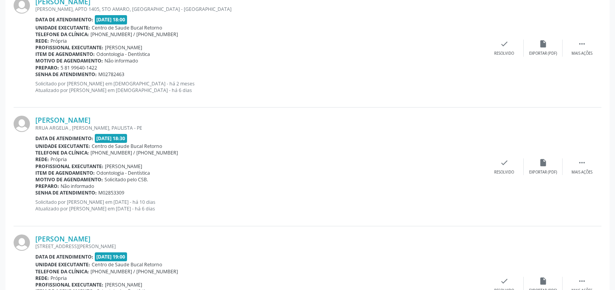
scroll to position [241, 0]
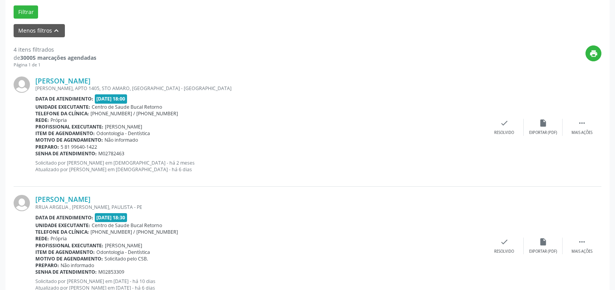
click at [583, 119] on div "[PERSON_NAME] [PERSON_NAME], APTO 1405, STO AMARO, [GEOGRAPHIC_DATA] - [GEOGRAP…" at bounding box center [308, 127] width 588 height 119
click at [590, 125] on div " Mais ações" at bounding box center [582, 127] width 39 height 17
click at [543, 124] on icon "alarm_off" at bounding box center [543, 123] width 9 height 9
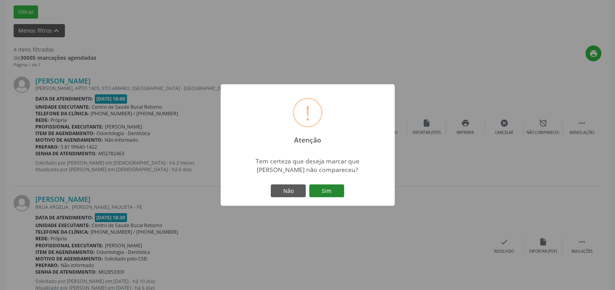
click at [320, 193] on button "Sim" at bounding box center [326, 191] width 35 height 13
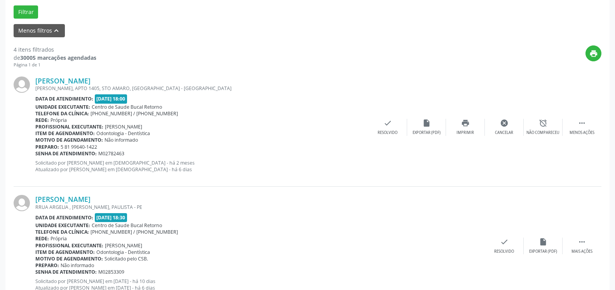
click at [324, 192] on div "[PERSON_NAME] RRUA ARGELIA , PAU AMARELO, [GEOGRAPHIC_DATA] - [GEOGRAPHIC_DATA]…" at bounding box center [308, 246] width 588 height 119
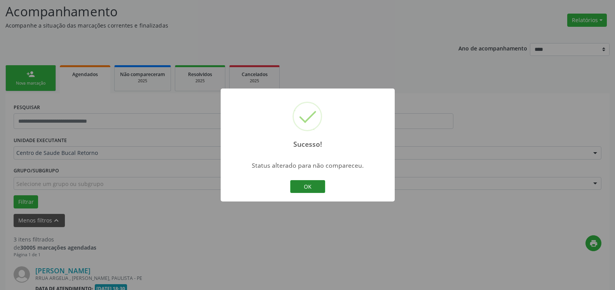
click at [309, 185] on button "OK" at bounding box center [307, 186] width 35 height 13
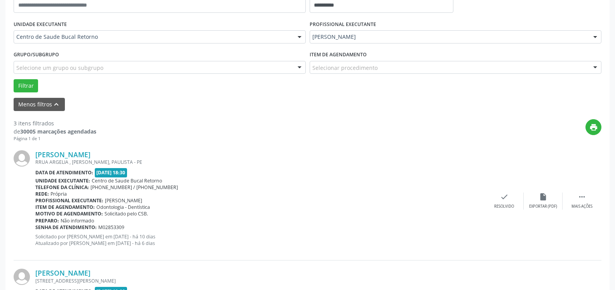
scroll to position [249, 0]
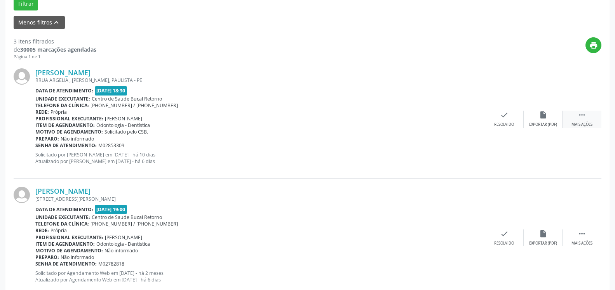
click at [590, 121] on div " Mais ações" at bounding box center [582, 119] width 39 height 17
click at [547, 119] on icon "alarm_off" at bounding box center [543, 115] width 9 height 9
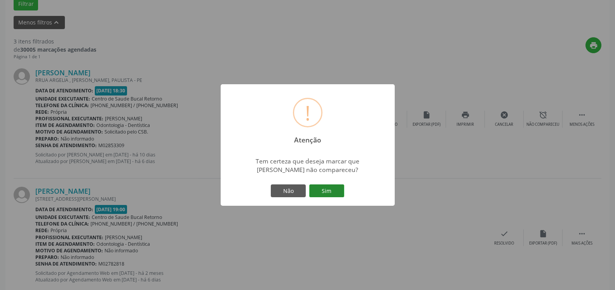
click at [328, 191] on button "Sim" at bounding box center [326, 191] width 35 height 13
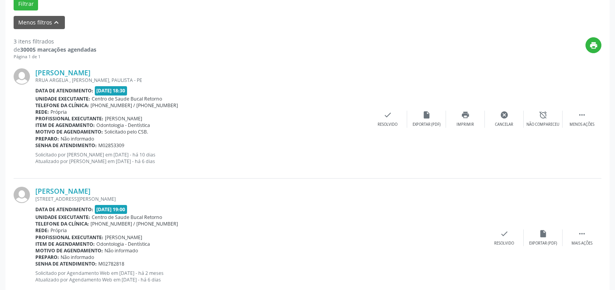
scroll to position [51, 0]
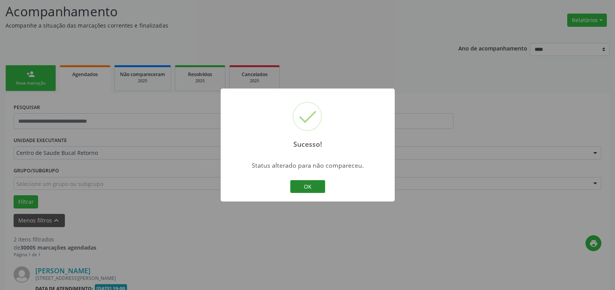
click at [318, 187] on button "OK" at bounding box center [307, 186] width 35 height 13
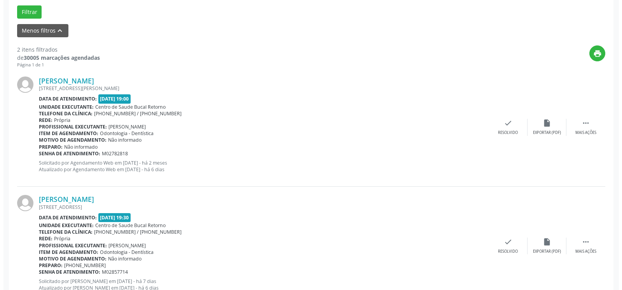
scroll to position [270, 0]
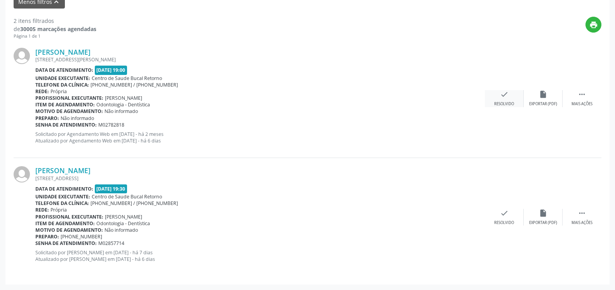
click at [504, 99] on icon "check" at bounding box center [504, 94] width 9 height 9
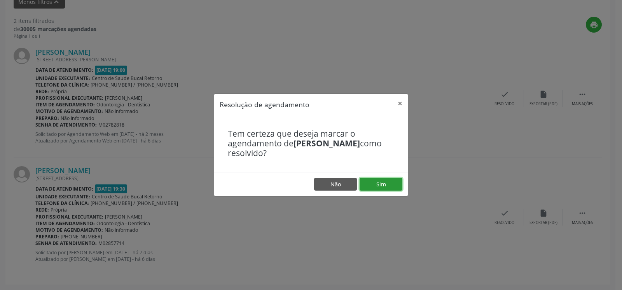
click at [382, 187] on button "Sim" at bounding box center [381, 184] width 43 height 13
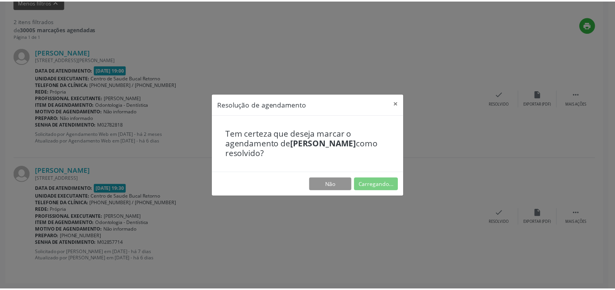
scroll to position [43, 0]
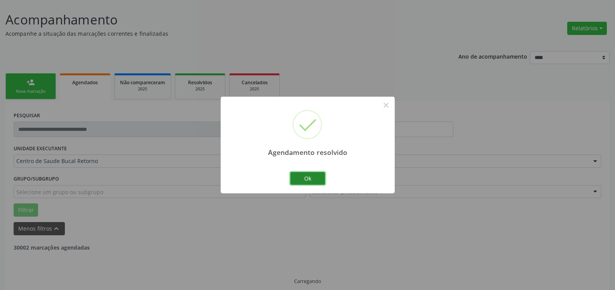
click at [303, 176] on button "Ok" at bounding box center [307, 178] width 35 height 13
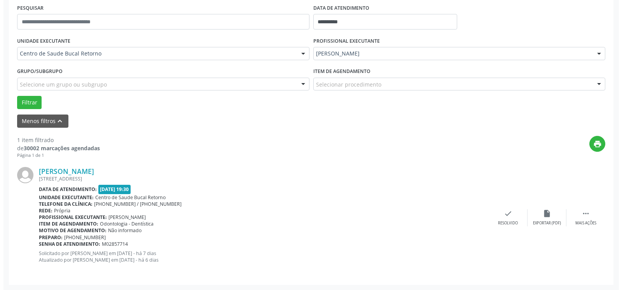
scroll to position [151, 0]
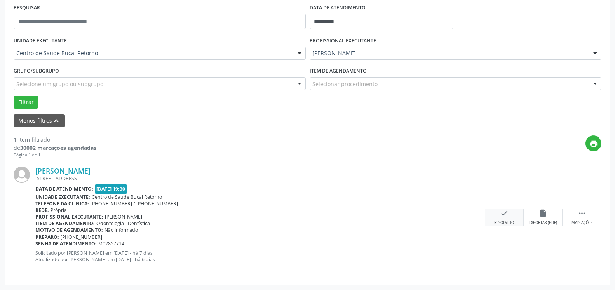
click at [504, 223] on div "Resolvido" at bounding box center [504, 222] width 20 height 5
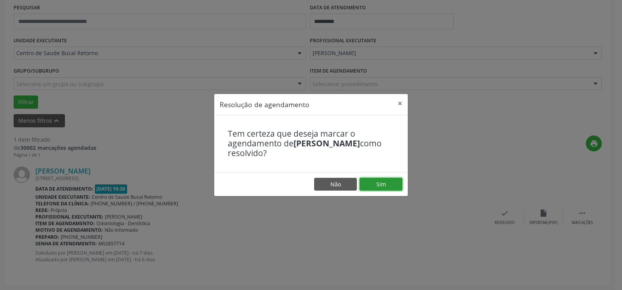
click at [389, 187] on button "Sim" at bounding box center [381, 184] width 43 height 13
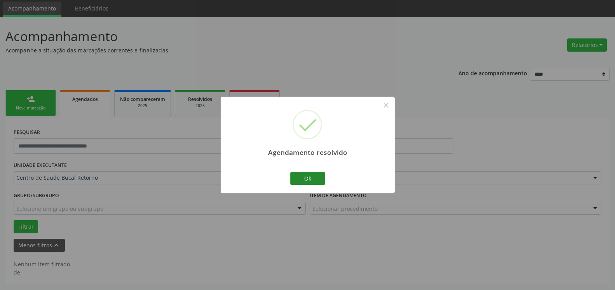
scroll to position [26, 0]
click at [308, 179] on button "Ok" at bounding box center [307, 178] width 35 height 13
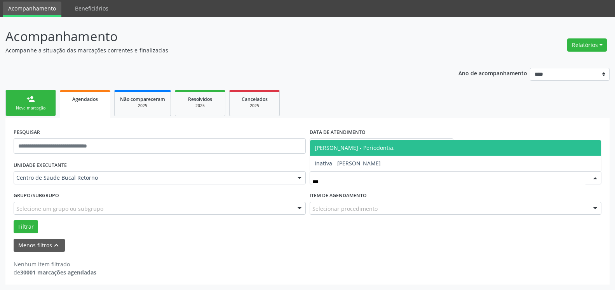
click at [353, 147] on span "[PERSON_NAME] - Periodontia." at bounding box center [355, 147] width 80 height 7
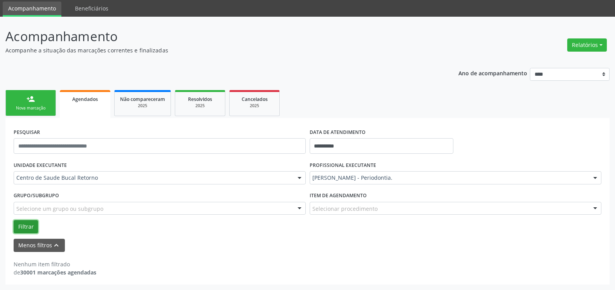
click at [29, 231] on button "Filtrar" at bounding box center [26, 226] width 24 height 13
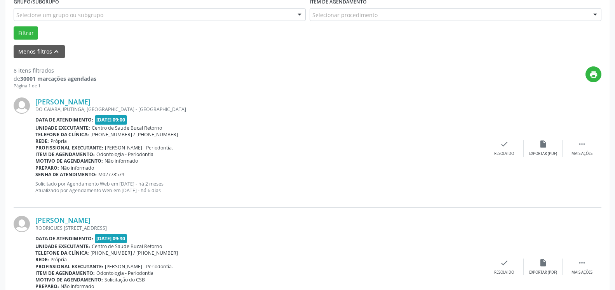
scroll to position [224, 0]
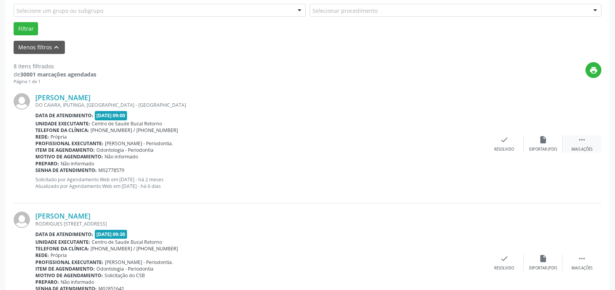
click at [584, 142] on icon "" at bounding box center [582, 140] width 9 height 9
click at [540, 144] on icon "alarm_off" at bounding box center [543, 140] width 9 height 9
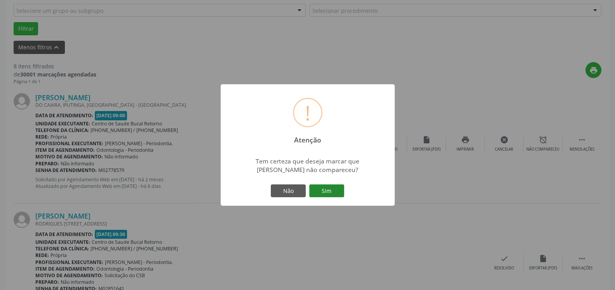
click at [336, 191] on button "Sim" at bounding box center [326, 191] width 35 height 13
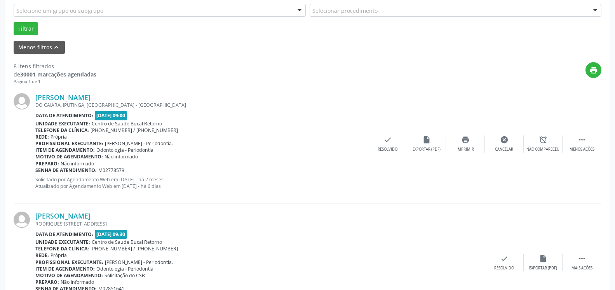
scroll to position [51, 0]
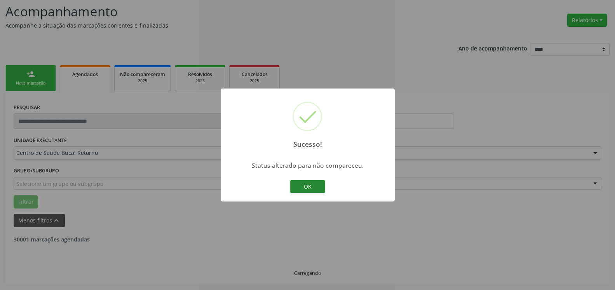
click at [317, 185] on button "OK" at bounding box center [307, 186] width 35 height 13
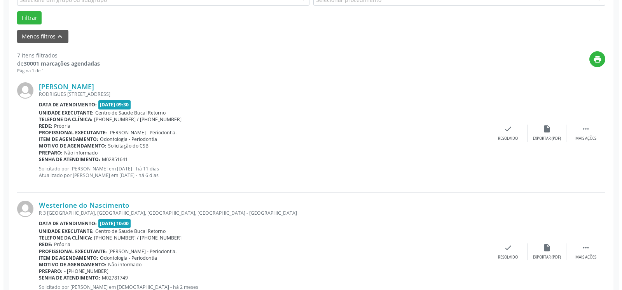
scroll to position [249, 0]
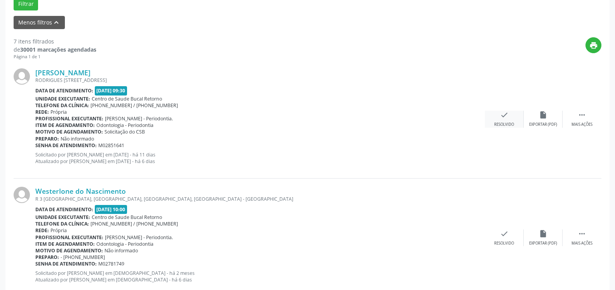
click at [504, 118] on icon "check" at bounding box center [504, 115] width 9 height 9
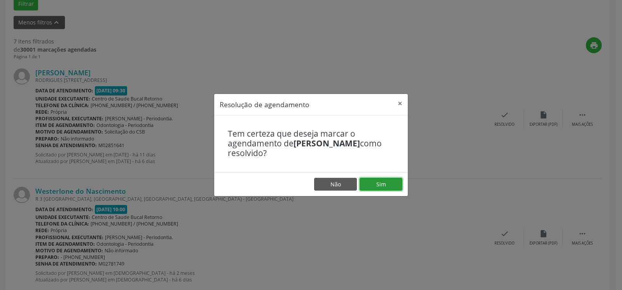
click at [393, 185] on button "Sim" at bounding box center [381, 184] width 43 height 13
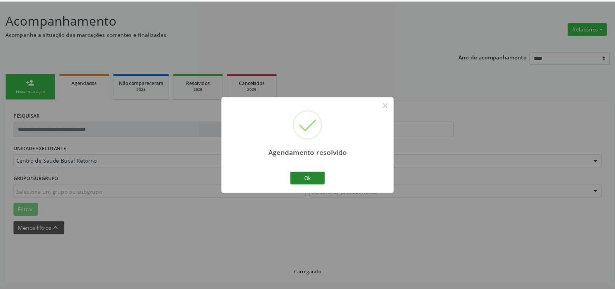
scroll to position [43, 0]
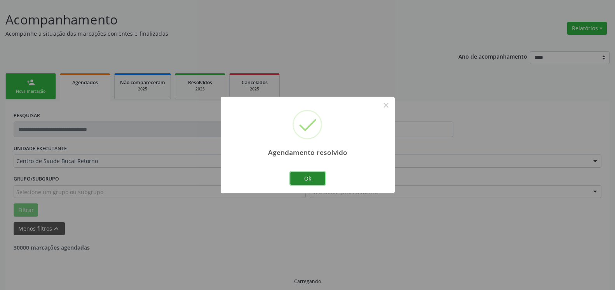
click at [311, 176] on button "Ok" at bounding box center [307, 178] width 35 height 13
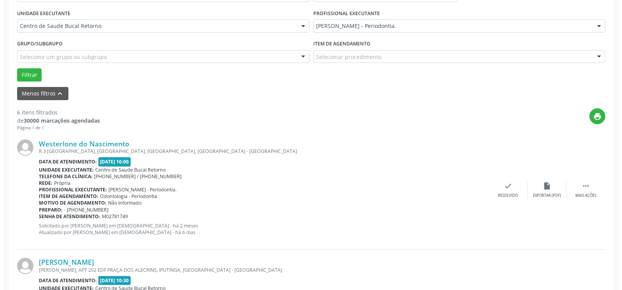
scroll to position [210, 0]
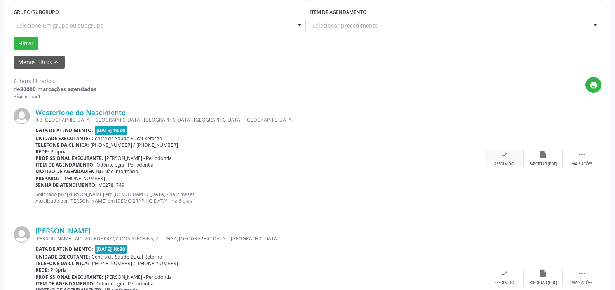
click at [508, 156] on icon "check" at bounding box center [504, 154] width 9 height 9
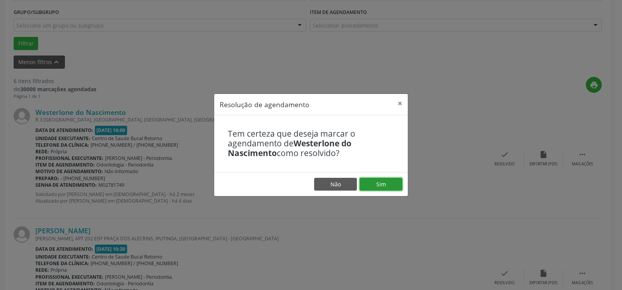
click at [387, 187] on button "Sim" at bounding box center [381, 184] width 43 height 13
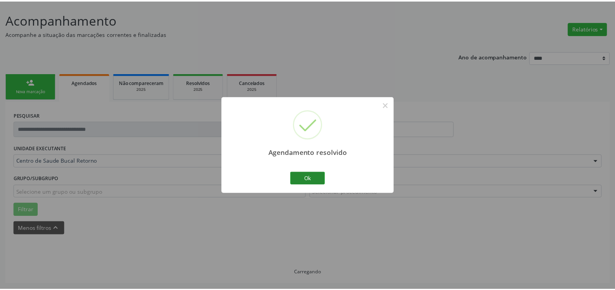
scroll to position [43, 0]
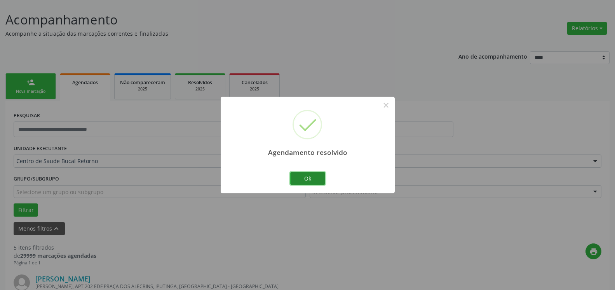
click at [308, 174] on button "Ok" at bounding box center [307, 178] width 35 height 13
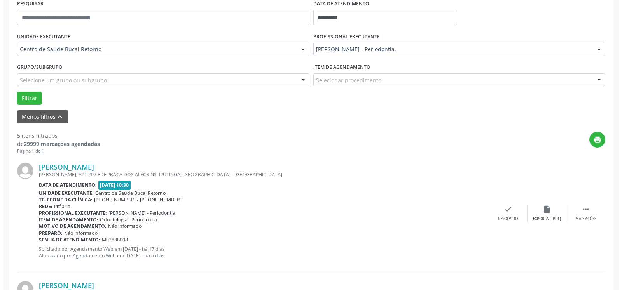
scroll to position [201, 0]
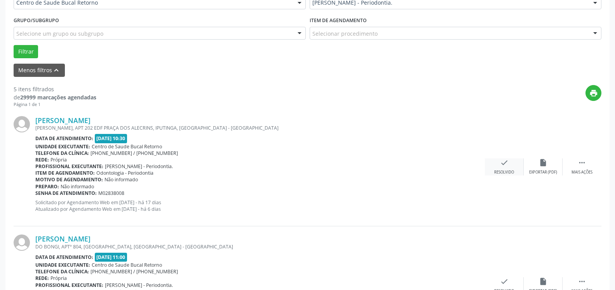
click at [503, 167] on icon "check" at bounding box center [504, 163] width 9 height 9
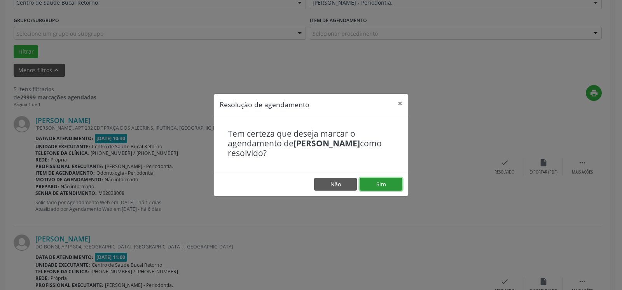
click at [388, 187] on button "Sim" at bounding box center [381, 184] width 43 height 13
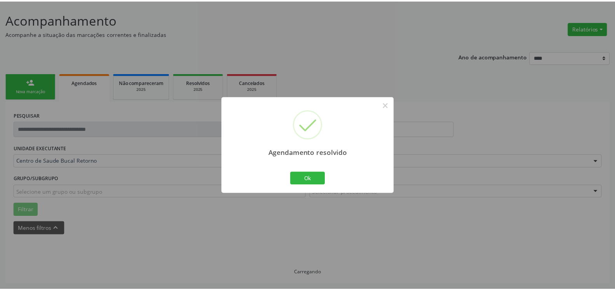
scroll to position [43, 0]
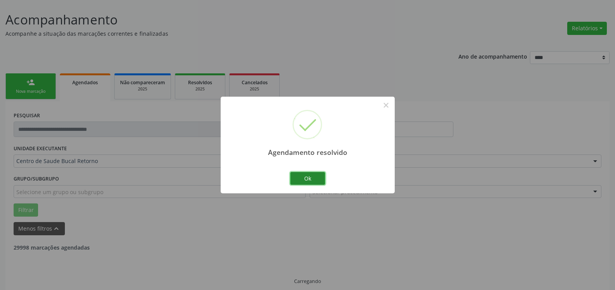
click at [311, 179] on button "Ok" at bounding box center [307, 178] width 35 height 13
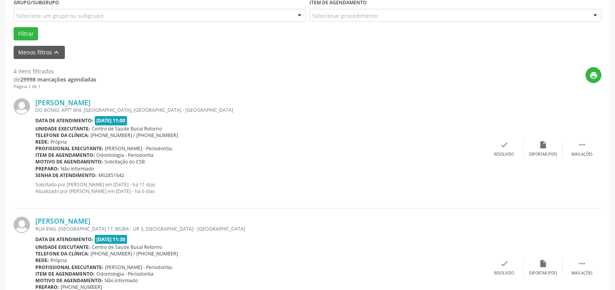
scroll to position [241, 0]
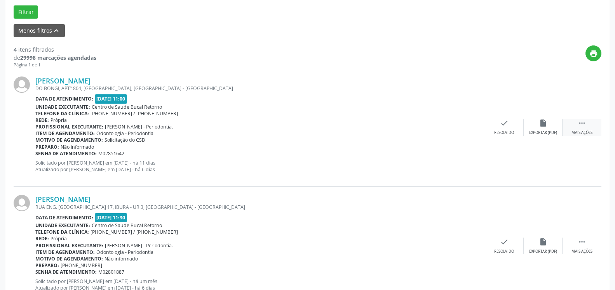
click at [591, 123] on div " Mais ações" at bounding box center [582, 127] width 39 height 17
click at [541, 126] on icon "alarm_off" at bounding box center [543, 123] width 9 height 9
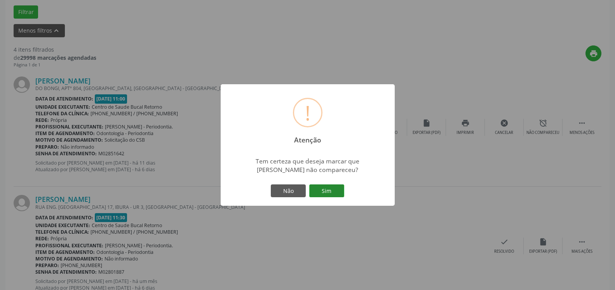
click at [325, 189] on button "Sim" at bounding box center [326, 191] width 35 height 13
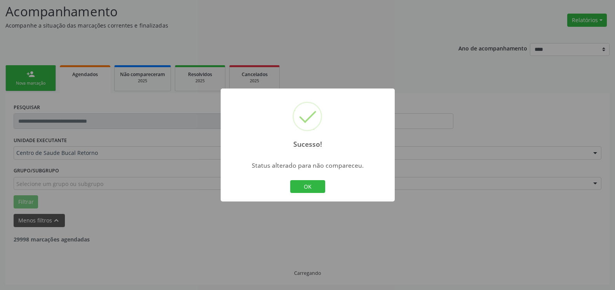
scroll to position [51, 0]
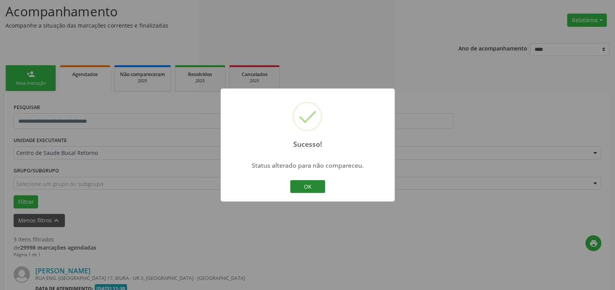
click at [314, 188] on button "OK" at bounding box center [307, 186] width 35 height 13
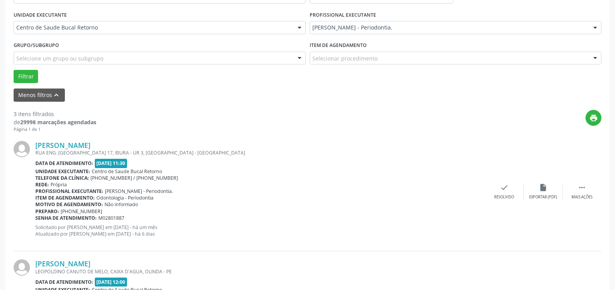
scroll to position [210, 0]
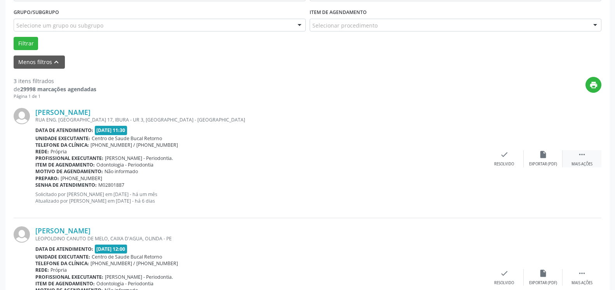
click at [582, 154] on icon "" at bounding box center [582, 154] width 9 height 9
click at [545, 156] on icon "alarm_off" at bounding box center [543, 154] width 9 height 9
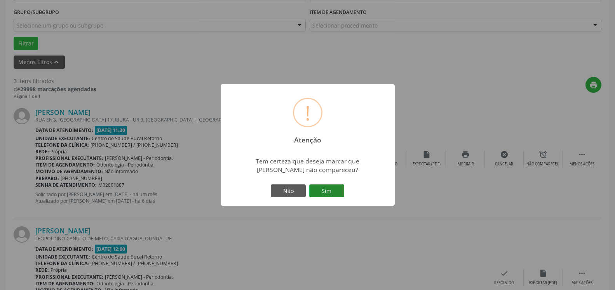
click at [340, 190] on button "Sim" at bounding box center [326, 191] width 35 height 13
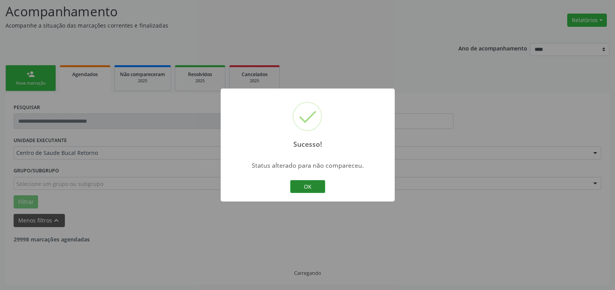
scroll to position [51, 0]
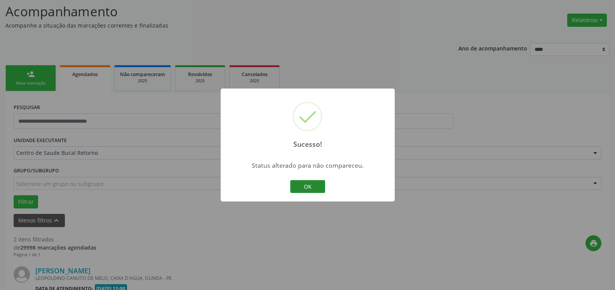
click at [315, 190] on button "OK" at bounding box center [307, 186] width 35 height 13
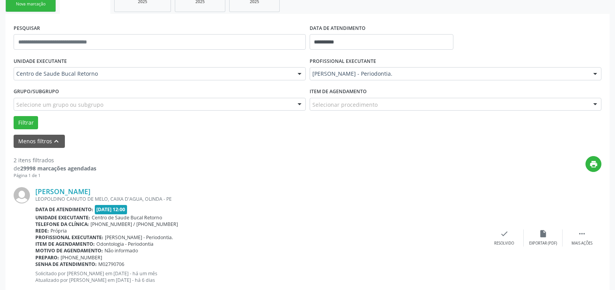
scroll to position [170, 0]
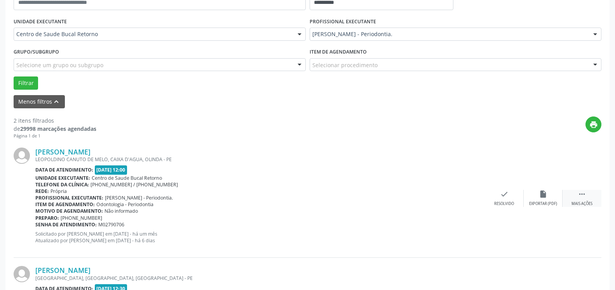
click at [581, 195] on icon "" at bounding box center [582, 194] width 9 height 9
click at [547, 198] on icon "alarm_off" at bounding box center [543, 194] width 9 height 9
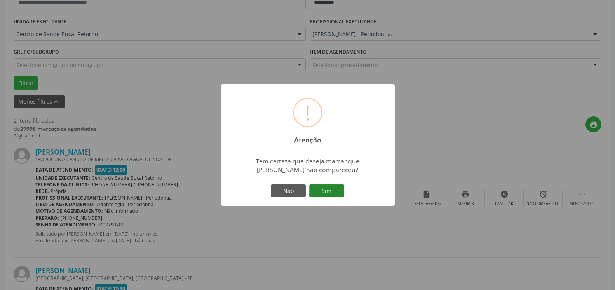
click at [336, 188] on button "Sim" at bounding box center [326, 191] width 35 height 13
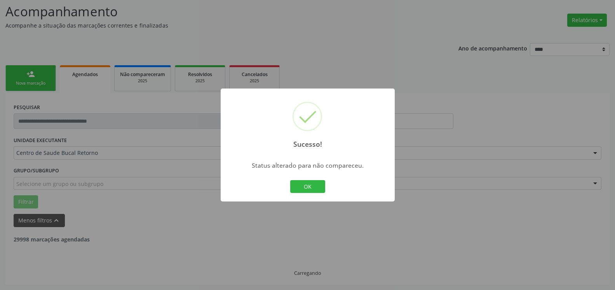
scroll to position [51, 0]
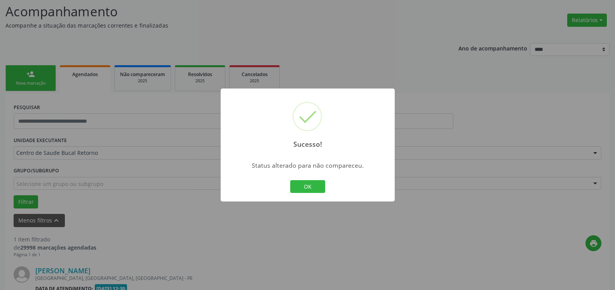
click at [309, 188] on button "OK" at bounding box center [307, 186] width 35 height 13
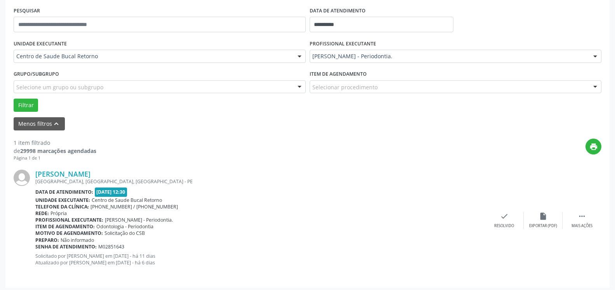
scroll to position [151, 0]
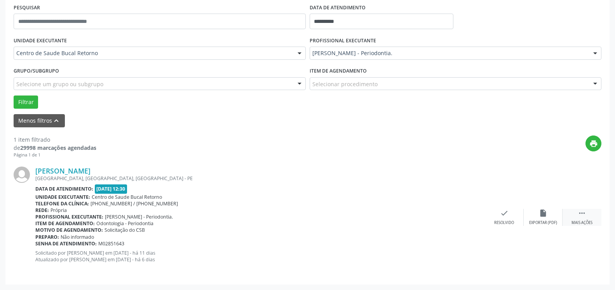
click at [583, 217] on icon "" at bounding box center [582, 213] width 9 height 9
click at [527, 209] on div "[PERSON_NAME] [GEOGRAPHIC_DATA], [GEOGRAPHIC_DATA], [GEOGRAPHIC_DATA] Data de a…" at bounding box center [308, 218] width 588 height 118
click at [547, 213] on icon "alarm_off" at bounding box center [543, 213] width 9 height 9
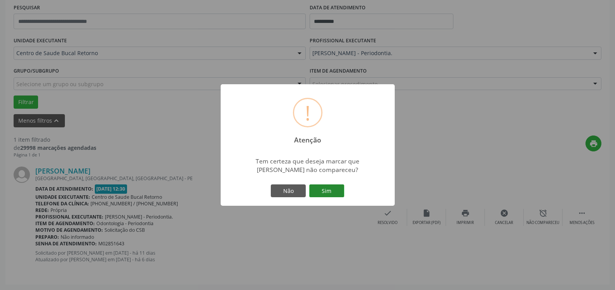
click at [331, 194] on button "Sim" at bounding box center [326, 191] width 35 height 13
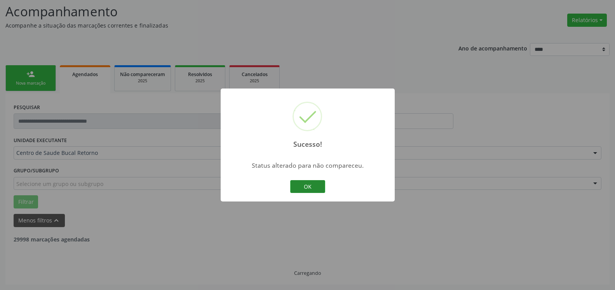
scroll to position [26, 0]
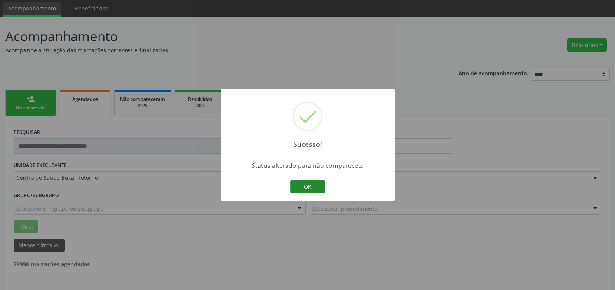
click at [307, 189] on button "OK" at bounding box center [307, 186] width 35 height 13
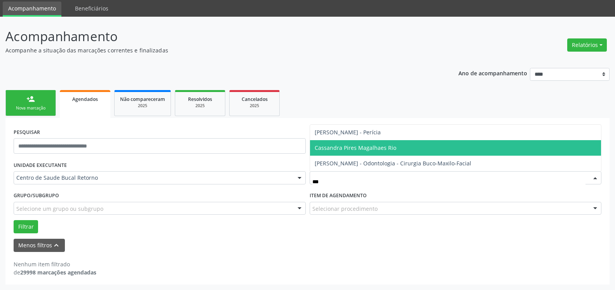
click at [371, 150] on span "Cassandra Pires Magalhaes Rio" at bounding box center [356, 147] width 82 height 7
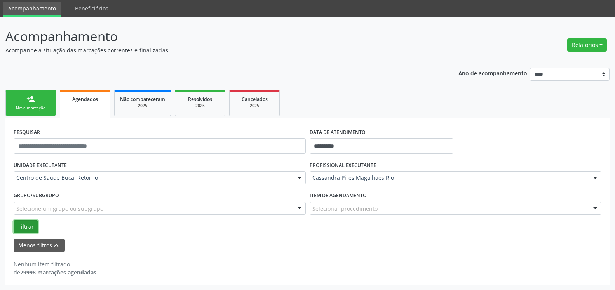
click at [24, 222] on button "Filtrar" at bounding box center [26, 226] width 24 height 13
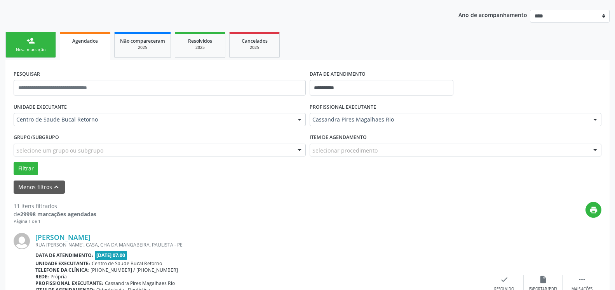
scroll to position [185, 0]
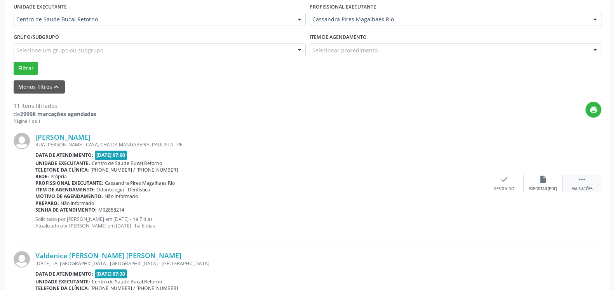
click at [580, 181] on icon "" at bounding box center [582, 179] width 9 height 9
click at [552, 179] on div "alarm_off Não compareceu" at bounding box center [543, 183] width 39 height 17
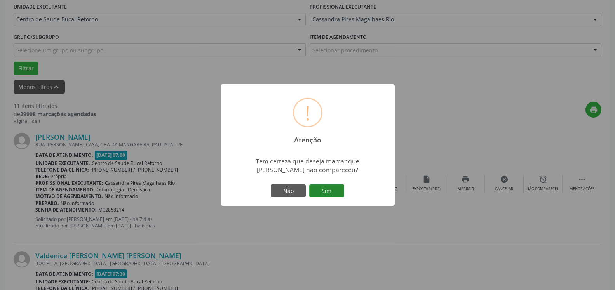
click at [338, 198] on button "Sim" at bounding box center [326, 191] width 35 height 13
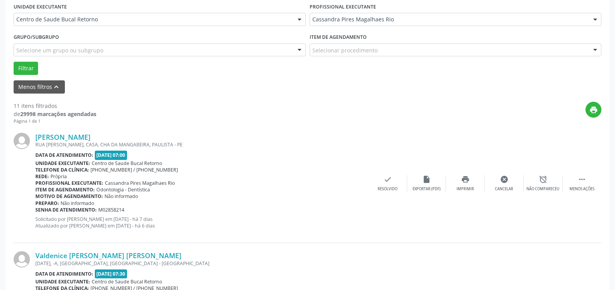
scroll to position [51, 0]
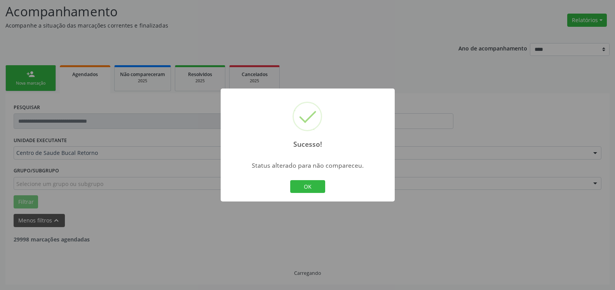
click at [314, 187] on button "OK" at bounding box center [307, 186] width 35 height 13
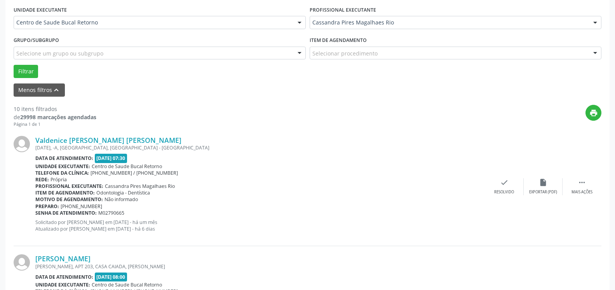
scroll to position [210, 0]
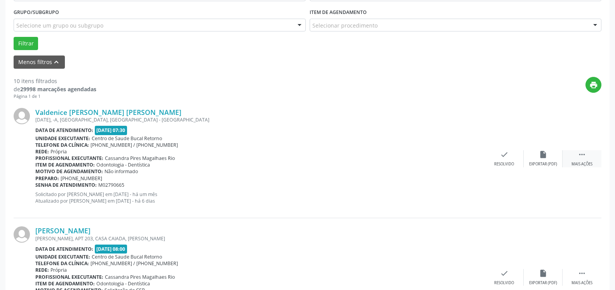
click at [583, 159] on icon "" at bounding box center [582, 154] width 9 height 9
click at [541, 159] on icon "alarm_off" at bounding box center [543, 154] width 9 height 9
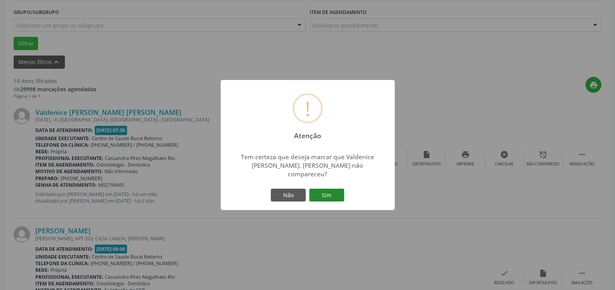
click at [327, 190] on button "Sim" at bounding box center [326, 195] width 35 height 13
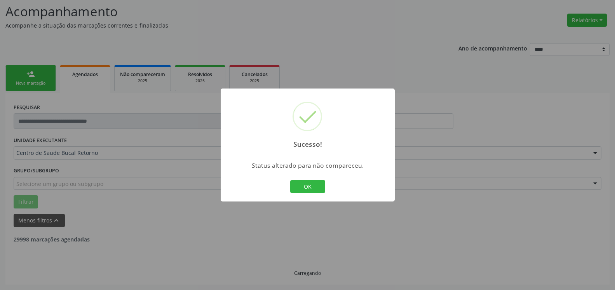
scroll to position [51, 0]
click at [321, 188] on button "OK" at bounding box center [307, 186] width 35 height 13
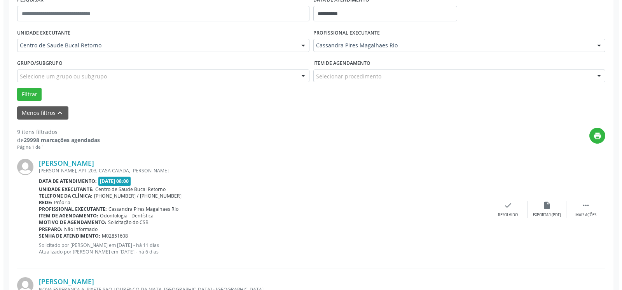
scroll to position [170, 0]
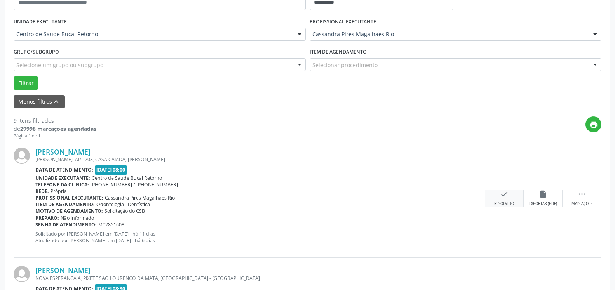
click at [507, 199] on icon "check" at bounding box center [504, 194] width 9 height 9
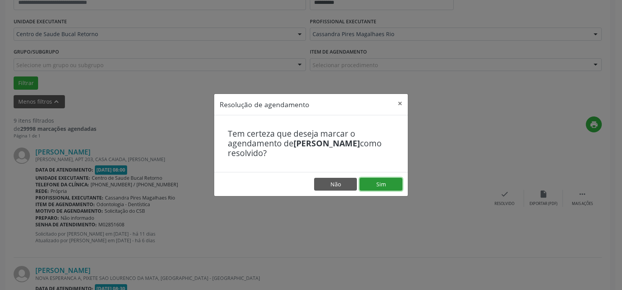
click at [384, 182] on button "Sim" at bounding box center [381, 184] width 43 height 13
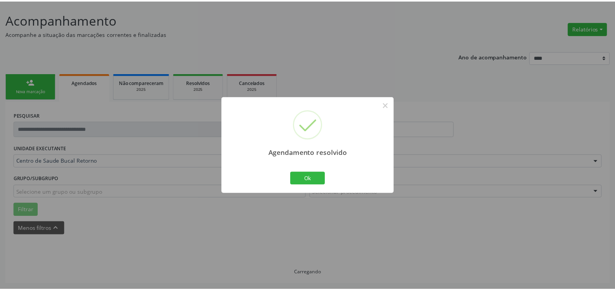
scroll to position [43, 0]
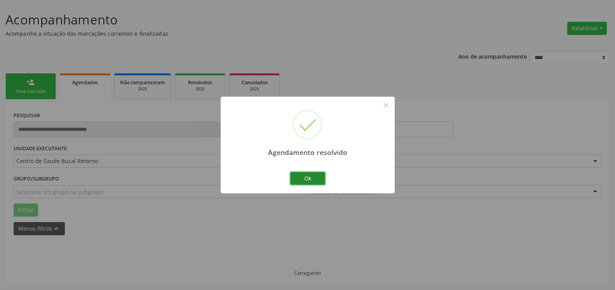
click at [321, 178] on button "Ok" at bounding box center [307, 178] width 35 height 13
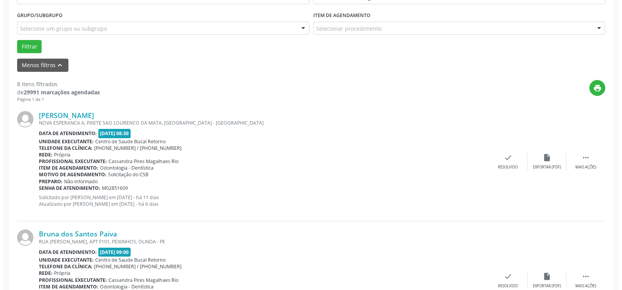
scroll to position [210, 0]
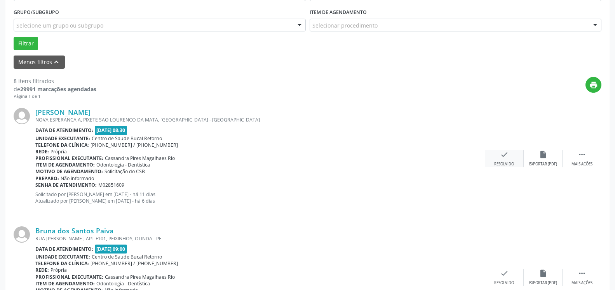
click at [503, 159] on icon "check" at bounding box center [504, 154] width 9 height 9
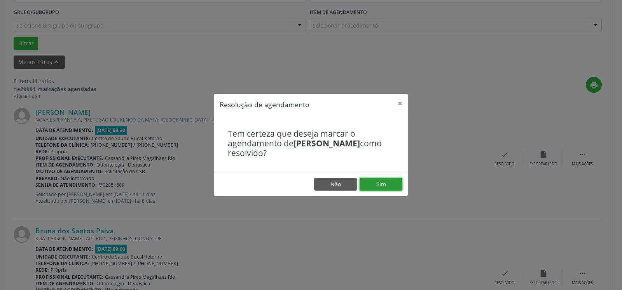
click at [398, 187] on button "Sim" at bounding box center [381, 184] width 43 height 13
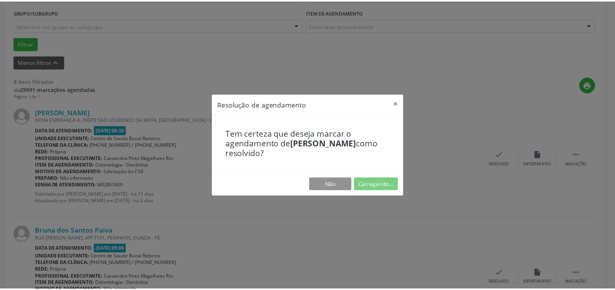
scroll to position [43, 0]
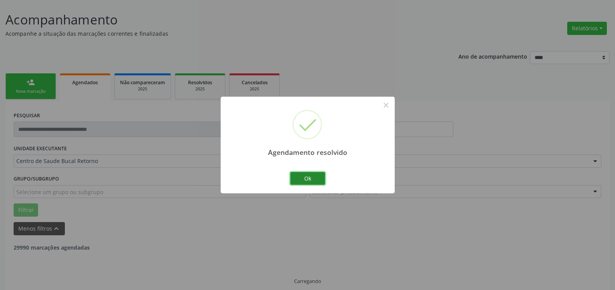
click at [296, 178] on button "Ok" at bounding box center [307, 178] width 35 height 13
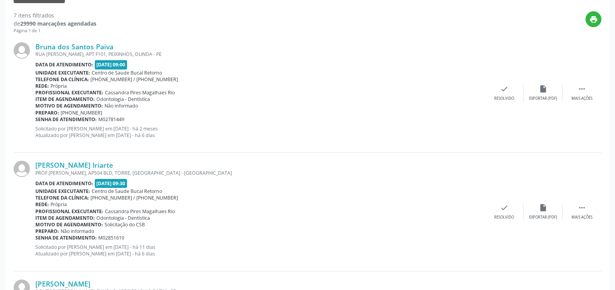
scroll to position [281, 0]
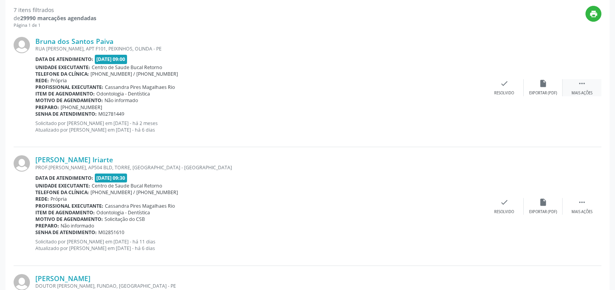
click at [585, 88] on icon "" at bounding box center [582, 83] width 9 height 9
click at [543, 80] on icon "alarm_off" at bounding box center [543, 83] width 9 height 9
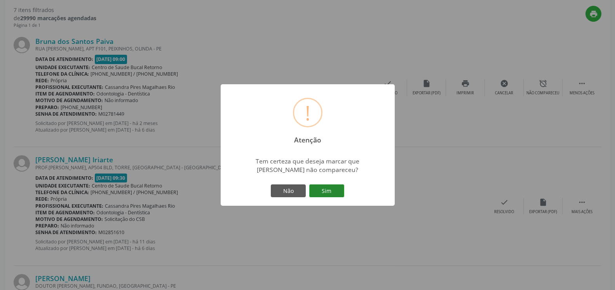
click at [339, 191] on button "Sim" at bounding box center [326, 191] width 35 height 13
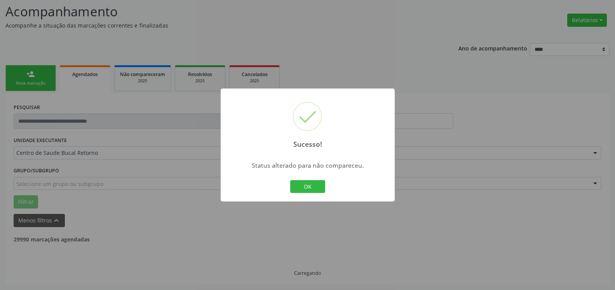
scroll to position [51, 0]
click at [318, 183] on button "OK" at bounding box center [307, 186] width 35 height 13
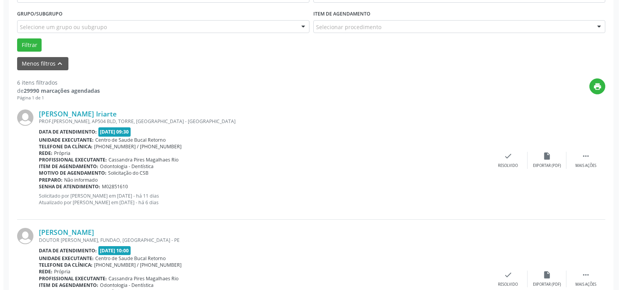
scroll to position [210, 0]
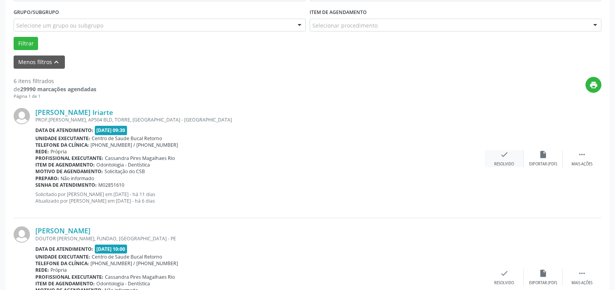
click at [510, 164] on div "Resolvido" at bounding box center [504, 164] width 20 height 5
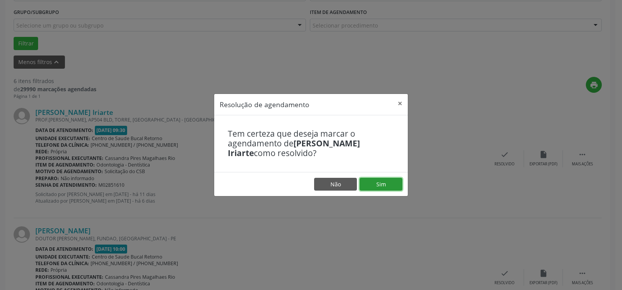
click at [374, 180] on button "Sim" at bounding box center [381, 184] width 43 height 13
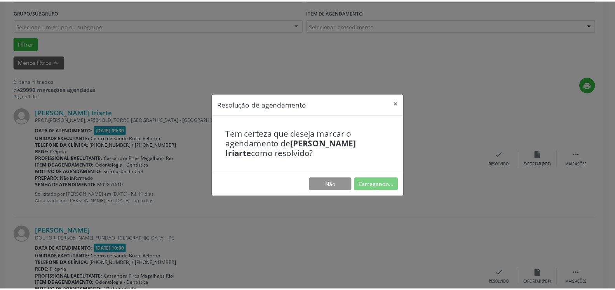
scroll to position [43, 0]
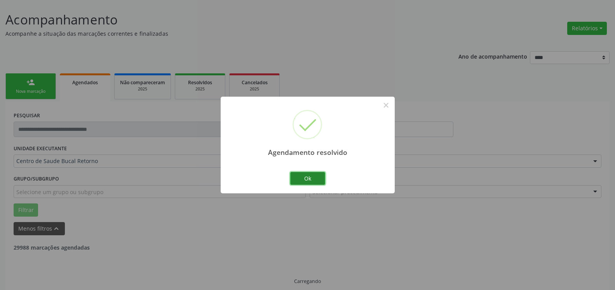
click at [305, 174] on button "Ok" at bounding box center [307, 178] width 35 height 13
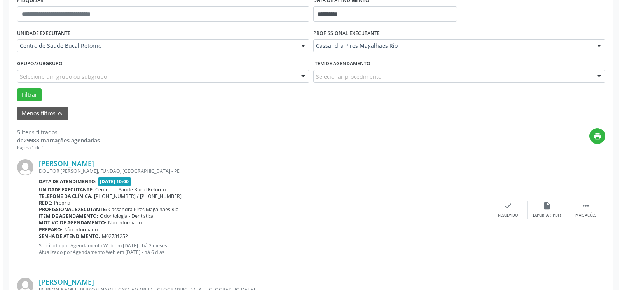
scroll to position [162, 0]
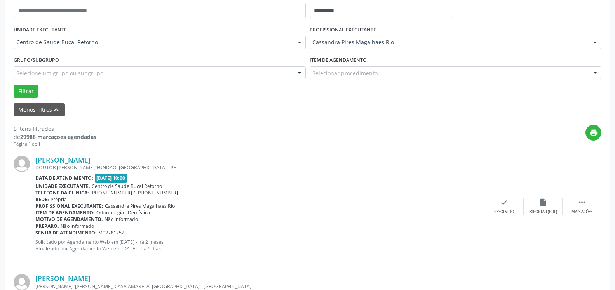
click at [508, 197] on div "[PERSON_NAME] DOUTOR [PERSON_NAME], FUNDAO, [GEOGRAPHIC_DATA] - [GEOGRAPHIC_DAT…" at bounding box center [308, 207] width 588 height 119
click at [504, 206] on icon "check" at bounding box center [504, 202] width 9 height 9
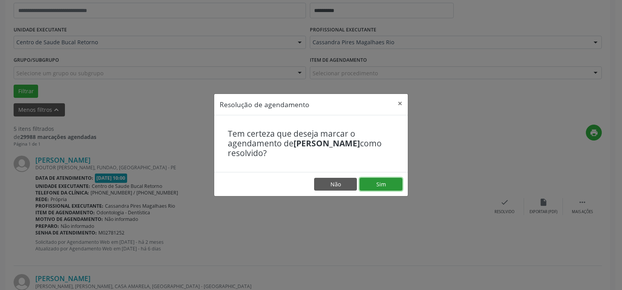
click at [374, 182] on button "Sim" at bounding box center [381, 184] width 43 height 13
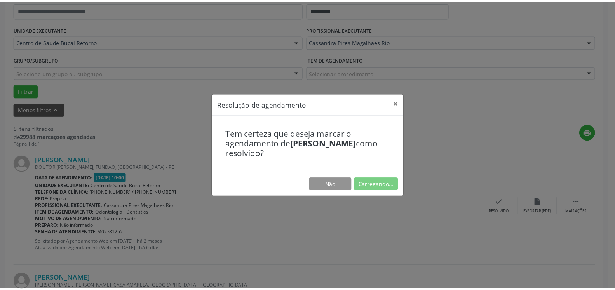
scroll to position [43, 0]
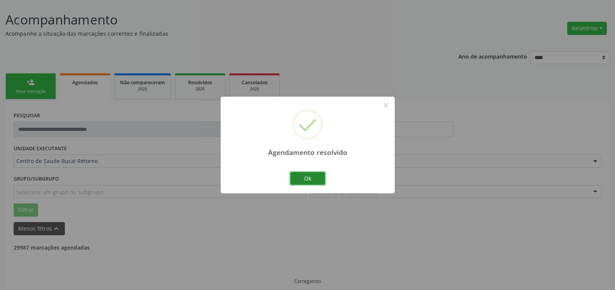
click at [297, 181] on button "Ok" at bounding box center [307, 178] width 35 height 13
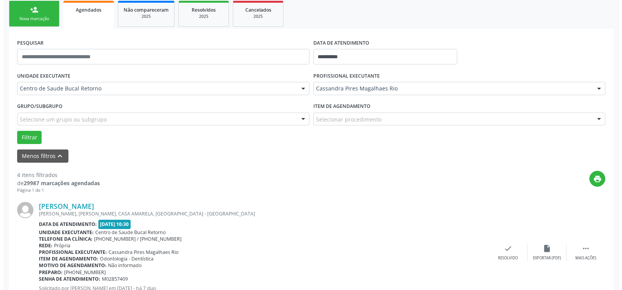
scroll to position [122, 0]
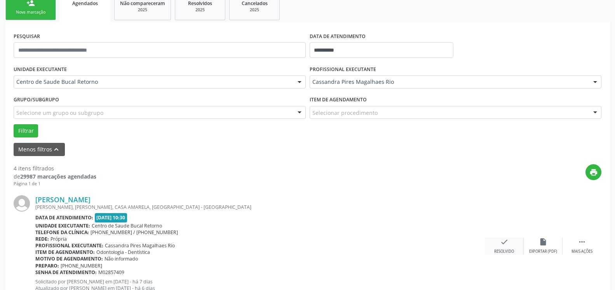
click at [503, 246] on icon "check" at bounding box center [504, 242] width 9 height 9
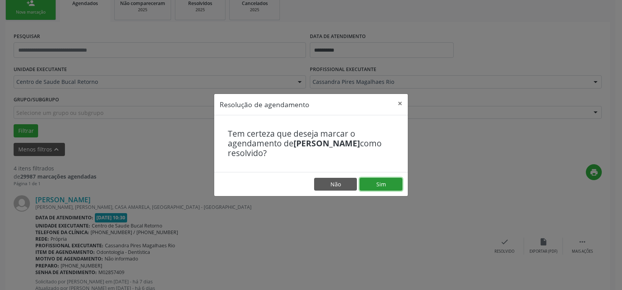
click at [383, 183] on button "Sim" at bounding box center [381, 184] width 43 height 13
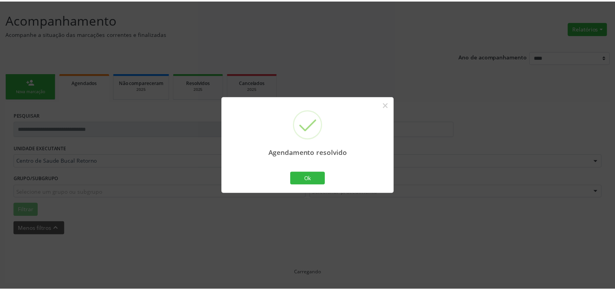
scroll to position [43, 0]
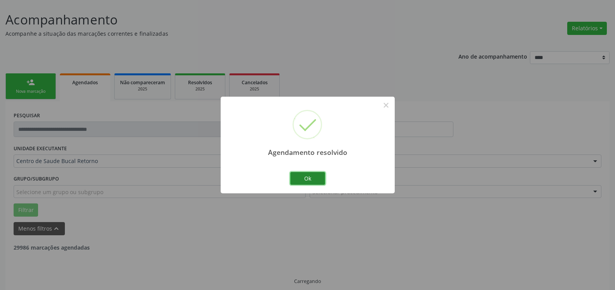
click at [314, 179] on button "Ok" at bounding box center [307, 178] width 35 height 13
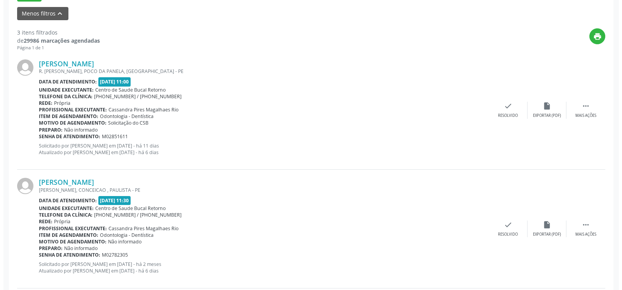
scroll to position [281, 0]
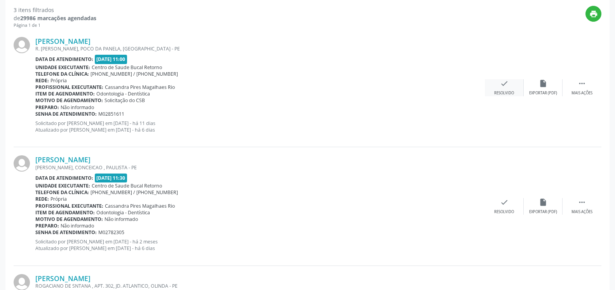
click at [501, 91] on div "Resolvido" at bounding box center [504, 93] width 20 height 5
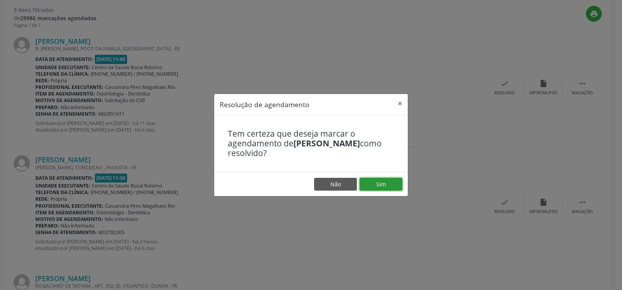
click at [389, 182] on button "Sim" at bounding box center [381, 184] width 43 height 13
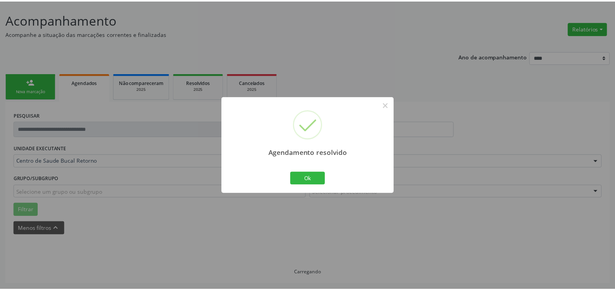
scroll to position [43, 0]
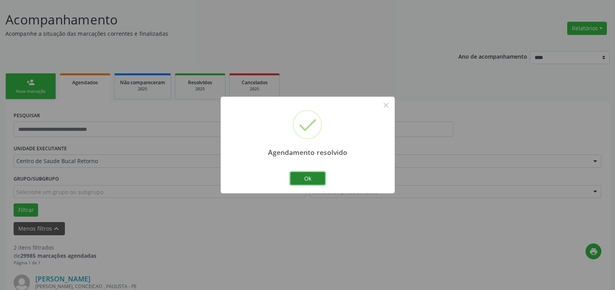
click at [306, 179] on button "Ok" at bounding box center [307, 178] width 35 height 13
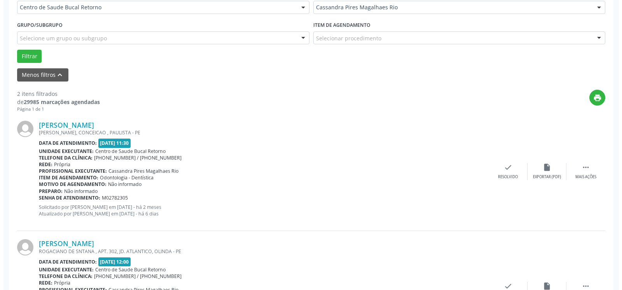
scroll to position [241, 0]
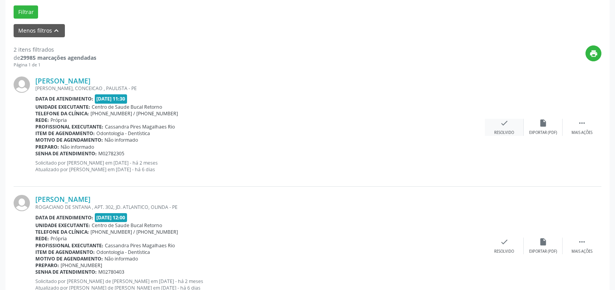
click at [510, 127] on div "check Resolvido" at bounding box center [504, 127] width 39 height 17
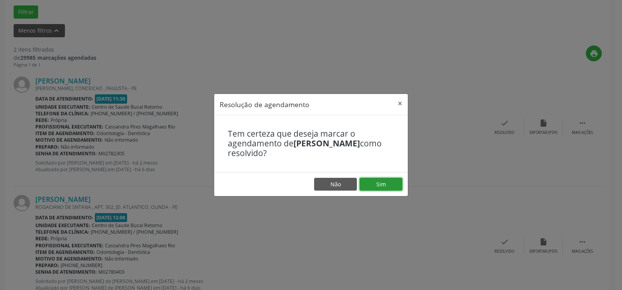
click at [396, 180] on button "Sim" at bounding box center [381, 184] width 43 height 13
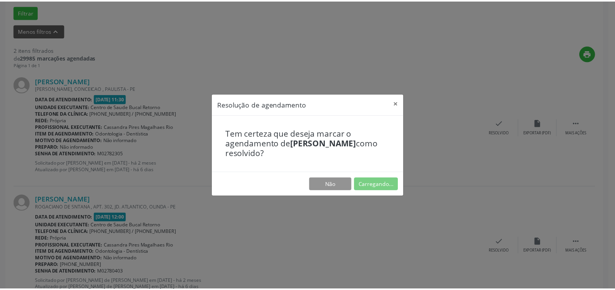
scroll to position [43, 0]
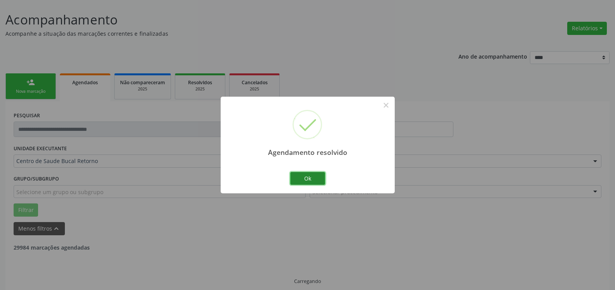
click at [306, 180] on button "Ok" at bounding box center [307, 178] width 35 height 13
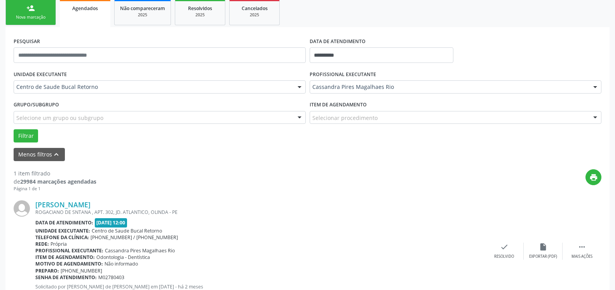
scroll to position [151, 0]
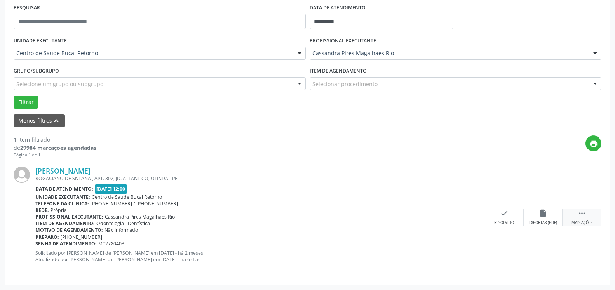
click at [581, 216] on icon "" at bounding box center [582, 213] width 9 height 9
click at [548, 217] on div "alarm_off Não compareceu" at bounding box center [543, 217] width 39 height 17
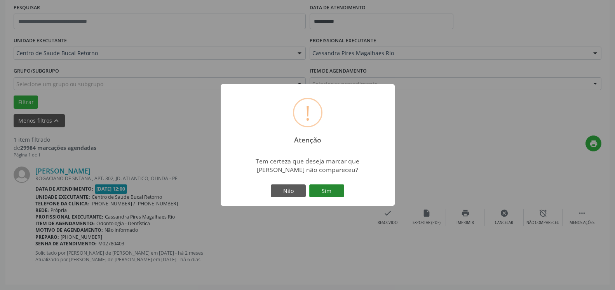
click at [340, 190] on button "Sim" at bounding box center [326, 191] width 35 height 13
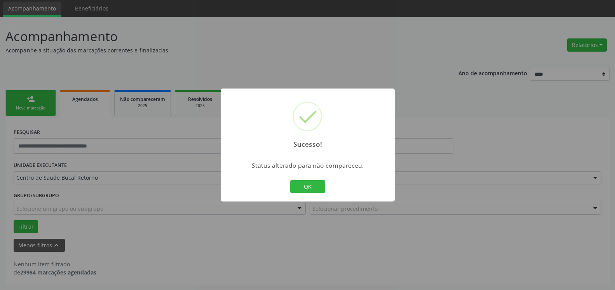
scroll to position [26, 0]
click at [319, 186] on button "OK" at bounding box center [307, 186] width 35 height 13
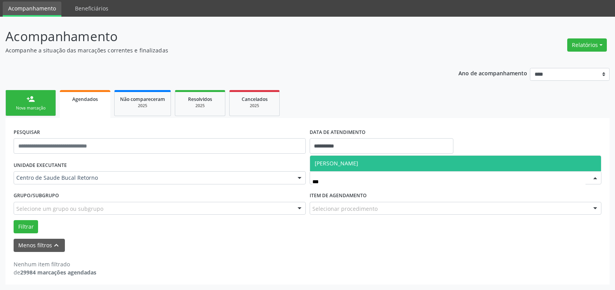
click at [345, 164] on span "[PERSON_NAME]" at bounding box center [337, 163] width 44 height 7
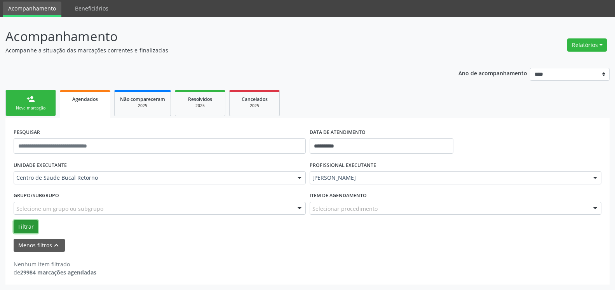
click at [25, 224] on button "Filtrar" at bounding box center [26, 226] width 24 height 13
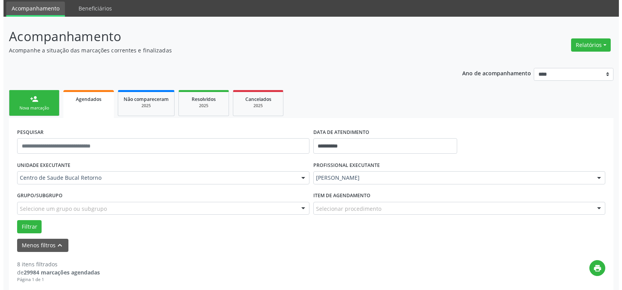
scroll to position [224, 0]
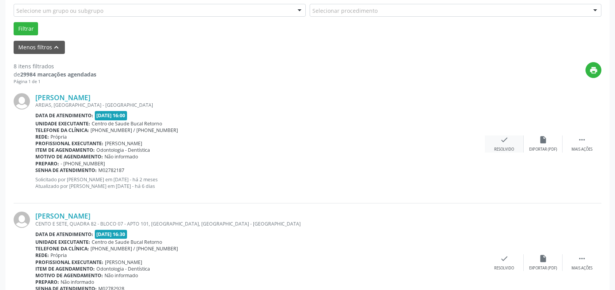
click at [505, 144] on icon "check" at bounding box center [504, 140] width 9 height 9
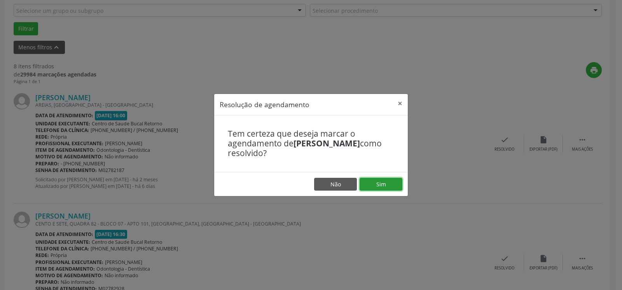
click at [389, 185] on button "Sim" at bounding box center [381, 184] width 43 height 13
click at [342, 76] on div "Resolução de agendamento × Tem certeza que deseja marcar o agendamento de [PERS…" at bounding box center [311, 145] width 622 height 290
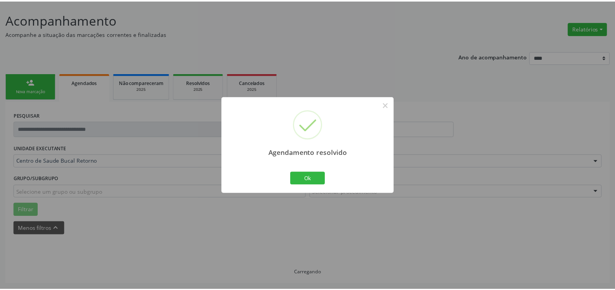
scroll to position [43, 0]
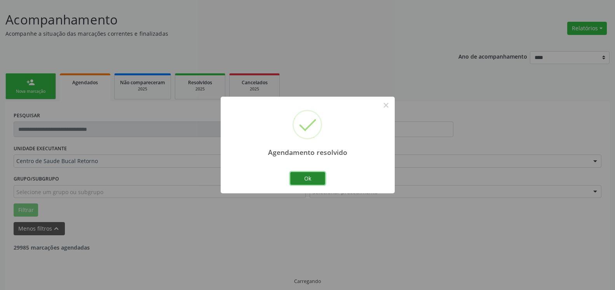
click at [313, 176] on button "Ok" at bounding box center [307, 178] width 35 height 13
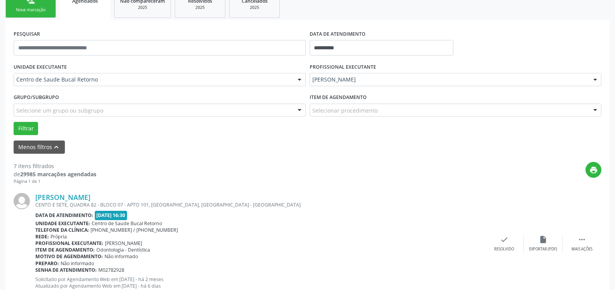
scroll to position [130, 0]
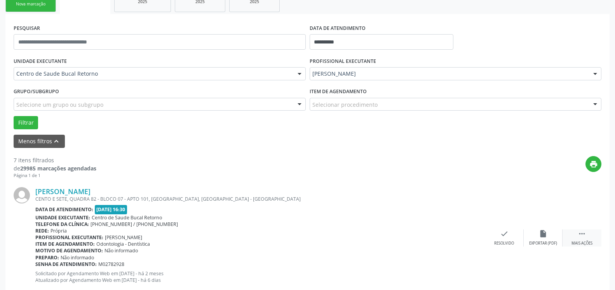
click at [581, 231] on icon "" at bounding box center [582, 234] width 9 height 9
click at [552, 233] on div "alarm_off Não compareceu" at bounding box center [543, 238] width 39 height 17
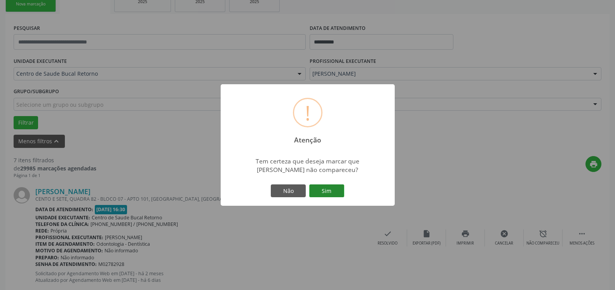
click at [327, 189] on button "Sim" at bounding box center [326, 191] width 35 height 13
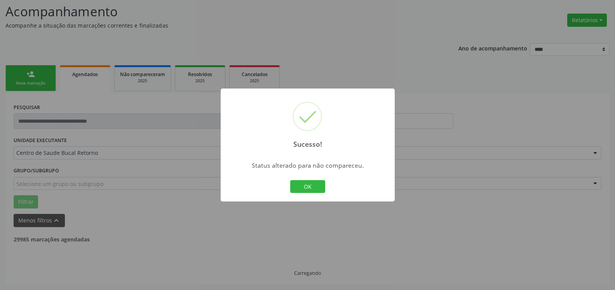
scroll to position [51, 0]
click at [297, 189] on button "OK" at bounding box center [307, 186] width 35 height 13
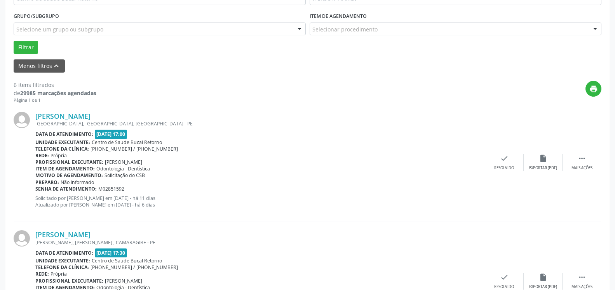
scroll to position [210, 0]
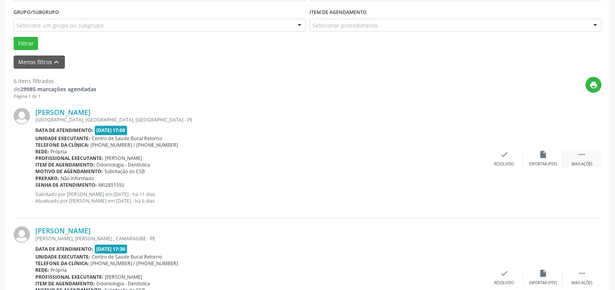
drag, startPoint x: 588, startPoint y: 157, endPoint x: 569, endPoint y: 161, distance: 19.4
click at [588, 157] on div " Mais ações" at bounding box center [582, 158] width 39 height 17
click at [547, 162] on div "Não compareceu" at bounding box center [543, 164] width 33 height 5
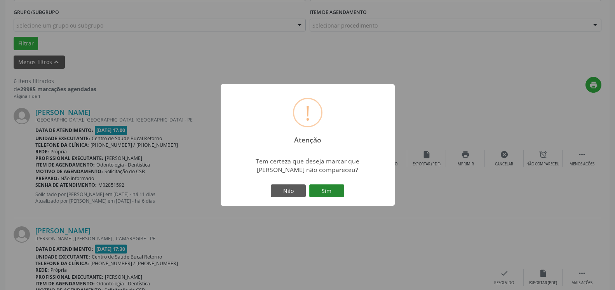
click at [326, 191] on button "Sim" at bounding box center [326, 191] width 35 height 13
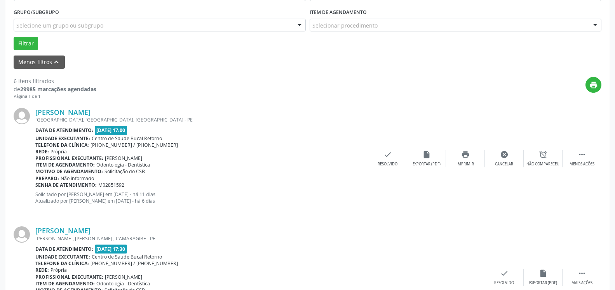
scroll to position [51, 0]
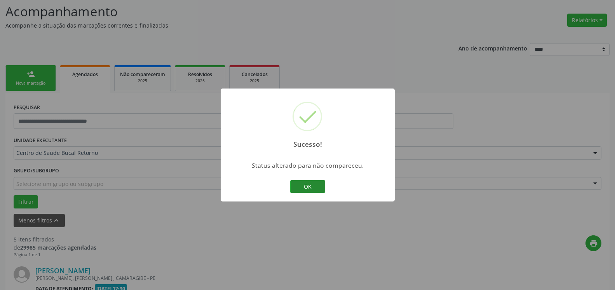
click at [315, 185] on button "OK" at bounding box center [307, 186] width 35 height 13
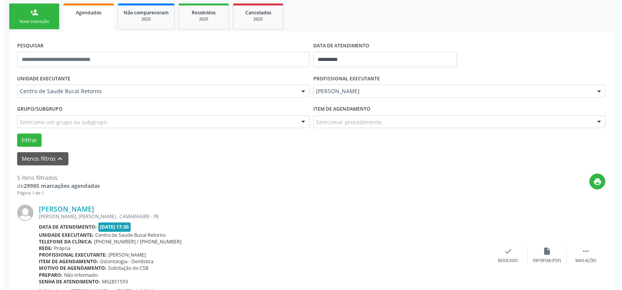
scroll to position [170, 0]
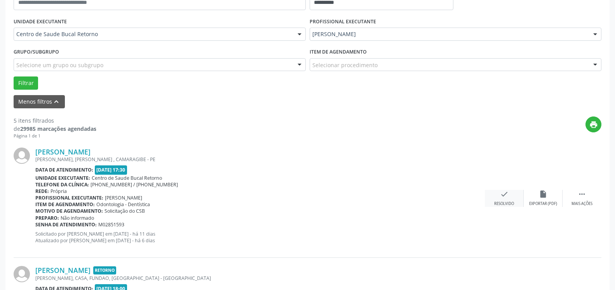
click at [501, 198] on icon "check" at bounding box center [504, 194] width 9 height 9
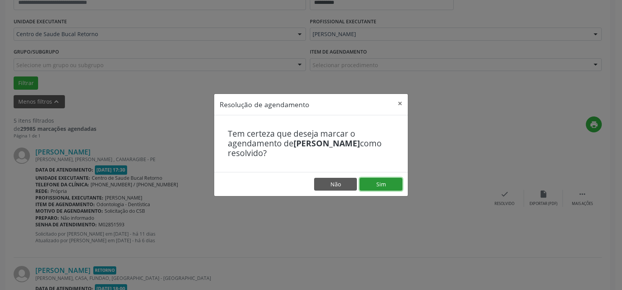
click at [378, 184] on button "Sim" at bounding box center [381, 184] width 43 height 13
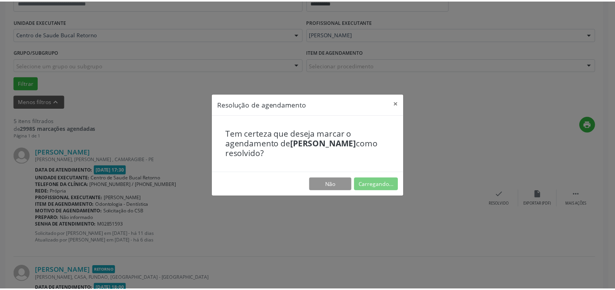
scroll to position [43, 0]
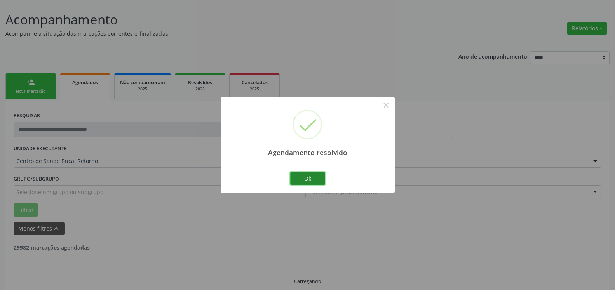
click at [300, 177] on button "Ok" at bounding box center [307, 178] width 35 height 13
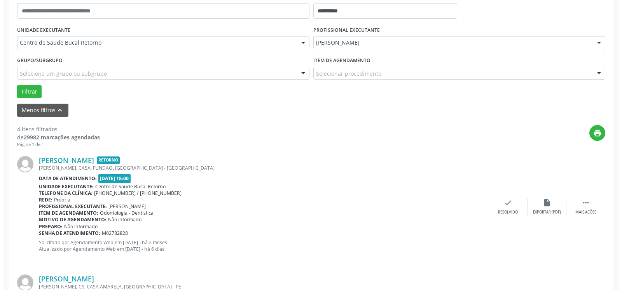
scroll to position [281, 0]
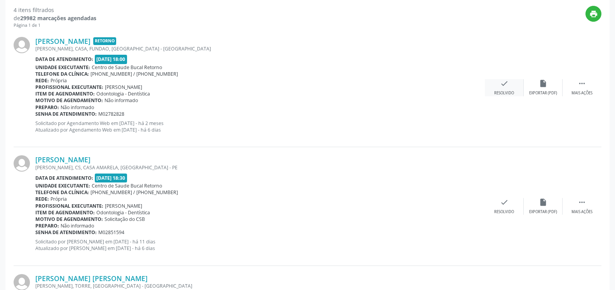
click at [503, 88] on icon "check" at bounding box center [504, 83] width 9 height 9
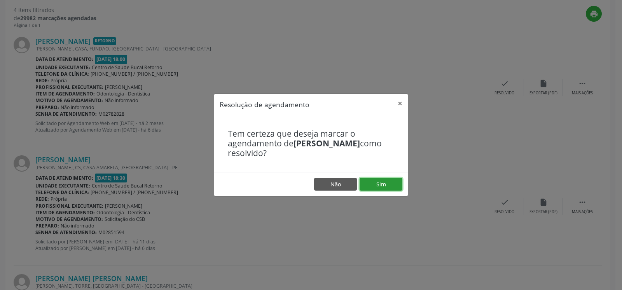
click at [387, 185] on button "Sim" at bounding box center [381, 184] width 43 height 13
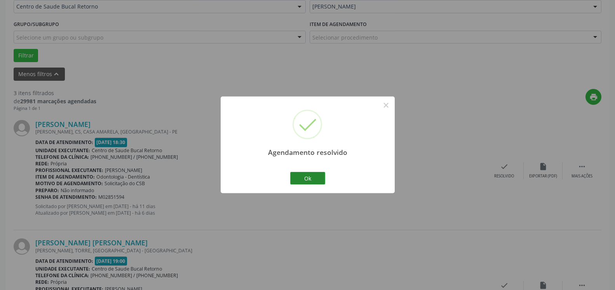
scroll to position [201, 0]
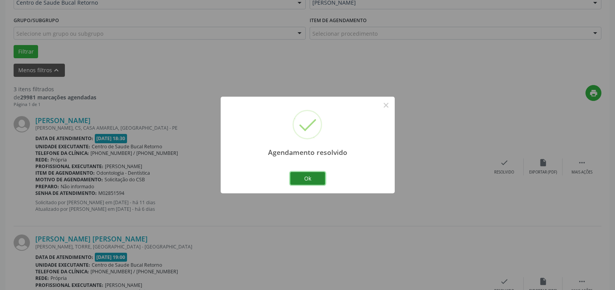
click at [311, 180] on button "Ok" at bounding box center [307, 178] width 35 height 13
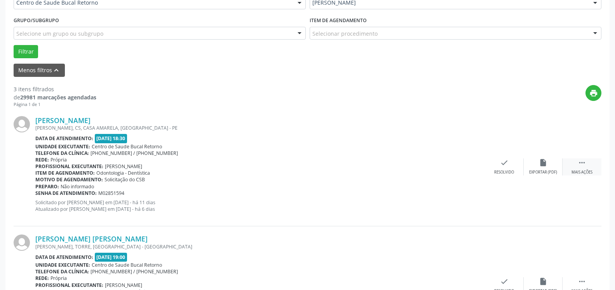
click at [585, 164] on icon "" at bounding box center [582, 163] width 9 height 9
click at [540, 162] on icon "alarm_off" at bounding box center [543, 163] width 9 height 9
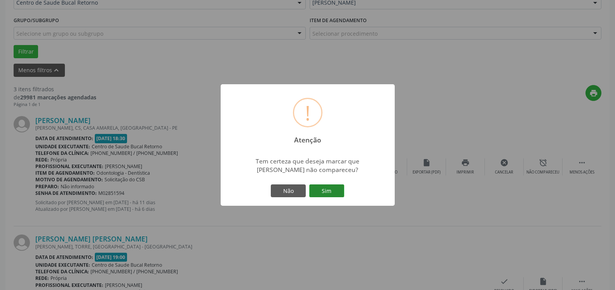
click at [327, 193] on button "Sim" at bounding box center [326, 191] width 35 height 13
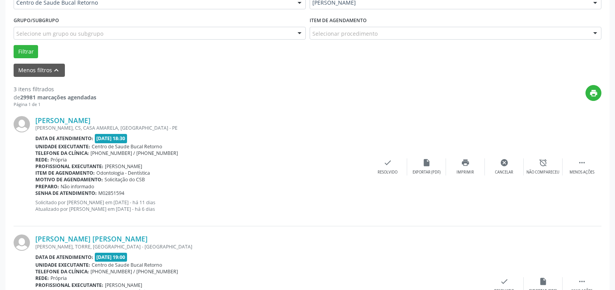
scroll to position [51, 0]
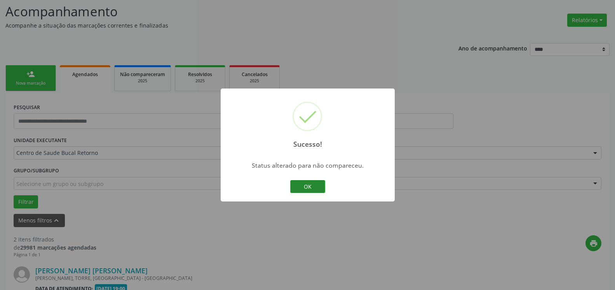
click at [322, 182] on button "OK" at bounding box center [307, 186] width 35 height 13
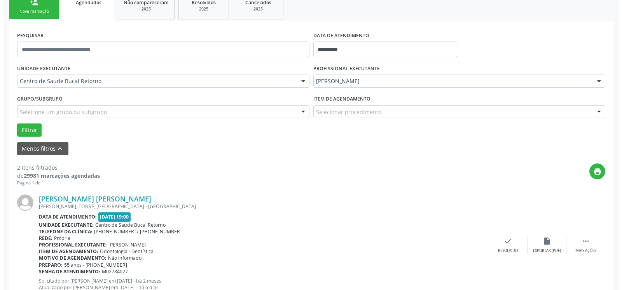
scroll to position [210, 0]
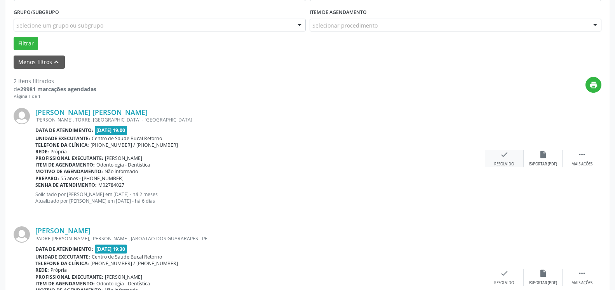
click at [503, 159] on icon "check" at bounding box center [504, 154] width 9 height 9
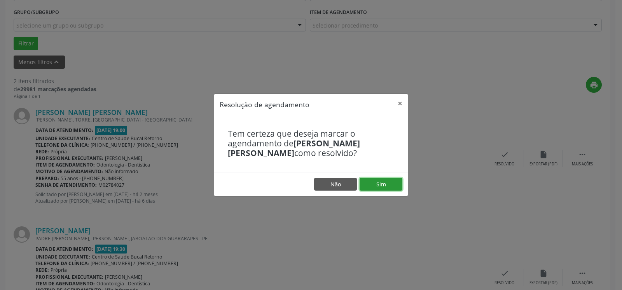
click at [388, 184] on button "Sim" at bounding box center [381, 184] width 43 height 13
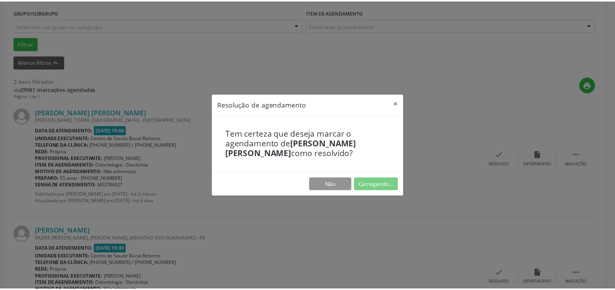
scroll to position [43, 0]
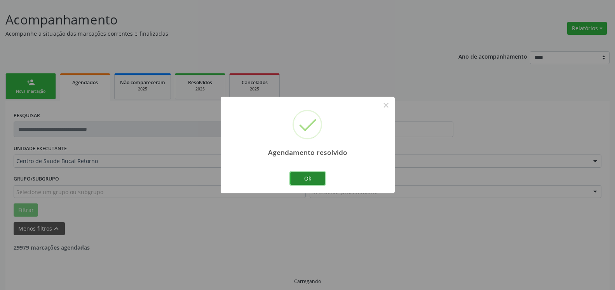
click at [302, 179] on button "Ok" at bounding box center [307, 178] width 35 height 13
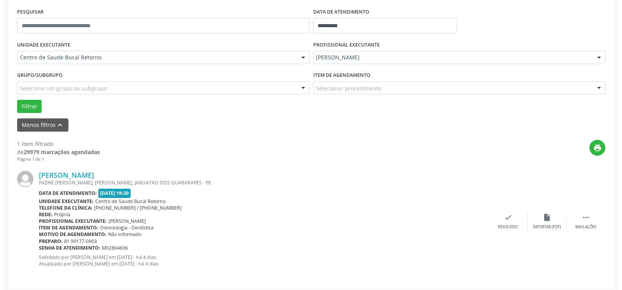
scroll to position [151, 0]
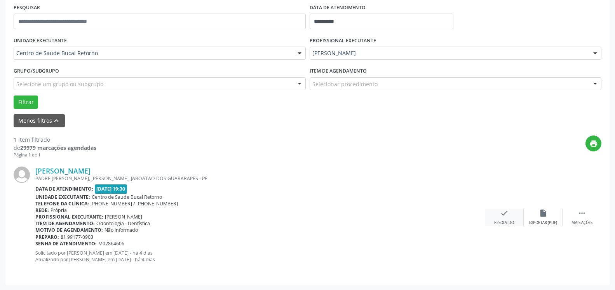
click at [507, 215] on icon "check" at bounding box center [504, 213] width 9 height 9
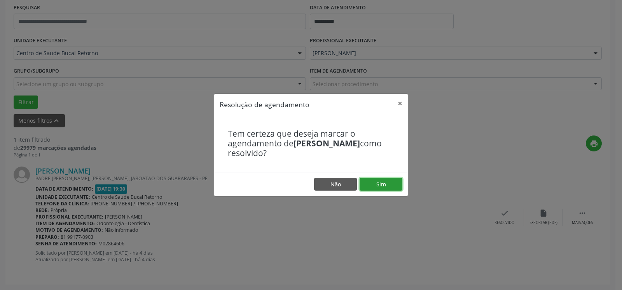
click at [386, 180] on button "Sim" at bounding box center [381, 184] width 43 height 13
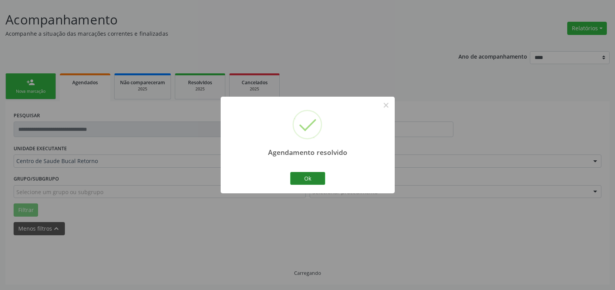
scroll to position [26, 0]
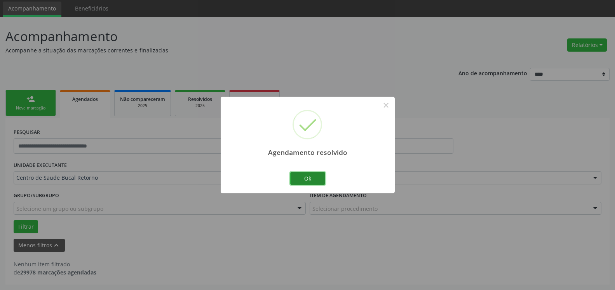
click at [320, 180] on button "Ok" at bounding box center [307, 178] width 35 height 13
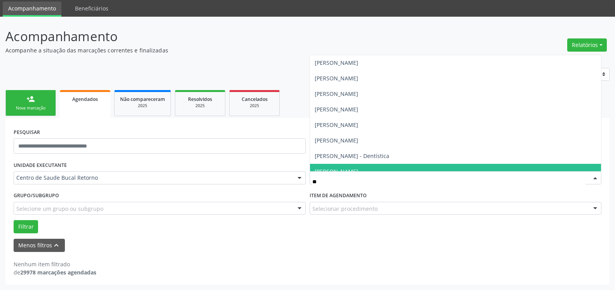
type input "***"
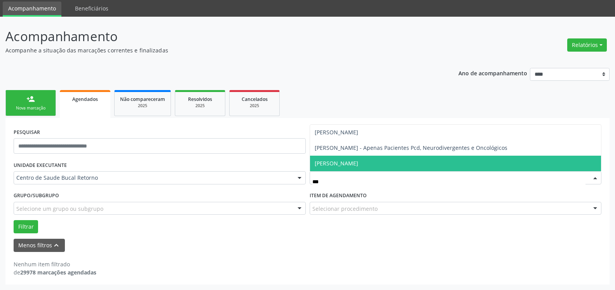
click at [336, 161] on span "[PERSON_NAME]" at bounding box center [337, 163] width 44 height 7
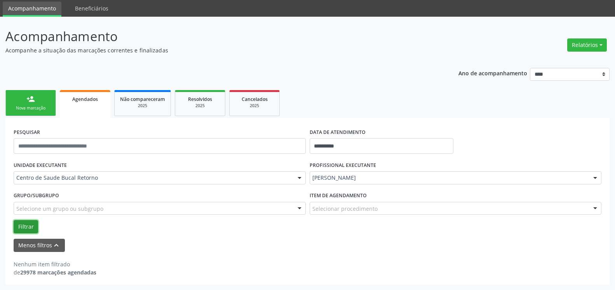
click at [24, 227] on button "Filtrar" at bounding box center [26, 226] width 24 height 13
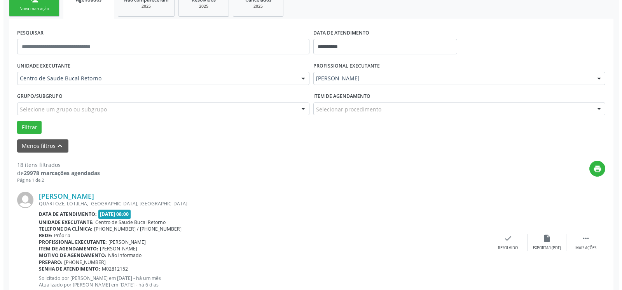
scroll to position [145, 0]
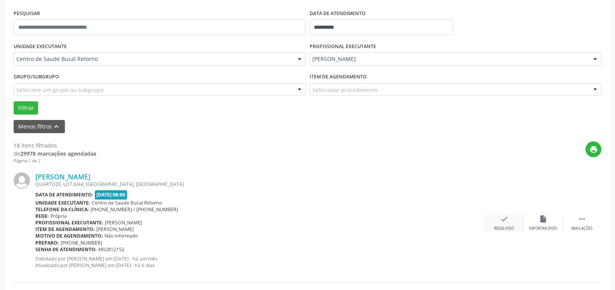
click at [508, 223] on icon "check" at bounding box center [504, 219] width 9 height 9
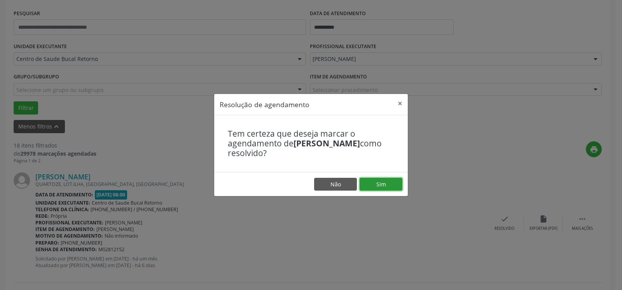
click at [383, 184] on button "Sim" at bounding box center [381, 184] width 43 height 13
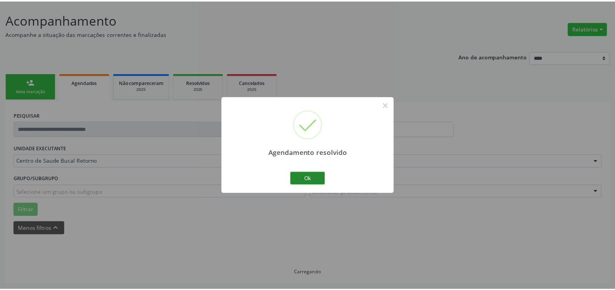
scroll to position [43, 0]
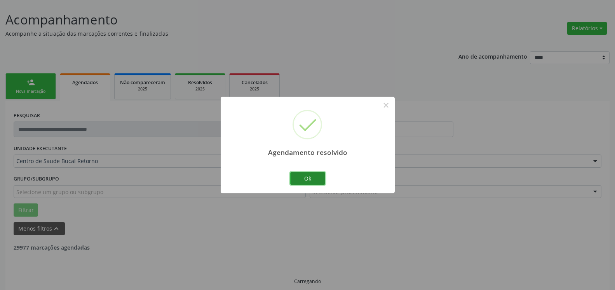
click at [315, 180] on button "Ok" at bounding box center [307, 178] width 35 height 13
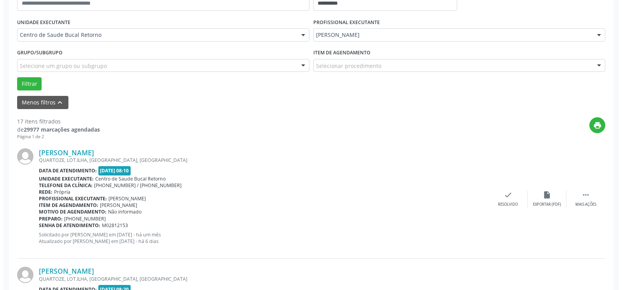
scroll to position [170, 0]
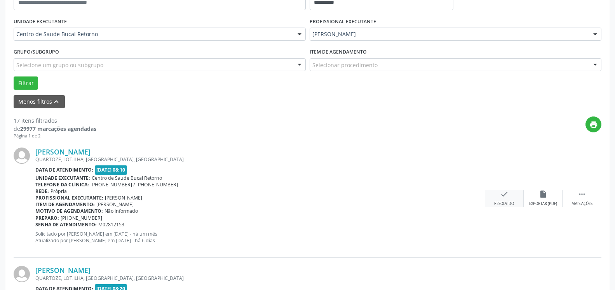
click at [508, 194] on icon "check" at bounding box center [504, 194] width 9 height 9
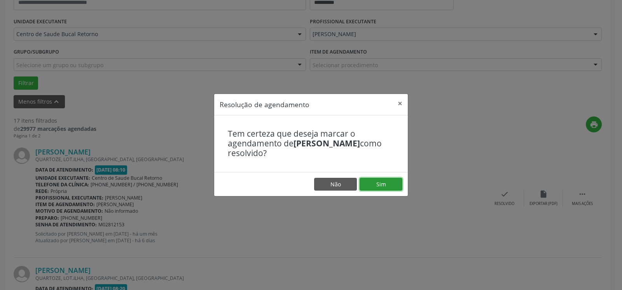
click at [381, 180] on button "Sim" at bounding box center [381, 184] width 43 height 13
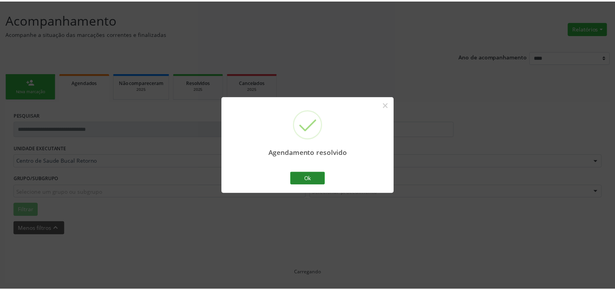
scroll to position [43, 0]
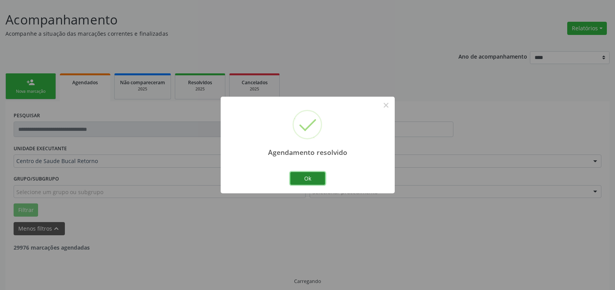
click at [299, 180] on button "Ok" at bounding box center [307, 178] width 35 height 13
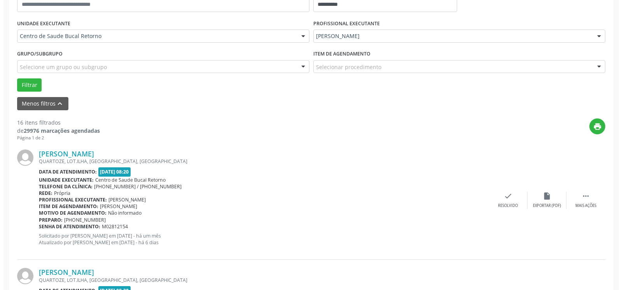
scroll to position [170, 0]
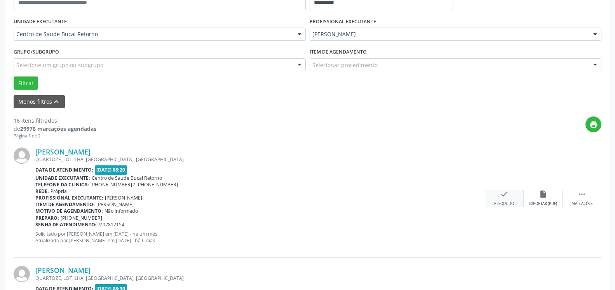
click at [503, 196] on icon "check" at bounding box center [504, 194] width 9 height 9
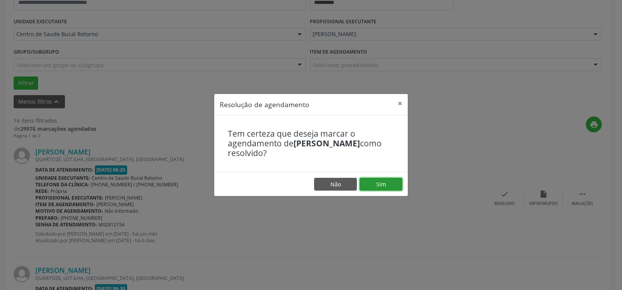
click at [378, 183] on button "Sim" at bounding box center [381, 184] width 43 height 13
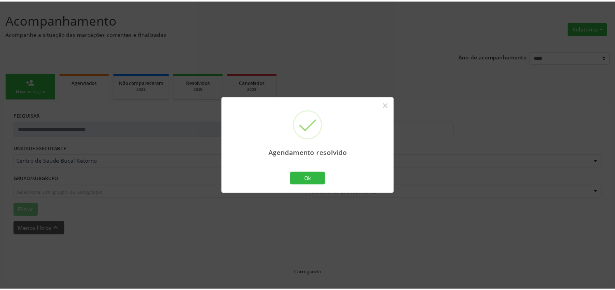
scroll to position [43, 0]
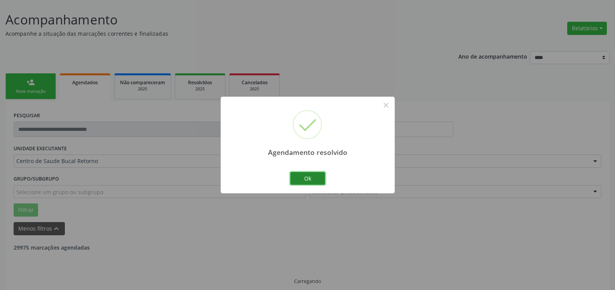
click at [312, 180] on button "Ok" at bounding box center [307, 178] width 35 height 13
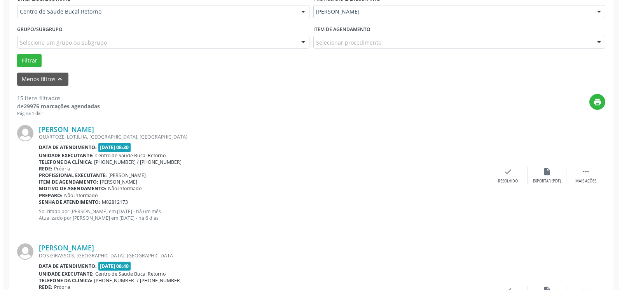
scroll to position [210, 0]
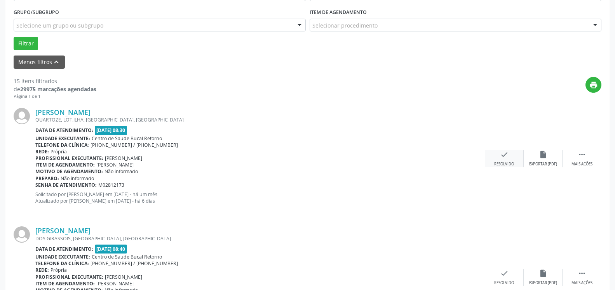
click at [506, 162] on div "check Resolvido" at bounding box center [504, 158] width 39 height 17
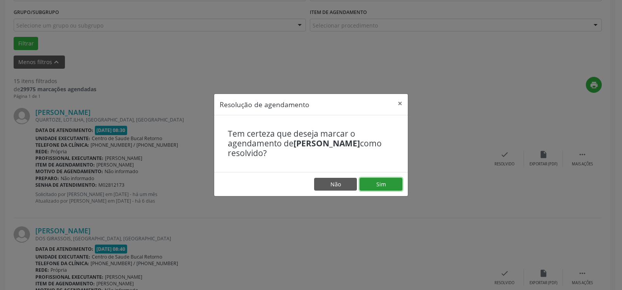
click at [383, 185] on button "Sim" at bounding box center [381, 184] width 43 height 13
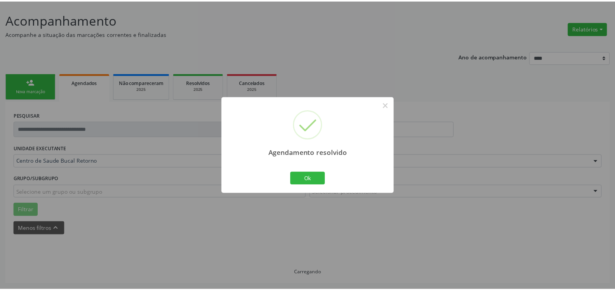
scroll to position [43, 0]
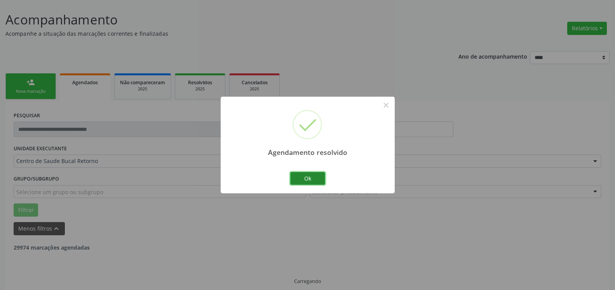
click at [317, 179] on button "Ok" at bounding box center [307, 178] width 35 height 13
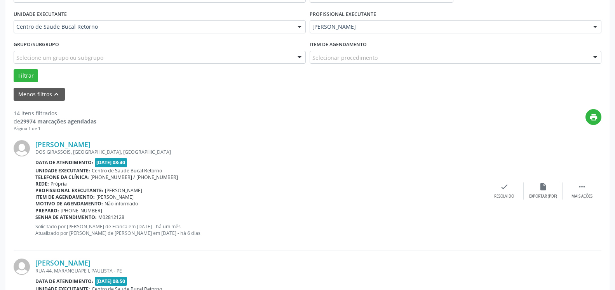
scroll to position [241, 0]
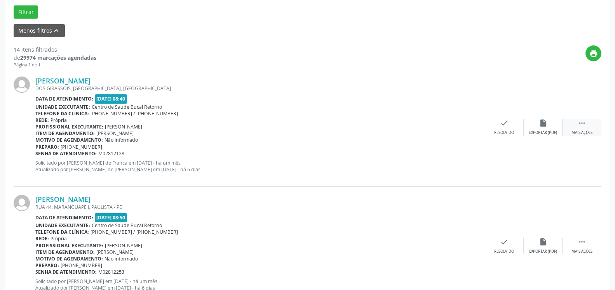
click at [586, 126] on icon "" at bounding box center [582, 123] width 9 height 9
click at [542, 126] on icon "alarm_off" at bounding box center [543, 123] width 9 height 9
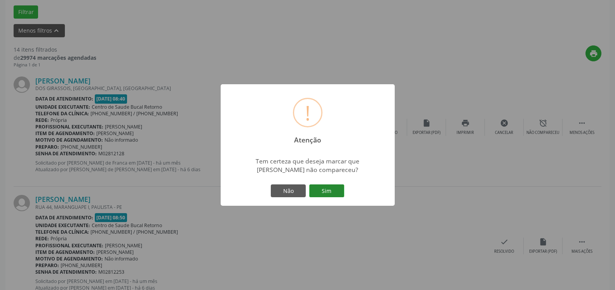
drag, startPoint x: 342, startPoint y: 192, endPoint x: 334, endPoint y: 194, distance: 8.4
click at [337, 193] on button "Sim" at bounding box center [326, 191] width 35 height 13
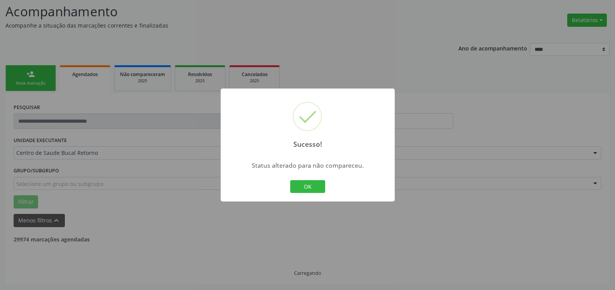
scroll to position [51, 0]
click at [314, 184] on button "OK" at bounding box center [307, 186] width 35 height 13
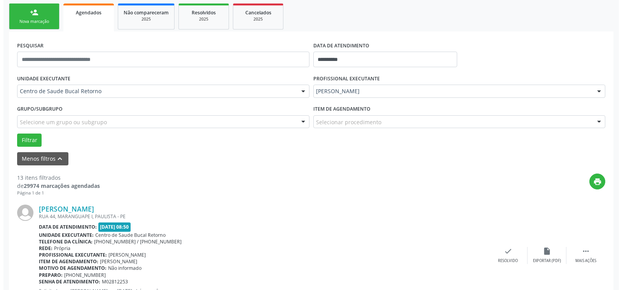
scroll to position [130, 0]
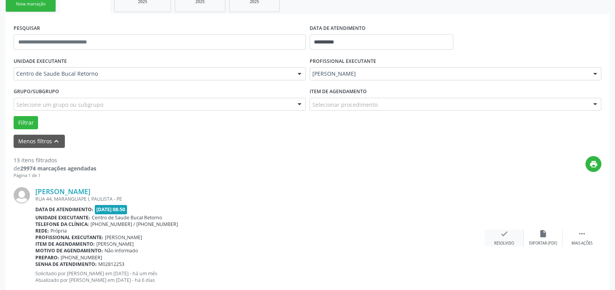
click at [504, 233] on icon "check" at bounding box center [504, 234] width 9 height 9
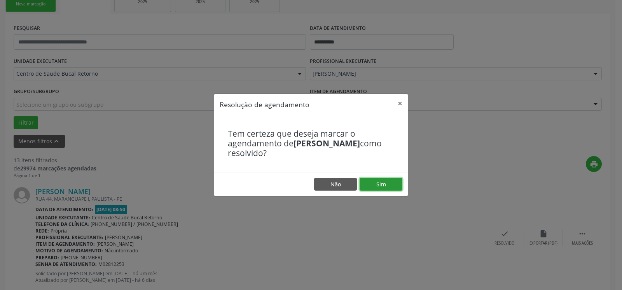
click at [373, 186] on button "Sim" at bounding box center [381, 184] width 43 height 13
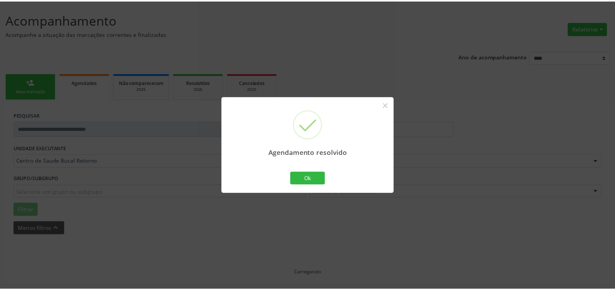
scroll to position [43, 0]
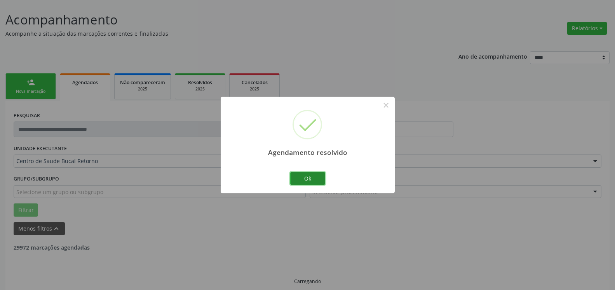
click at [318, 180] on button "Ok" at bounding box center [307, 178] width 35 height 13
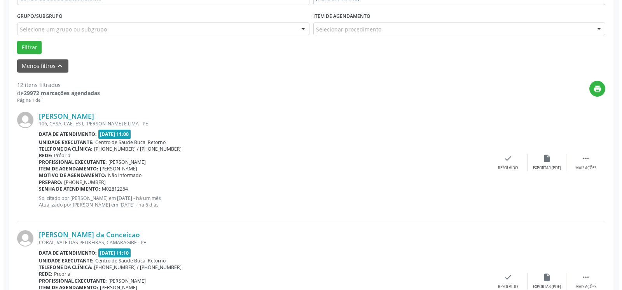
scroll to position [210, 0]
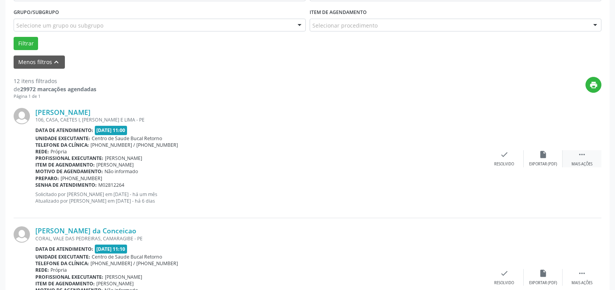
click at [583, 154] on icon "" at bounding box center [582, 154] width 9 height 9
click at [503, 159] on icon "cancel" at bounding box center [504, 154] width 9 height 9
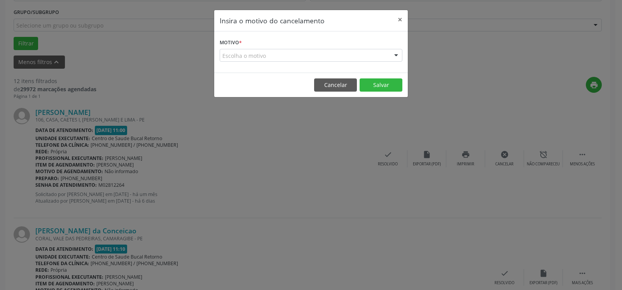
click at [303, 52] on div "Escolha o motivo" at bounding box center [311, 55] width 183 height 13
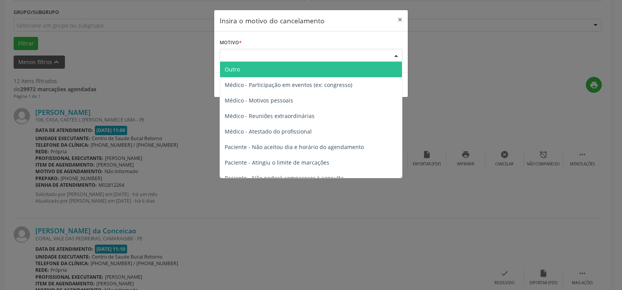
click at [275, 68] on span "Outro" at bounding box center [311, 70] width 182 height 16
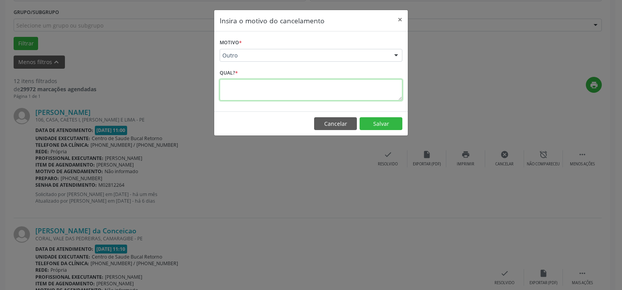
click at [272, 90] on textarea at bounding box center [311, 89] width 183 height 21
type textarea "*********"
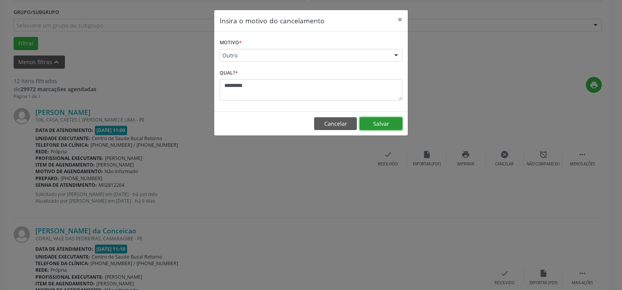
click at [389, 124] on button "Salvar" at bounding box center [381, 123] width 43 height 13
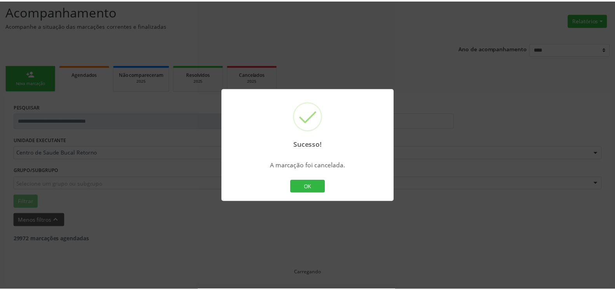
scroll to position [51, 0]
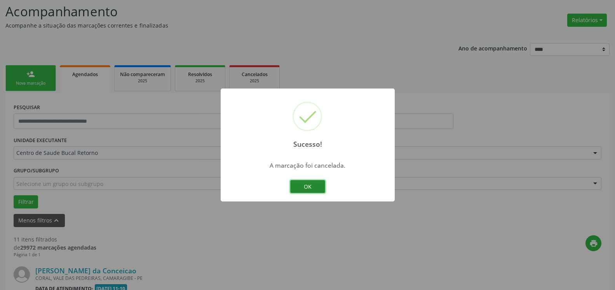
click at [307, 185] on button "OK" at bounding box center [307, 186] width 35 height 13
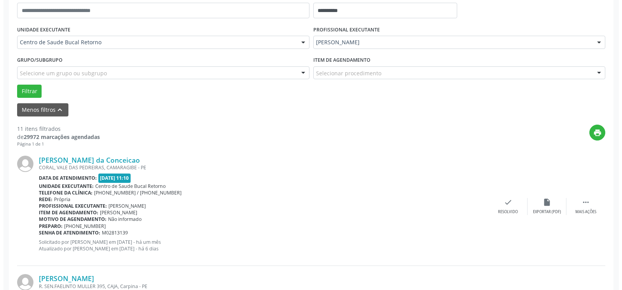
scroll to position [170, 0]
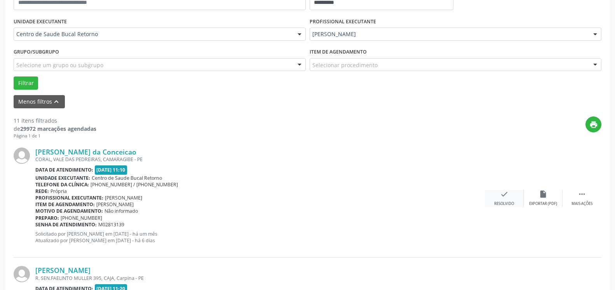
click at [502, 197] on icon "check" at bounding box center [504, 194] width 9 height 9
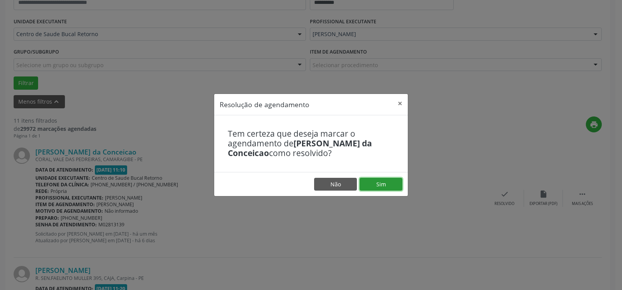
click at [391, 183] on button "Sim" at bounding box center [381, 184] width 43 height 13
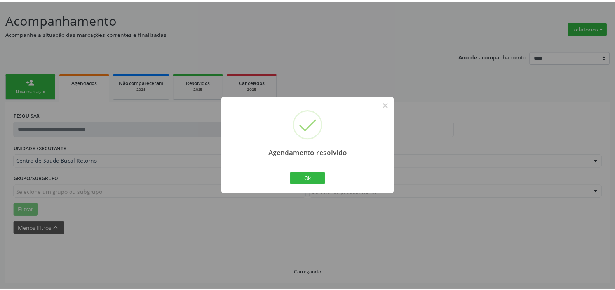
scroll to position [43, 0]
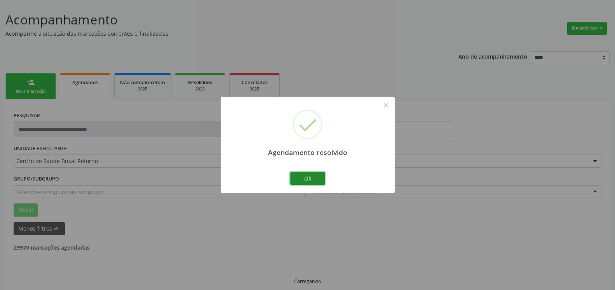
click at [302, 180] on button "Ok" at bounding box center [307, 178] width 35 height 13
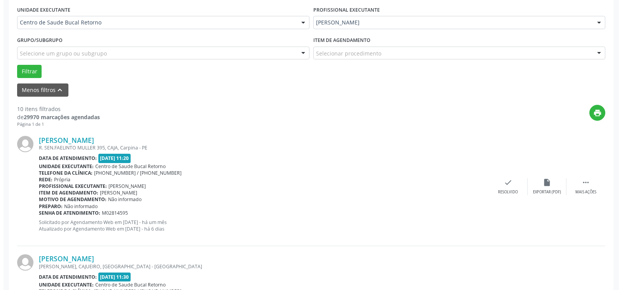
scroll to position [210, 0]
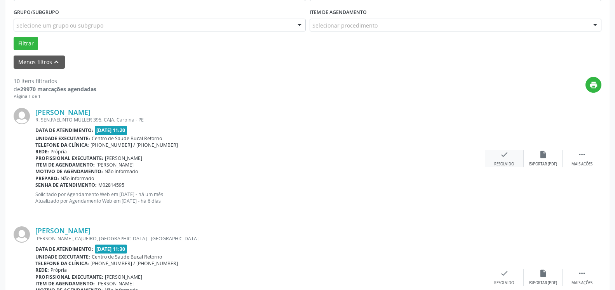
click at [508, 158] on icon "check" at bounding box center [504, 154] width 9 height 9
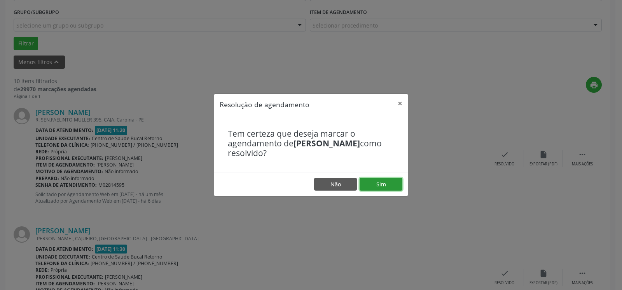
click at [378, 185] on button "Sim" at bounding box center [381, 184] width 43 height 13
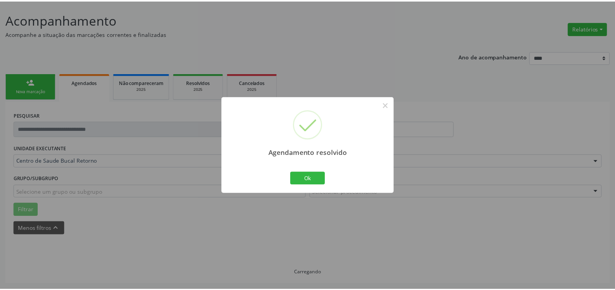
scroll to position [43, 0]
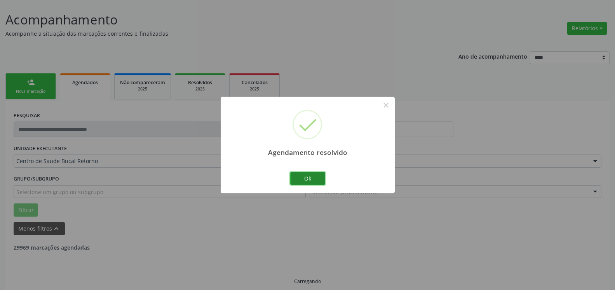
click at [313, 179] on button "Ok" at bounding box center [307, 178] width 35 height 13
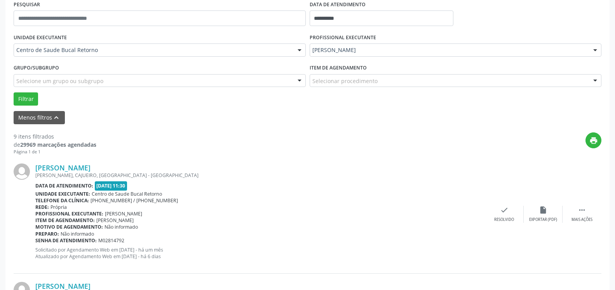
scroll to position [241, 0]
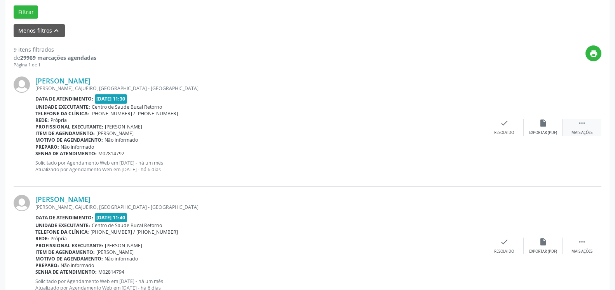
click at [576, 127] on div " Mais ações" at bounding box center [582, 127] width 39 height 17
click at [550, 127] on div "alarm_off Não compareceu" at bounding box center [543, 127] width 39 height 17
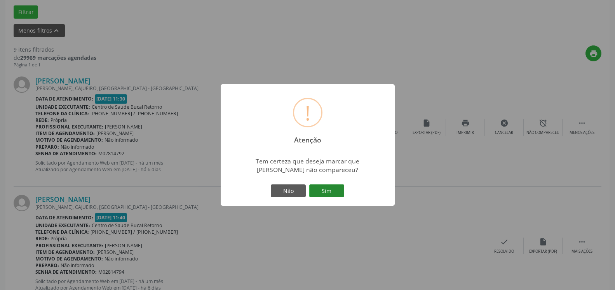
click at [328, 189] on button "Sim" at bounding box center [326, 191] width 35 height 13
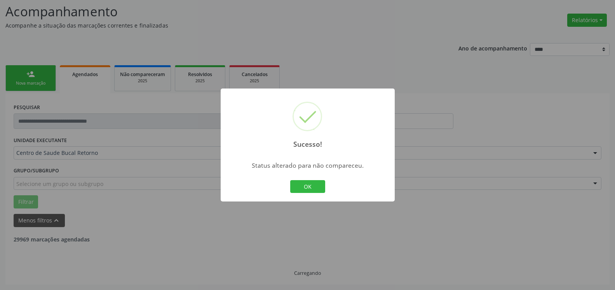
click at [310, 187] on button "OK" at bounding box center [307, 186] width 35 height 13
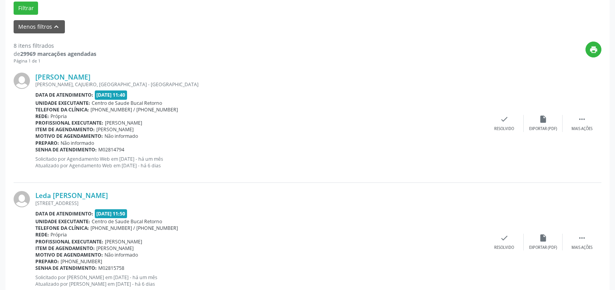
scroll to position [249, 0]
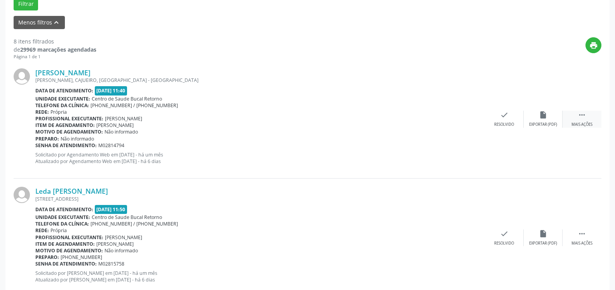
click at [577, 119] on div " Mais ações" at bounding box center [582, 119] width 39 height 17
click at [541, 119] on icon "alarm_off" at bounding box center [543, 115] width 9 height 9
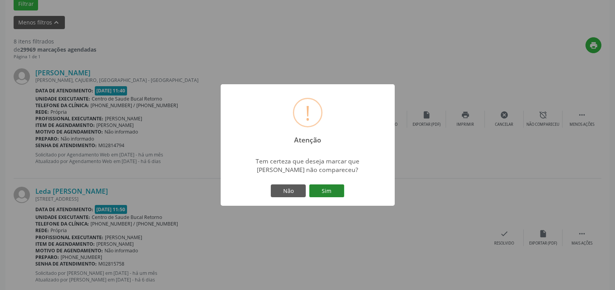
click at [325, 190] on button "Sim" at bounding box center [326, 191] width 35 height 13
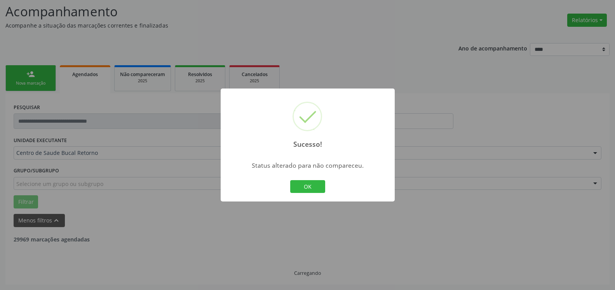
click at [300, 185] on button "OK" at bounding box center [307, 186] width 35 height 13
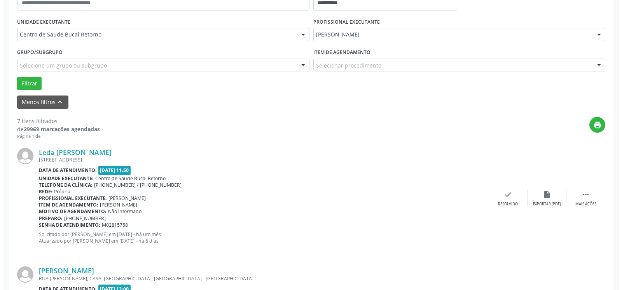
scroll to position [170, 0]
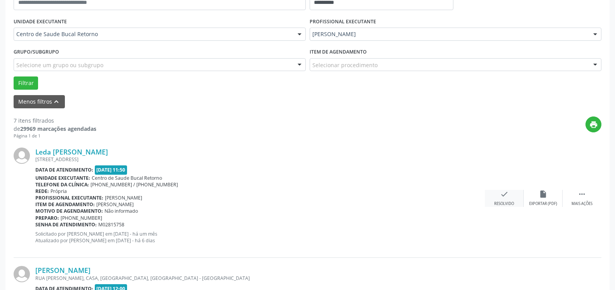
click at [510, 196] on div "check Resolvido" at bounding box center [504, 198] width 39 height 17
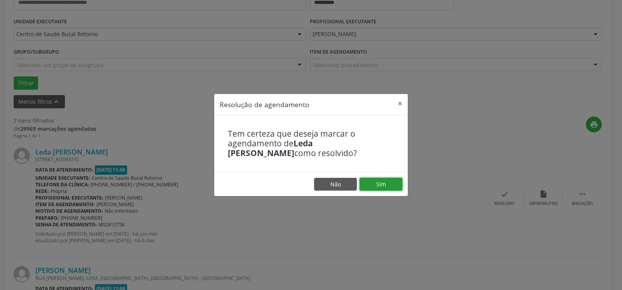
click at [396, 185] on button "Sim" at bounding box center [381, 184] width 43 height 13
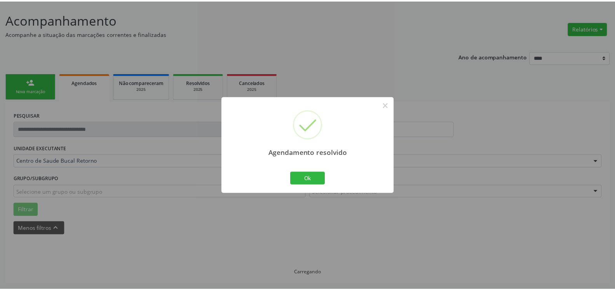
scroll to position [43, 0]
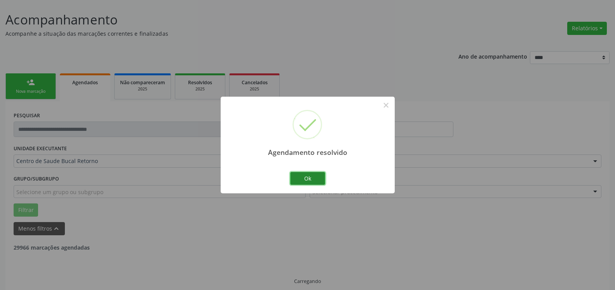
click at [317, 178] on button "Ok" at bounding box center [307, 178] width 35 height 13
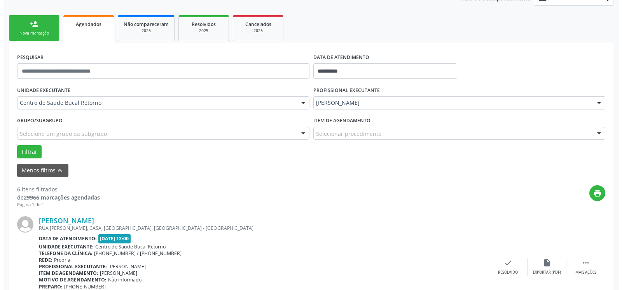
scroll to position [170, 0]
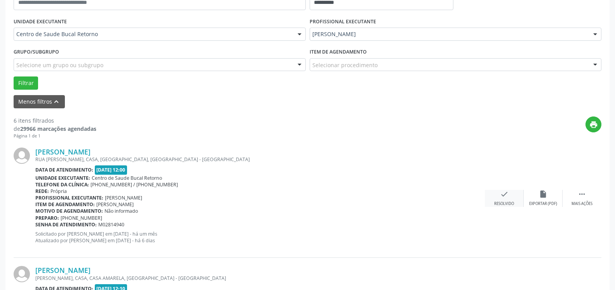
click at [505, 192] on icon "check" at bounding box center [504, 194] width 9 height 9
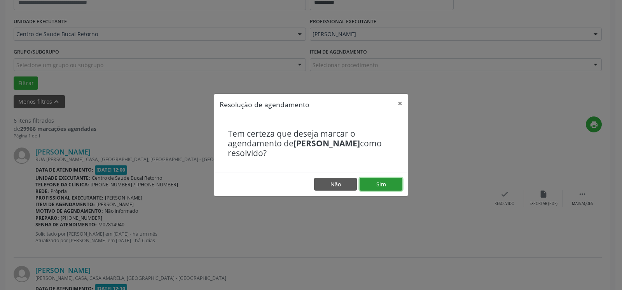
click at [379, 185] on button "Sim" at bounding box center [381, 184] width 43 height 13
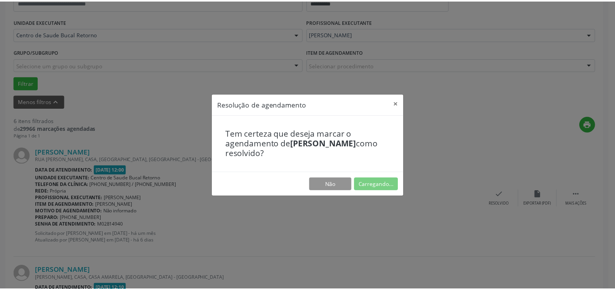
scroll to position [43, 0]
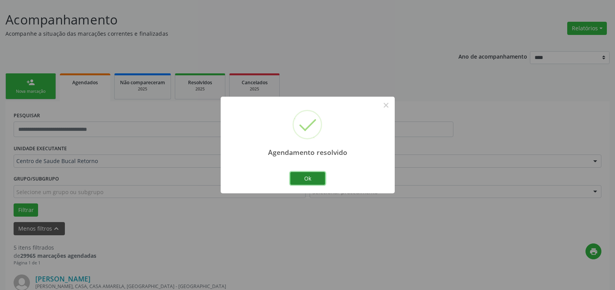
click at [306, 180] on button "Ok" at bounding box center [307, 178] width 35 height 13
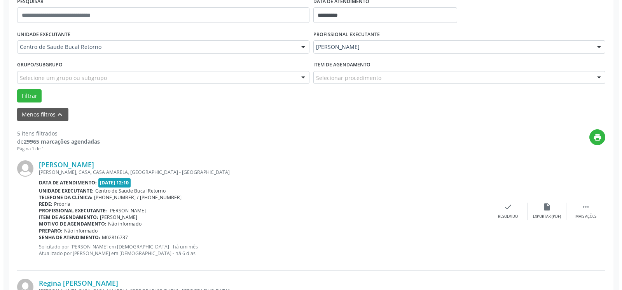
scroll to position [201, 0]
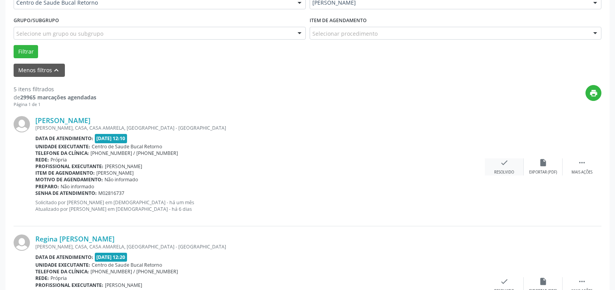
click at [505, 169] on div "check Resolvido" at bounding box center [504, 167] width 39 height 17
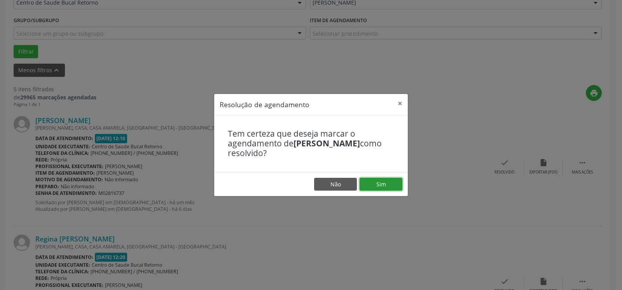
click at [386, 181] on button "Sim" at bounding box center [381, 184] width 43 height 13
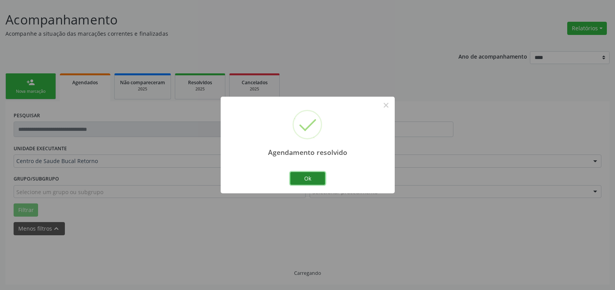
click at [314, 177] on button "Ok" at bounding box center [307, 178] width 35 height 13
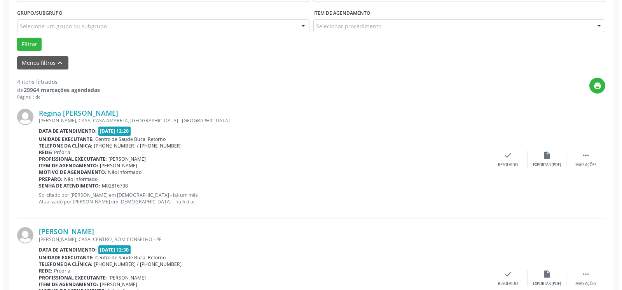
scroll to position [241, 0]
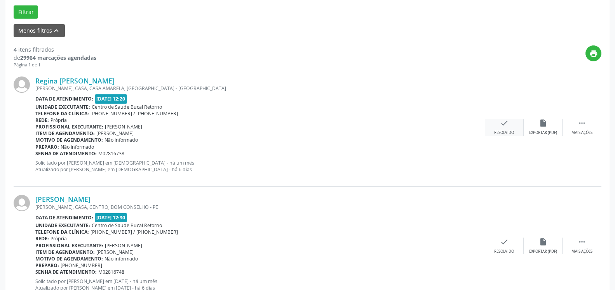
click at [506, 127] on icon "check" at bounding box center [504, 123] width 9 height 9
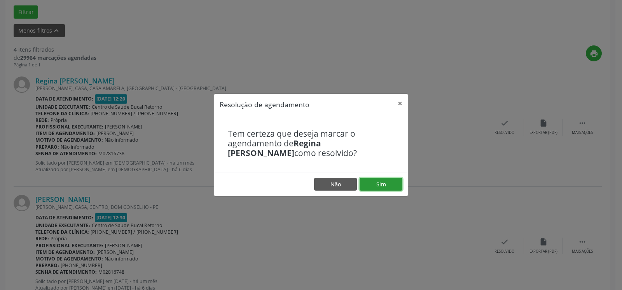
click at [386, 186] on button "Sim" at bounding box center [381, 184] width 43 height 13
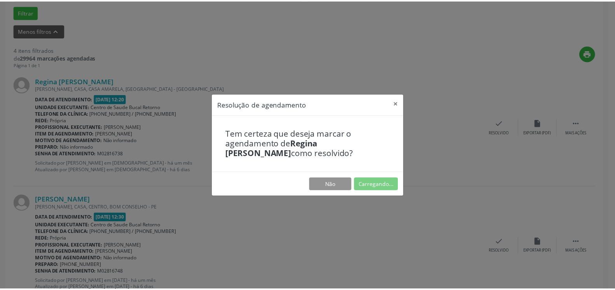
scroll to position [43, 0]
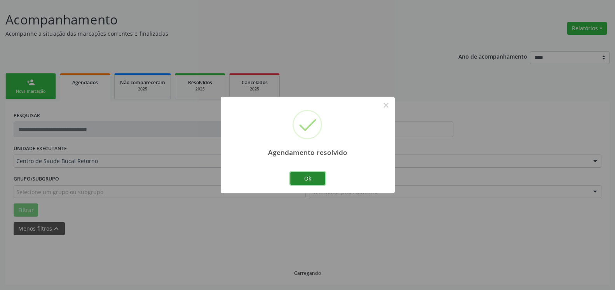
click at [307, 179] on button "Ok" at bounding box center [307, 178] width 35 height 13
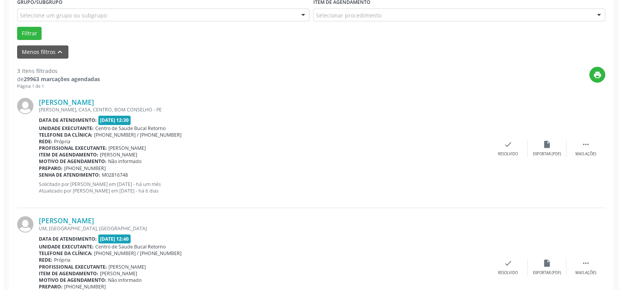
scroll to position [241, 0]
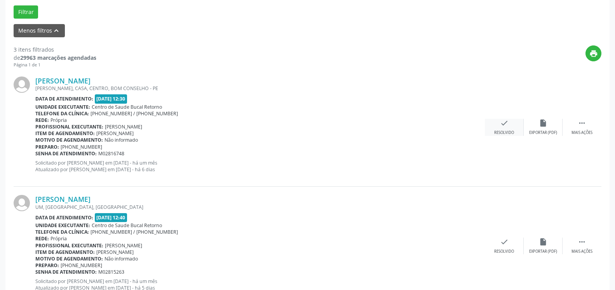
click at [506, 124] on icon "check" at bounding box center [504, 123] width 9 height 9
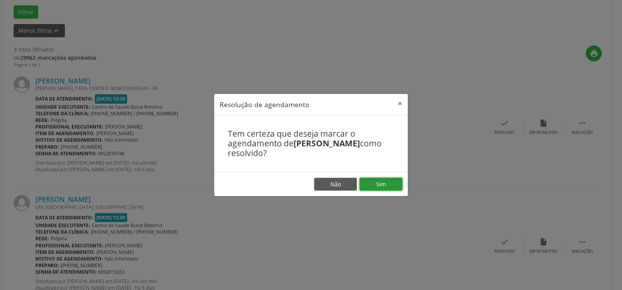
click at [393, 186] on button "Sim" at bounding box center [381, 184] width 43 height 13
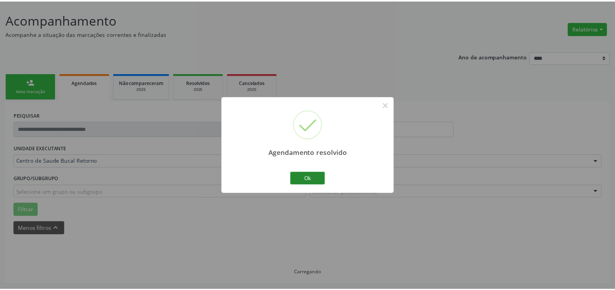
scroll to position [43, 0]
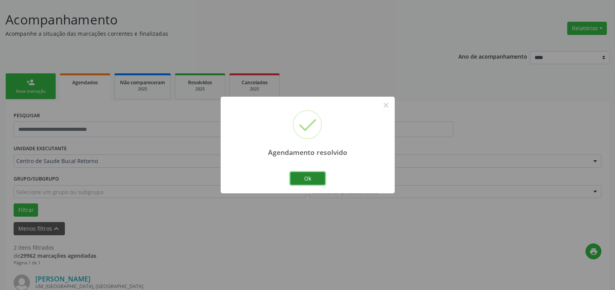
click at [318, 176] on button "Ok" at bounding box center [307, 178] width 35 height 13
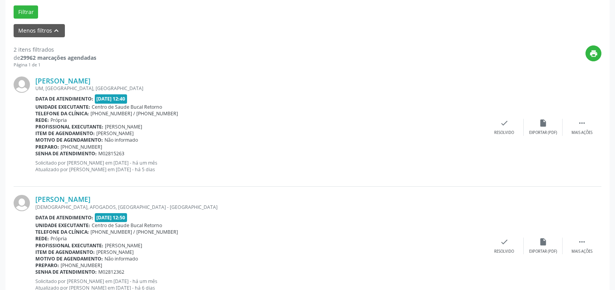
scroll to position [270, 0]
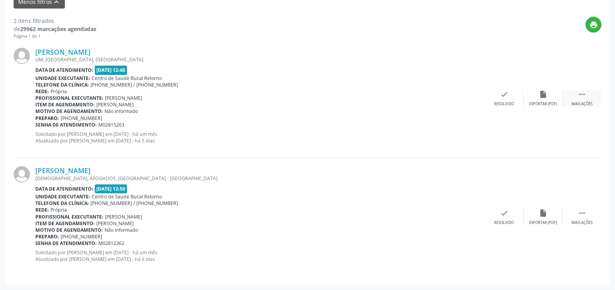
click at [582, 94] on icon "" at bounding box center [582, 94] width 9 height 9
click at [552, 98] on div "alarm_off Não compareceu" at bounding box center [543, 98] width 39 height 17
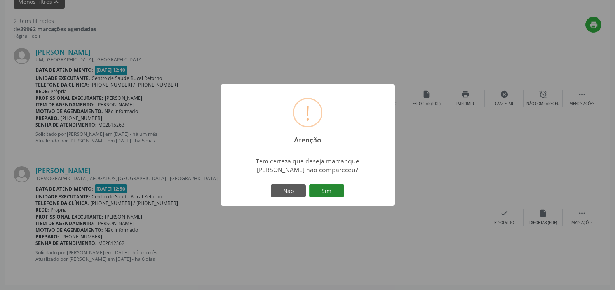
click at [336, 189] on button "Sim" at bounding box center [326, 191] width 35 height 13
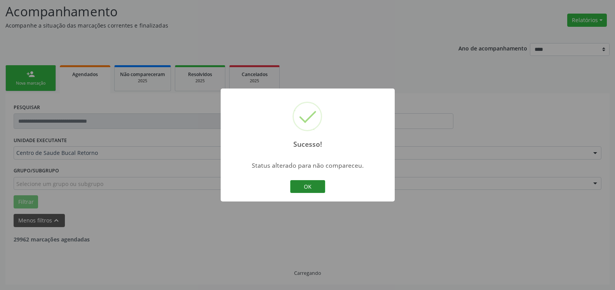
scroll to position [51, 0]
click at [320, 188] on button "OK" at bounding box center [307, 186] width 35 height 13
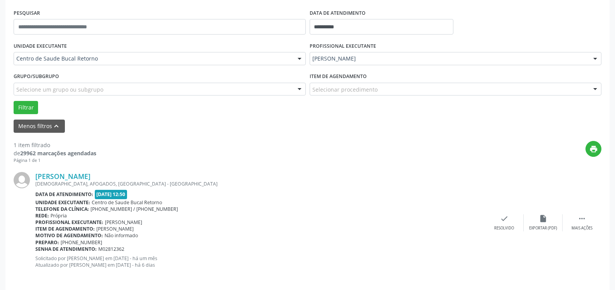
scroll to position [151, 0]
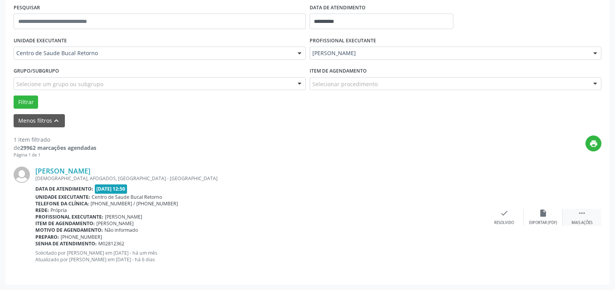
click at [586, 218] on icon "" at bounding box center [582, 213] width 9 height 9
click at [534, 216] on div "alarm_off Não compareceu" at bounding box center [543, 217] width 39 height 17
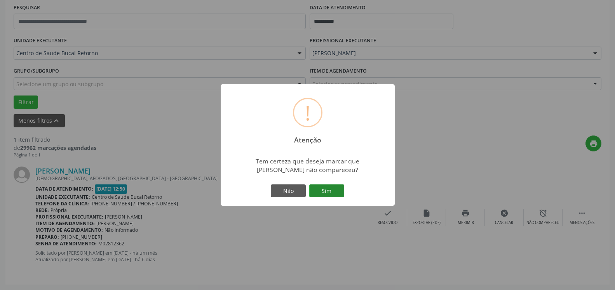
click at [330, 190] on button "Sim" at bounding box center [326, 191] width 35 height 13
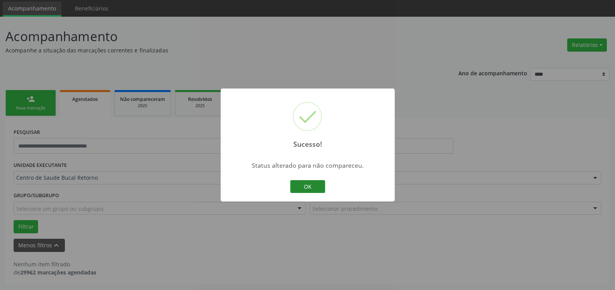
scroll to position [26, 0]
click at [302, 187] on button "OK" at bounding box center [307, 186] width 35 height 13
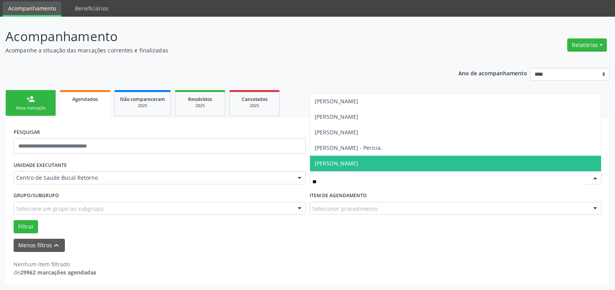
type input "***"
click at [358, 162] on span "[PERSON_NAME]" at bounding box center [337, 163] width 44 height 7
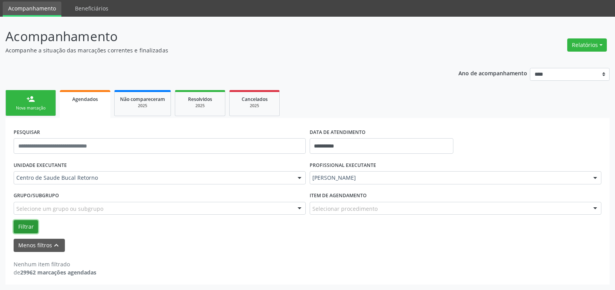
click at [30, 225] on button "Filtrar" at bounding box center [26, 226] width 24 height 13
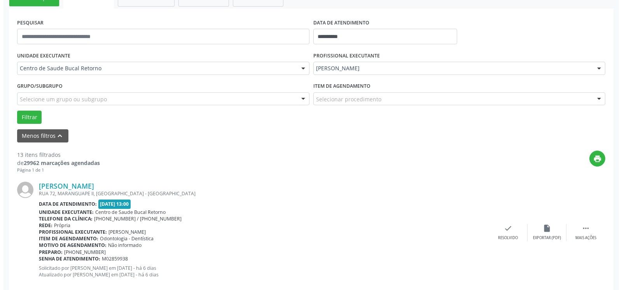
scroll to position [145, 0]
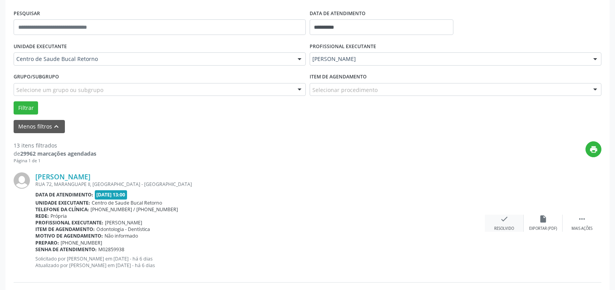
click at [503, 221] on icon "check" at bounding box center [504, 219] width 9 height 9
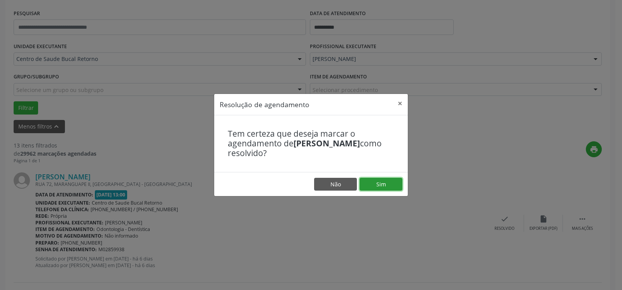
click at [383, 184] on button "Sim" at bounding box center [381, 184] width 43 height 13
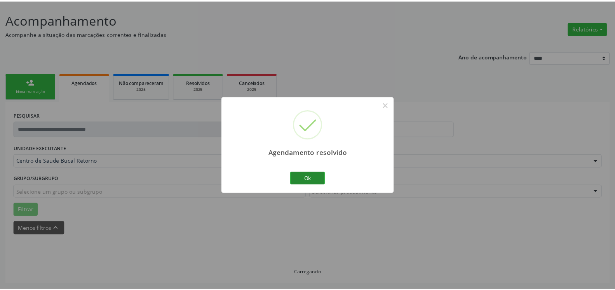
scroll to position [43, 0]
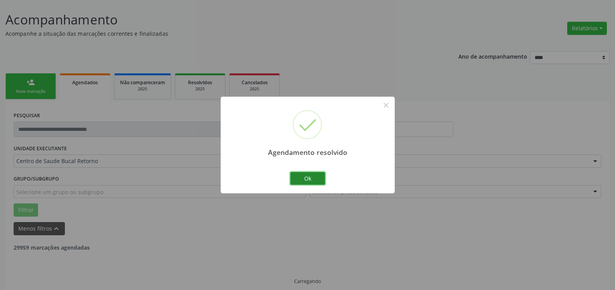
click at [307, 179] on button "Ok" at bounding box center [307, 178] width 35 height 13
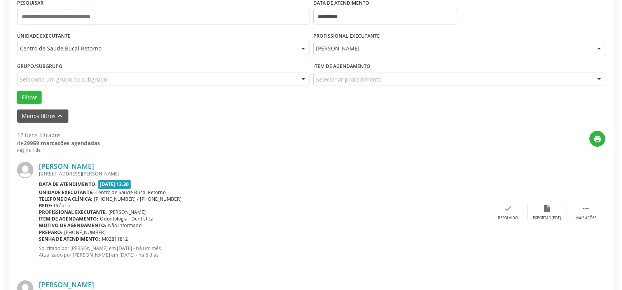
scroll to position [170, 0]
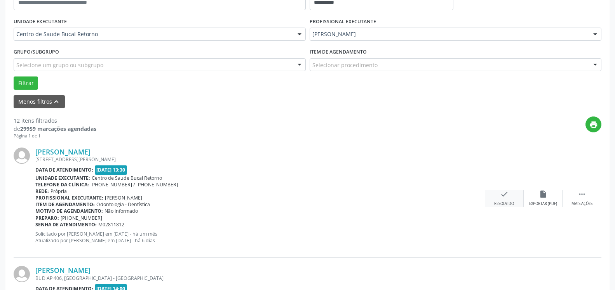
click at [508, 195] on icon "check" at bounding box center [504, 194] width 9 height 9
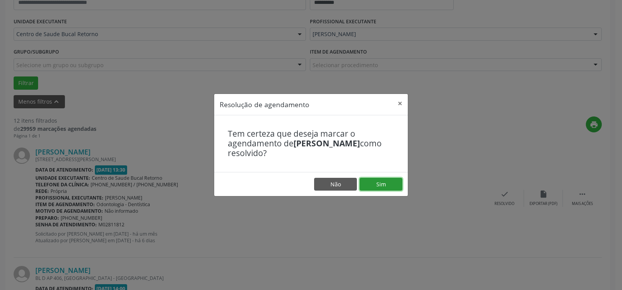
click at [390, 184] on button "Sim" at bounding box center [381, 184] width 43 height 13
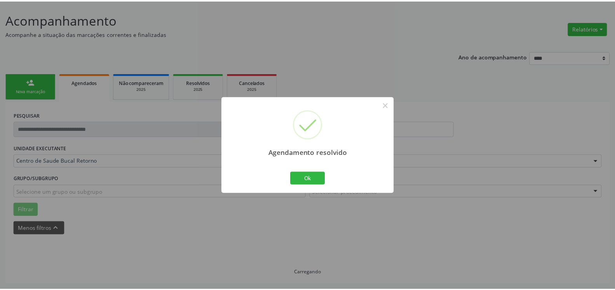
scroll to position [43, 0]
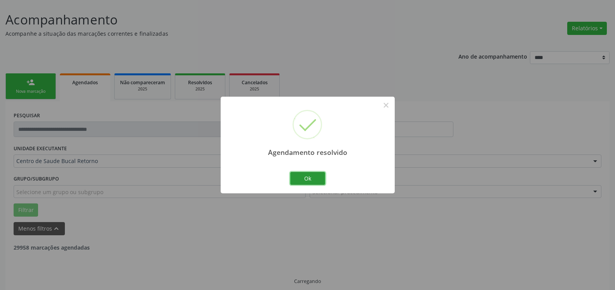
click at [311, 177] on button "Ok" at bounding box center [307, 178] width 35 height 13
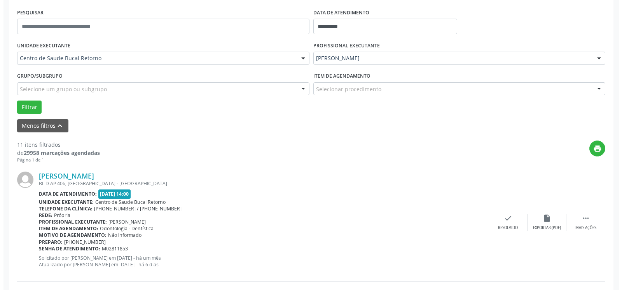
scroll to position [241, 0]
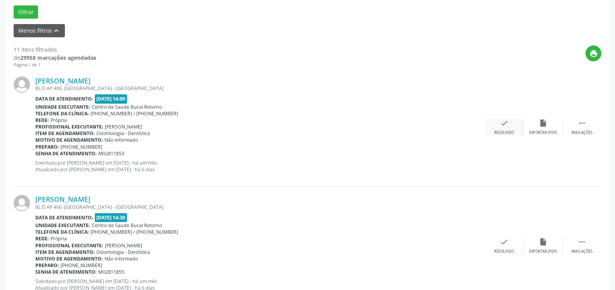
click at [505, 133] on div "Resolvido" at bounding box center [504, 132] width 20 height 5
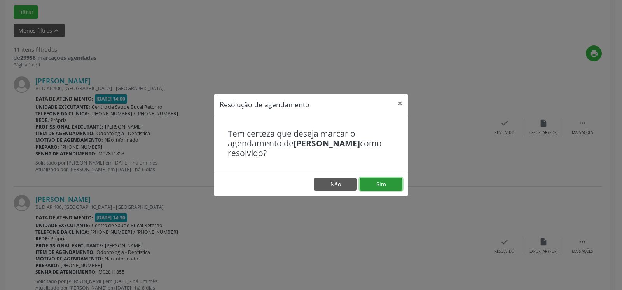
click at [369, 182] on button "Sim" at bounding box center [381, 184] width 43 height 13
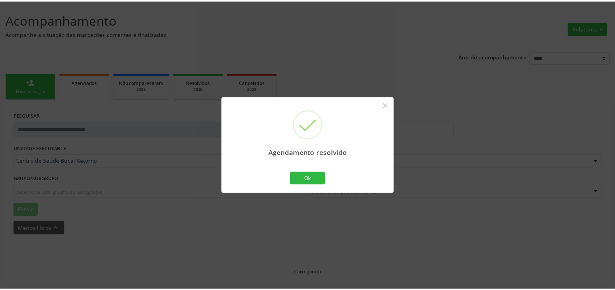
scroll to position [43, 0]
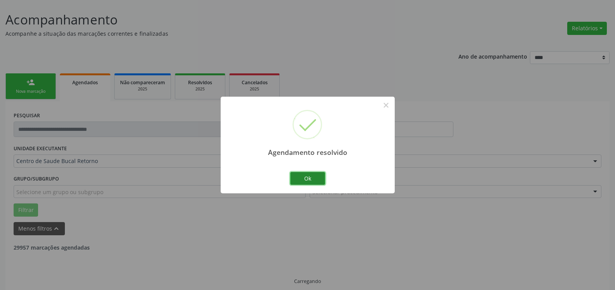
click at [317, 183] on button "Ok" at bounding box center [307, 178] width 35 height 13
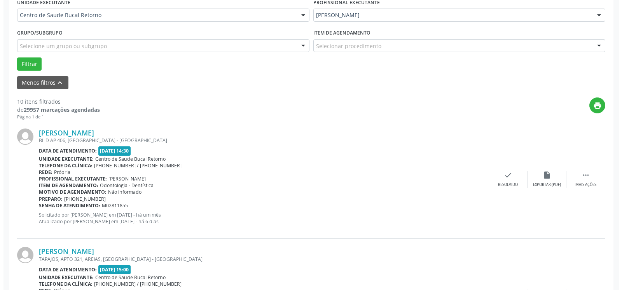
scroll to position [201, 0]
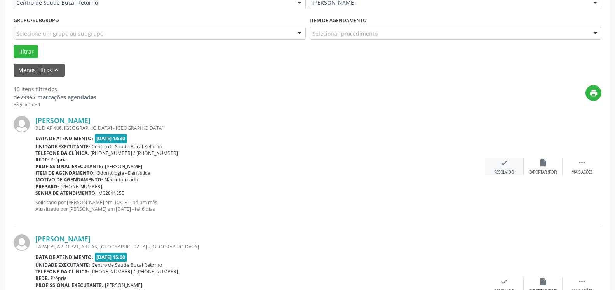
click at [508, 166] on icon "check" at bounding box center [504, 163] width 9 height 9
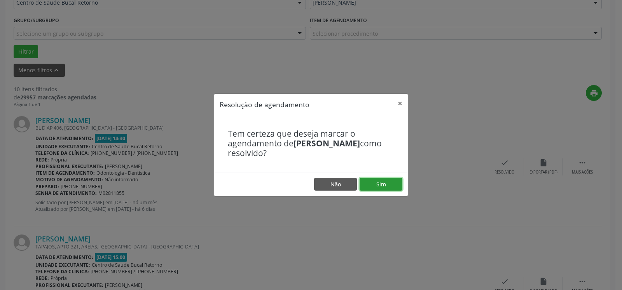
click at [380, 186] on button "Sim" at bounding box center [381, 184] width 43 height 13
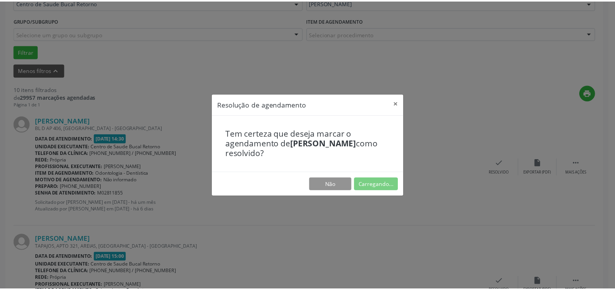
scroll to position [43, 0]
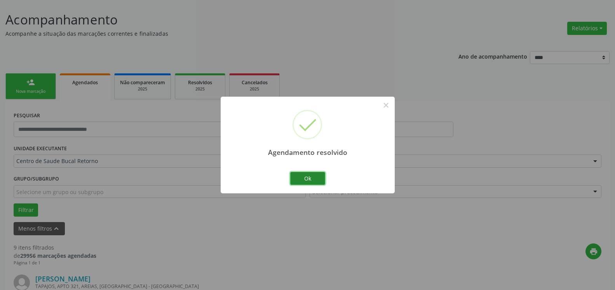
click at [307, 180] on button "Ok" at bounding box center [307, 178] width 35 height 13
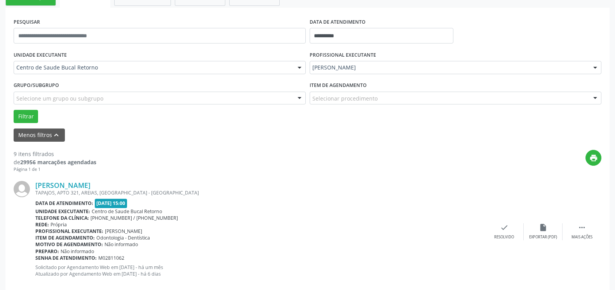
scroll to position [201, 0]
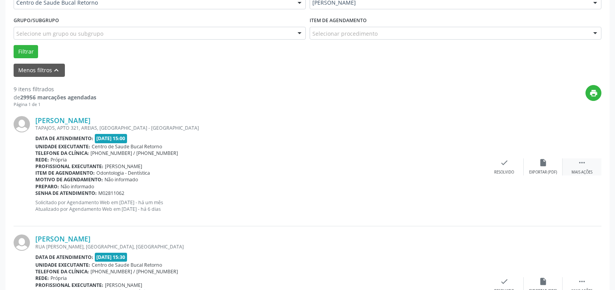
click at [587, 164] on div " Mais ações" at bounding box center [582, 167] width 39 height 17
click at [549, 163] on div "alarm_off Não compareceu" at bounding box center [543, 167] width 39 height 17
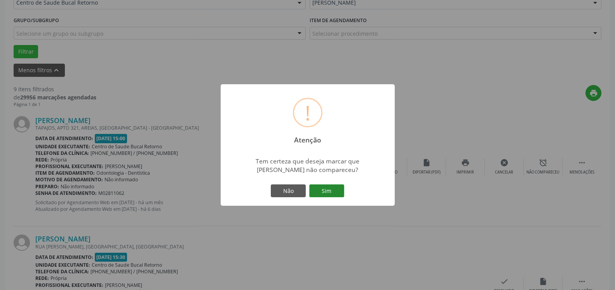
click at [325, 195] on button "Sim" at bounding box center [326, 191] width 35 height 13
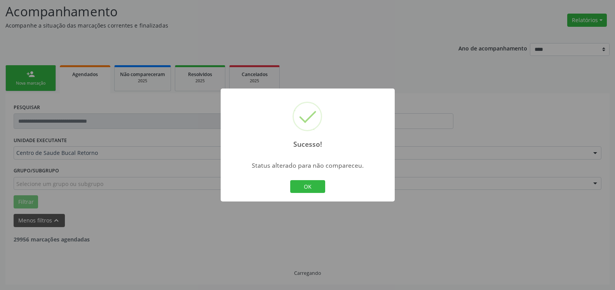
scroll to position [51, 0]
click at [307, 189] on button "OK" at bounding box center [307, 186] width 35 height 13
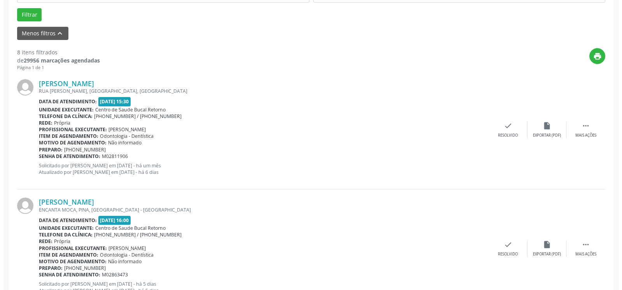
scroll to position [249, 0]
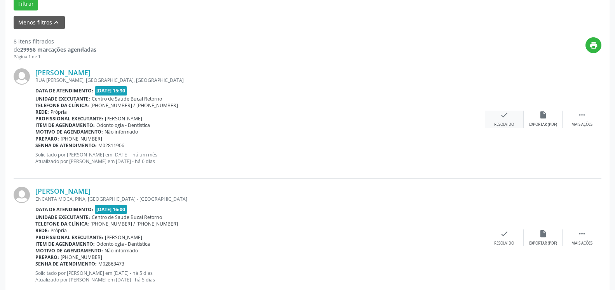
click at [501, 116] on icon "check" at bounding box center [504, 115] width 9 height 9
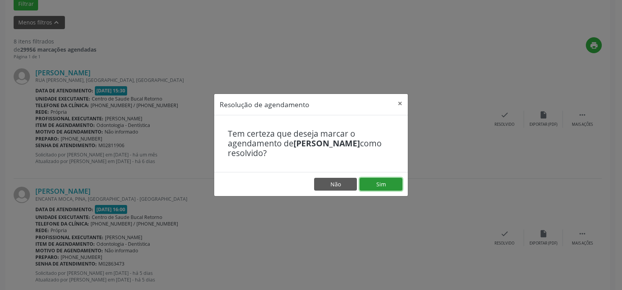
click at [391, 185] on button "Sim" at bounding box center [381, 184] width 43 height 13
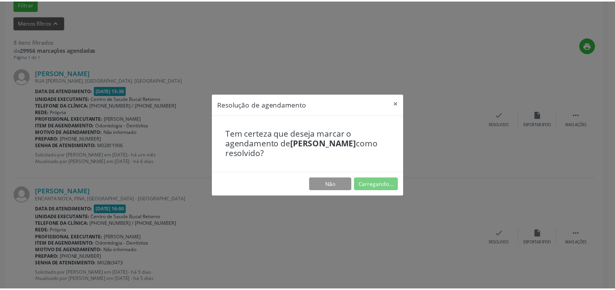
scroll to position [43, 0]
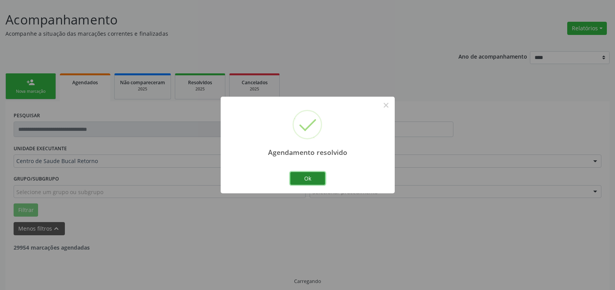
click at [309, 180] on button "Ok" at bounding box center [307, 178] width 35 height 13
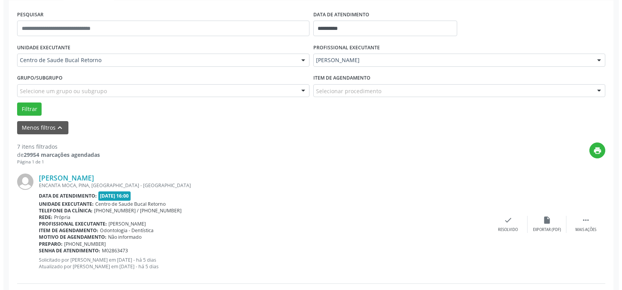
scroll to position [170, 0]
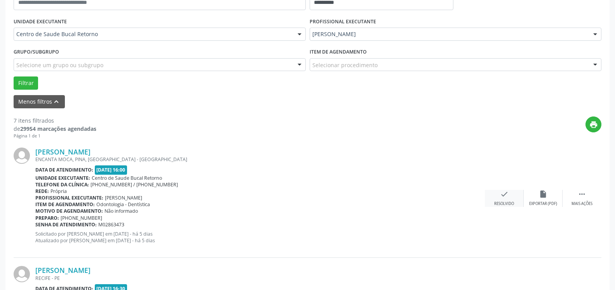
click at [508, 196] on icon "check" at bounding box center [504, 194] width 9 height 9
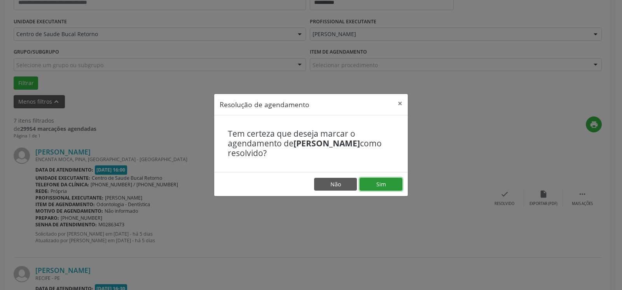
click at [397, 181] on button "Sim" at bounding box center [381, 184] width 43 height 13
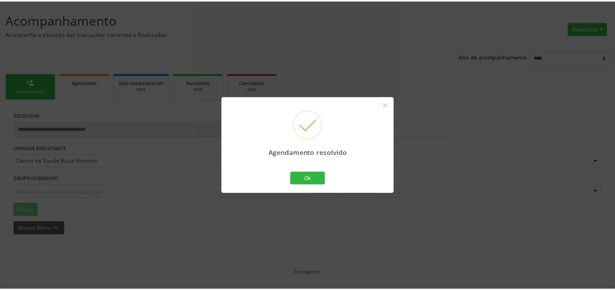
scroll to position [43, 0]
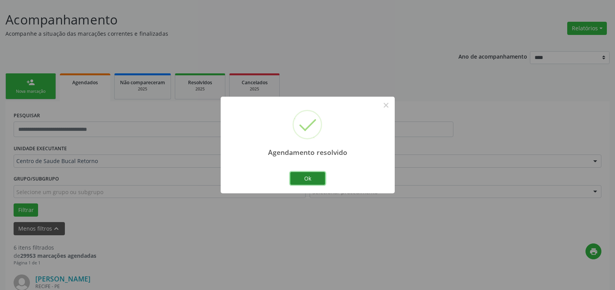
click at [310, 177] on button "Ok" at bounding box center [307, 178] width 35 height 13
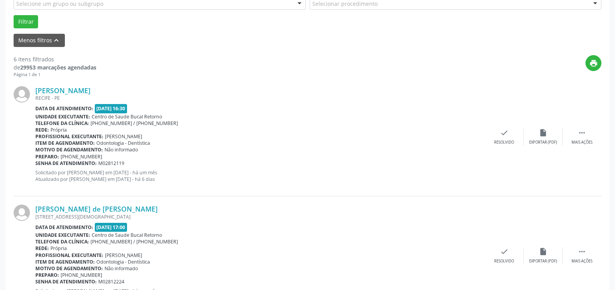
scroll to position [241, 0]
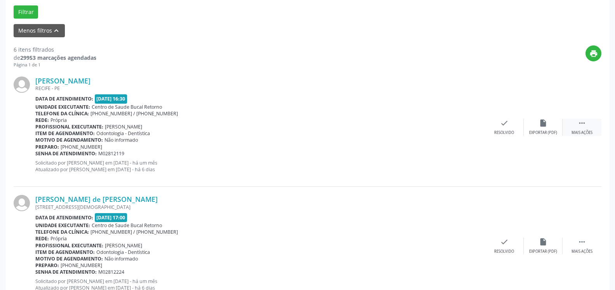
click at [591, 123] on div " Mais ações" at bounding box center [582, 127] width 39 height 17
click at [550, 125] on div "alarm_off Não compareceu" at bounding box center [543, 127] width 39 height 17
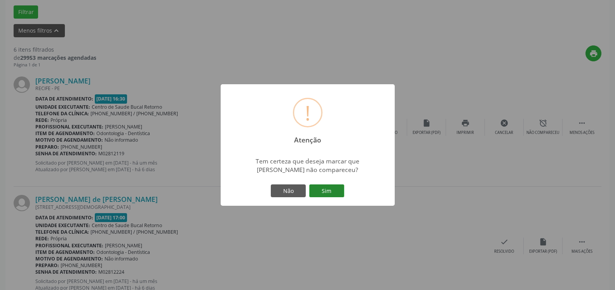
click at [335, 189] on button "Sim" at bounding box center [326, 191] width 35 height 13
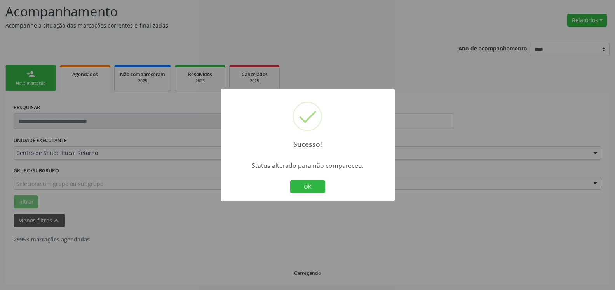
scroll to position [51, 0]
click at [309, 187] on button "OK" at bounding box center [307, 186] width 35 height 13
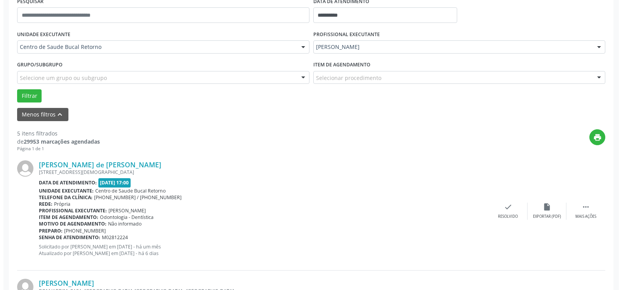
scroll to position [210, 0]
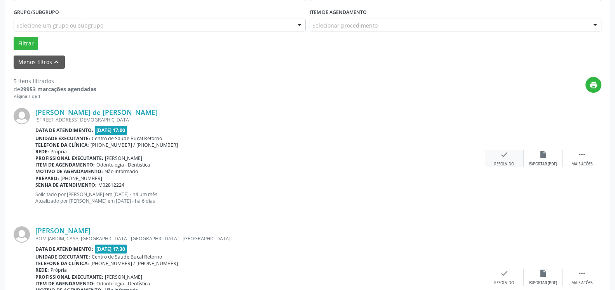
click at [508, 155] on icon "check" at bounding box center [504, 154] width 9 height 9
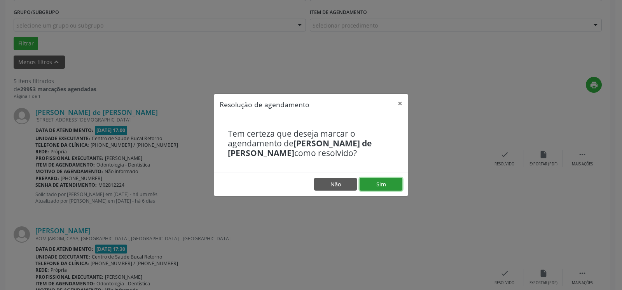
click at [382, 185] on button "Sim" at bounding box center [381, 184] width 43 height 13
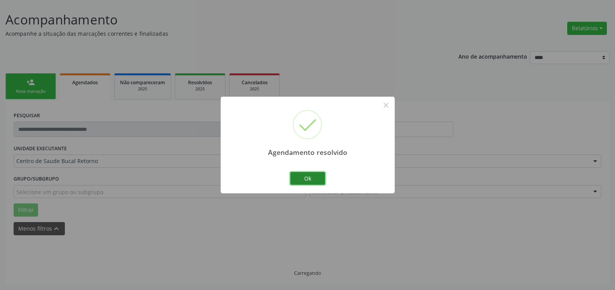
click at [301, 180] on button "Ok" at bounding box center [307, 178] width 35 height 13
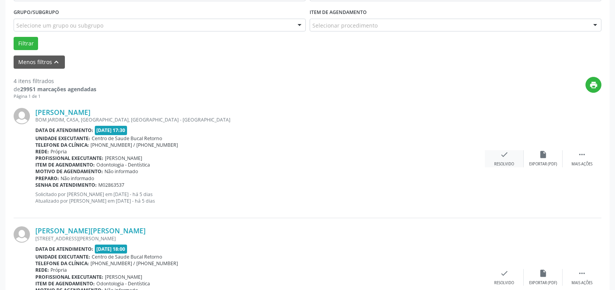
click at [505, 159] on icon "check" at bounding box center [504, 154] width 9 height 9
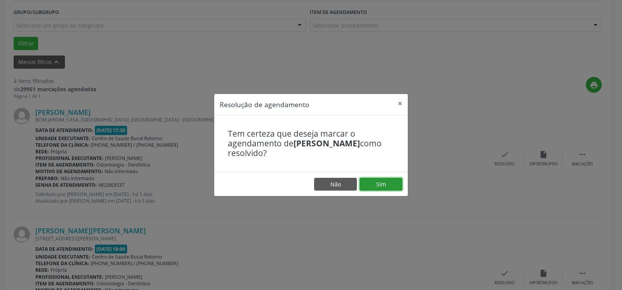
click at [379, 185] on button "Sim" at bounding box center [381, 184] width 43 height 13
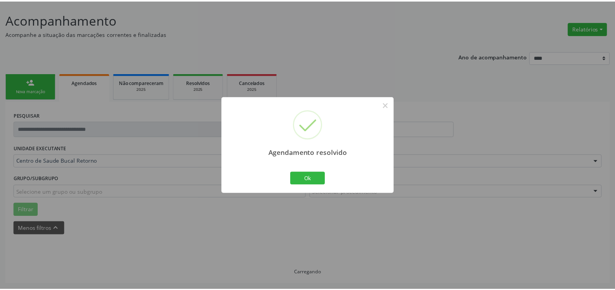
scroll to position [43, 0]
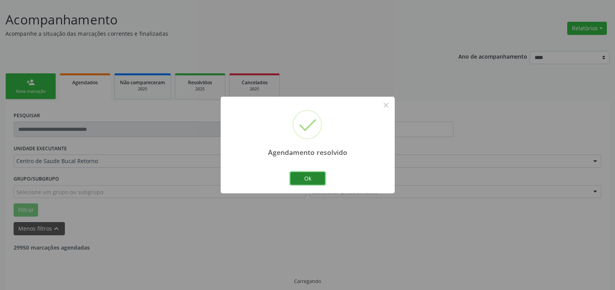
drag, startPoint x: 306, startPoint y: 185, endPoint x: 307, endPoint y: 181, distance: 4.4
click at [307, 182] on button "Ok" at bounding box center [307, 178] width 35 height 13
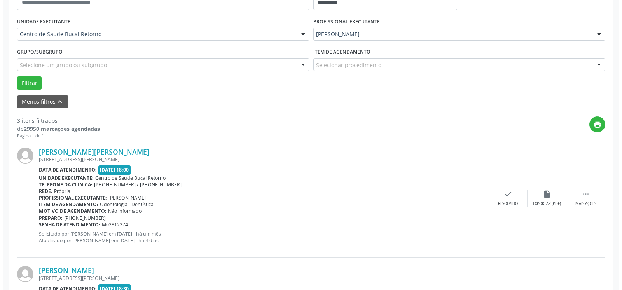
scroll to position [201, 0]
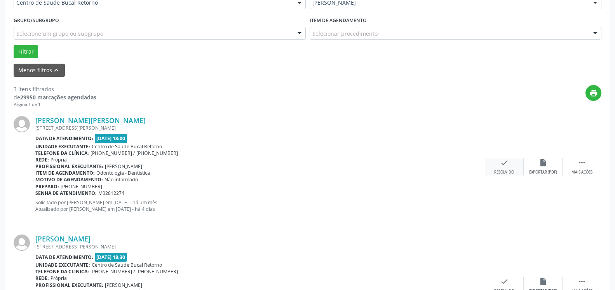
click at [505, 164] on icon "check" at bounding box center [504, 163] width 9 height 9
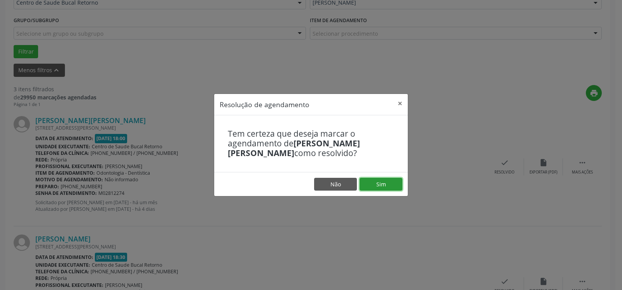
click at [388, 183] on button "Sim" at bounding box center [381, 184] width 43 height 13
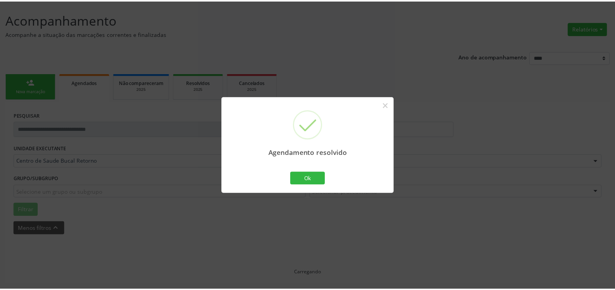
scroll to position [43, 0]
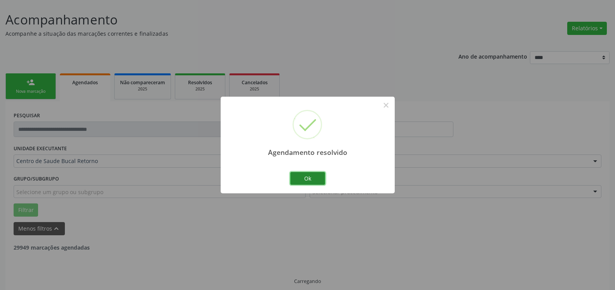
click at [294, 180] on button "Ok" at bounding box center [307, 178] width 35 height 13
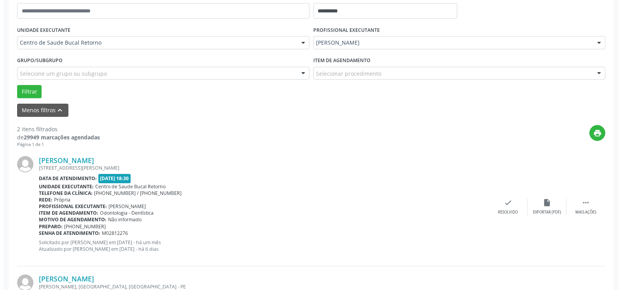
scroll to position [270, 0]
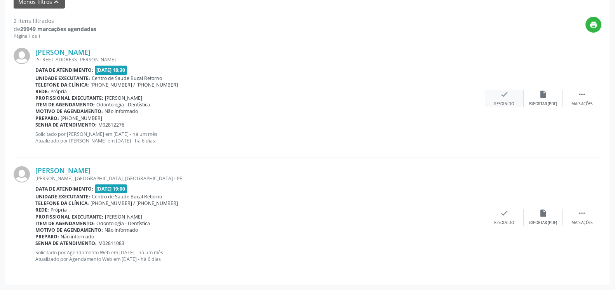
click at [509, 96] on div "check Resolvido" at bounding box center [504, 98] width 39 height 17
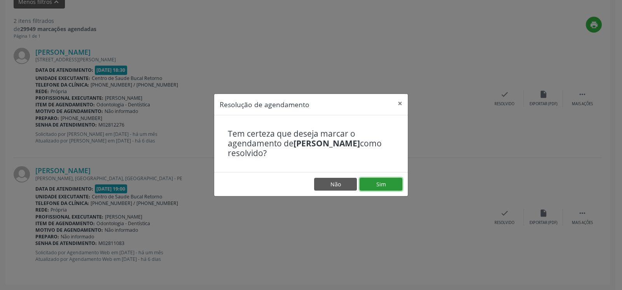
click at [386, 186] on button "Sim" at bounding box center [381, 184] width 43 height 13
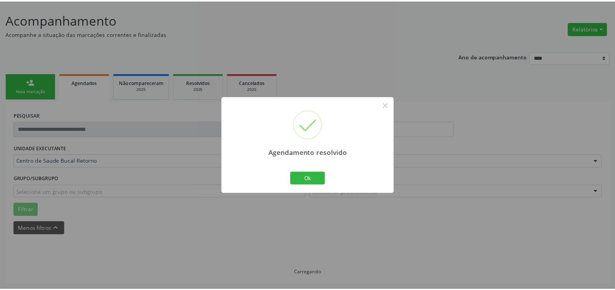
scroll to position [43, 0]
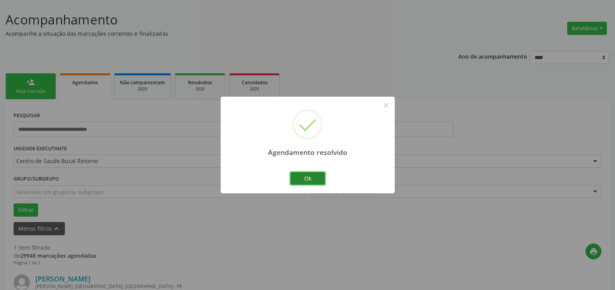
click at [312, 179] on button "Ok" at bounding box center [307, 178] width 35 height 13
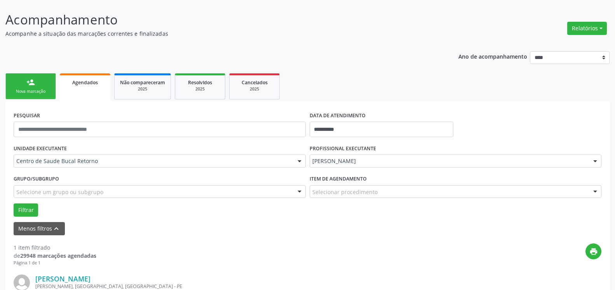
scroll to position [151, 0]
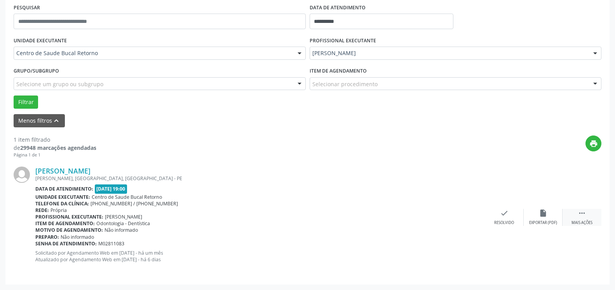
click at [586, 213] on icon "" at bounding box center [582, 213] width 9 height 9
click at [547, 217] on icon "alarm_off" at bounding box center [543, 213] width 9 height 9
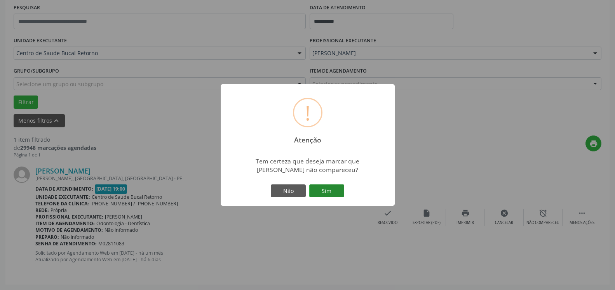
click at [334, 190] on button "Sim" at bounding box center [326, 191] width 35 height 13
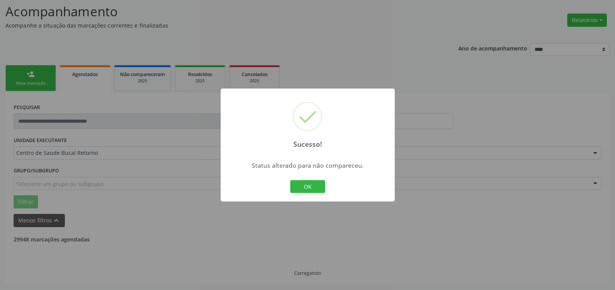
scroll to position [26, 0]
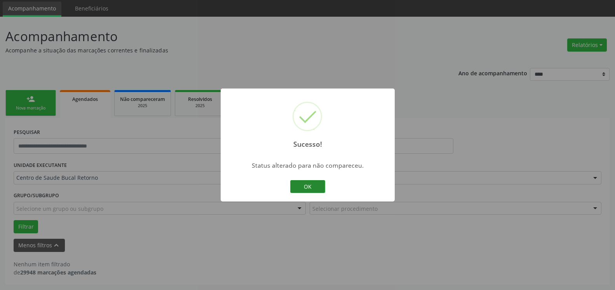
click at [309, 186] on button "OK" at bounding box center [307, 186] width 35 height 13
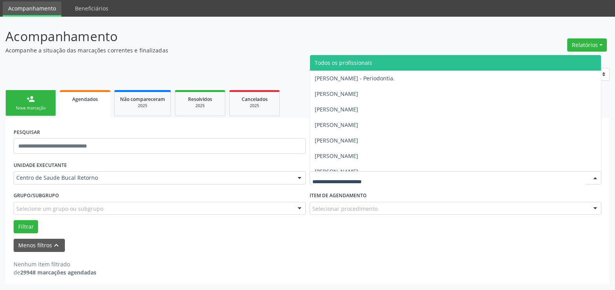
click at [339, 59] on span "Todos os profissionais" at bounding box center [456, 63] width 292 height 16
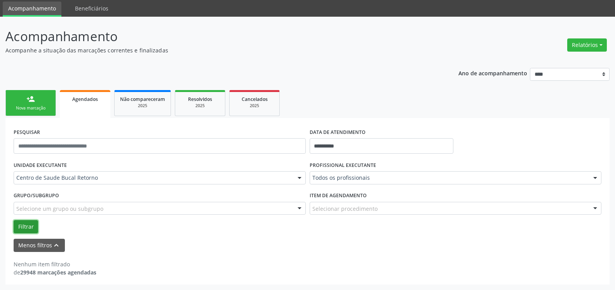
click at [27, 227] on button "Filtrar" at bounding box center [26, 226] width 24 height 13
click at [583, 48] on button "Relatórios" at bounding box center [587, 44] width 40 height 13
click at [571, 65] on link "Agendamentos" at bounding box center [566, 61] width 84 height 11
select select "*"
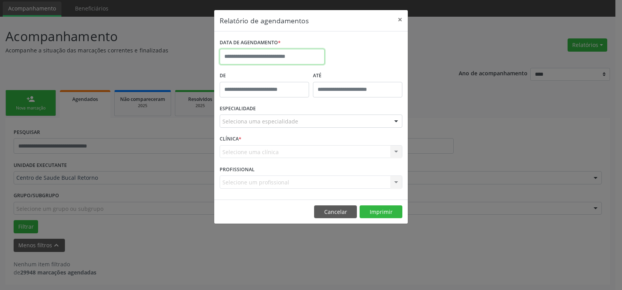
click at [249, 58] on input "text" at bounding box center [272, 57] width 105 height 16
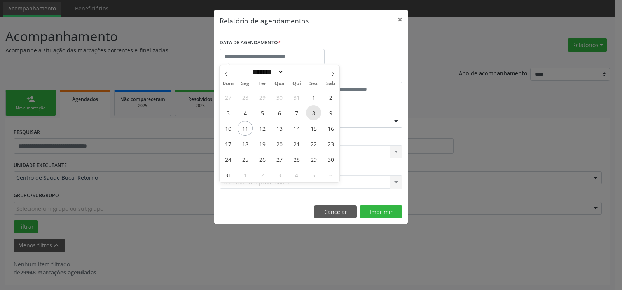
click at [317, 113] on span "8" at bounding box center [313, 112] width 15 height 15
type input "**********"
click at [317, 113] on span "8" at bounding box center [313, 112] width 15 height 15
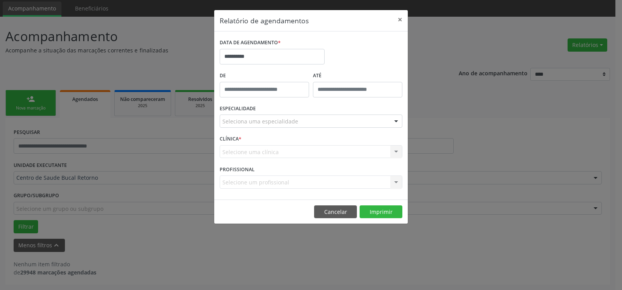
click at [312, 119] on div "Seleciona uma especialidade" at bounding box center [311, 121] width 183 height 13
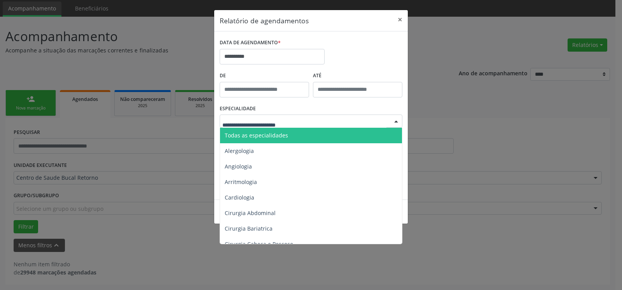
click at [311, 137] on span "Todas as especialidades" at bounding box center [311, 136] width 183 height 16
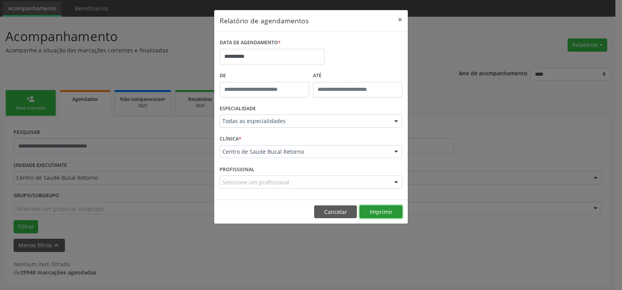
click at [394, 208] on button "Imprimir" at bounding box center [381, 212] width 43 height 13
click at [402, 17] on button "×" at bounding box center [400, 19] width 16 height 19
